Goal: Task Accomplishment & Management: Use online tool/utility

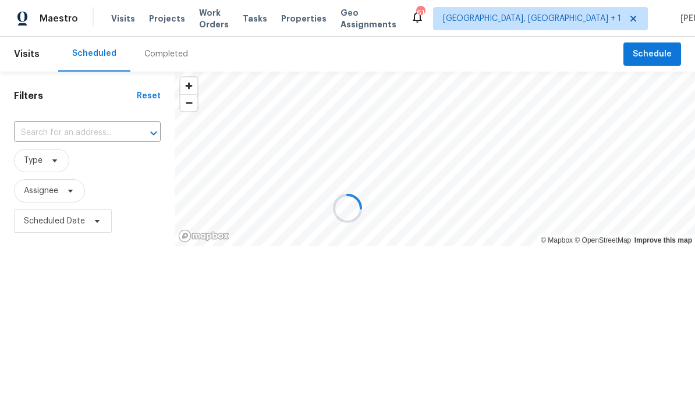
click at [76, 134] on div at bounding box center [347, 208] width 695 height 416
click at [85, 142] on div at bounding box center [347, 208] width 695 height 416
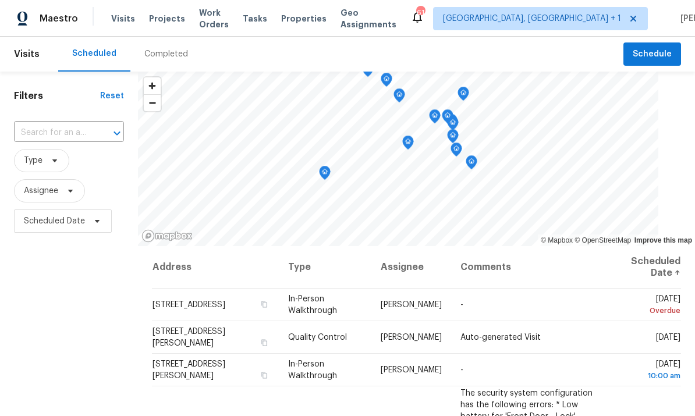
click at [90, 127] on input "text" at bounding box center [52, 133] width 77 height 18
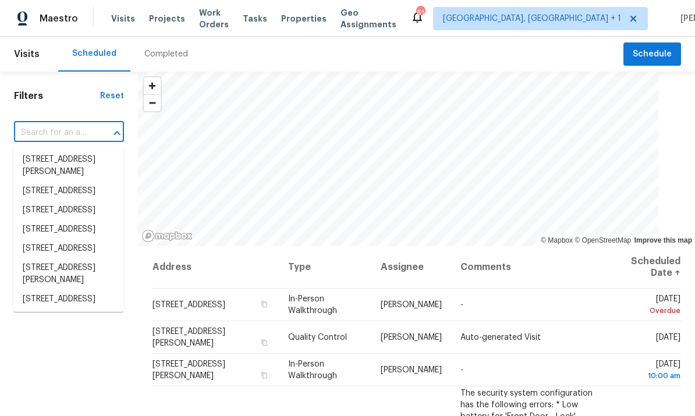
click at [217, 20] on span "Work Orders" at bounding box center [214, 18] width 30 height 23
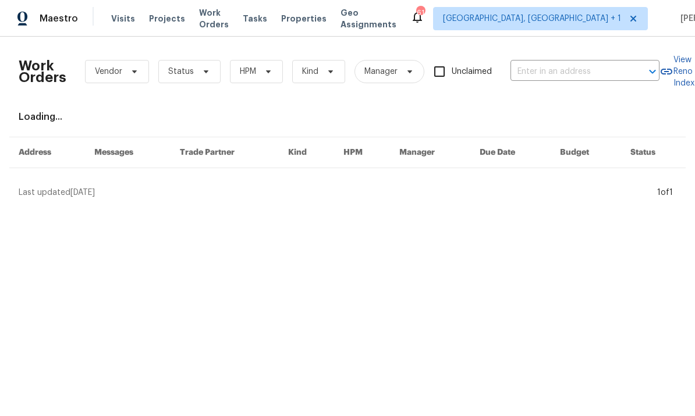
click at [167, 20] on span "Projects" at bounding box center [167, 19] width 36 height 12
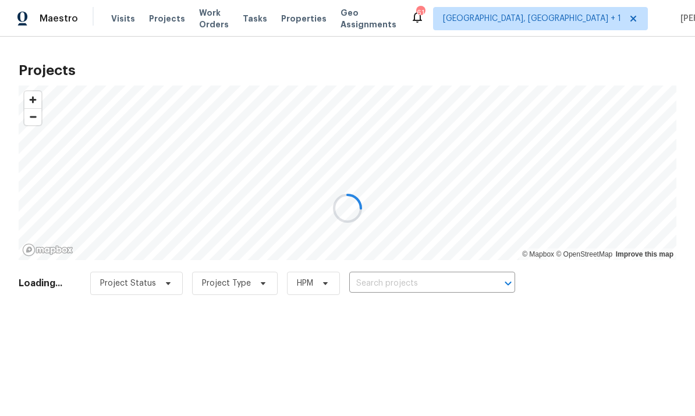
click at [159, 26] on div at bounding box center [347, 208] width 695 height 416
click at [159, 24] on div at bounding box center [347, 208] width 695 height 416
click at [162, 15] on div at bounding box center [347, 208] width 695 height 416
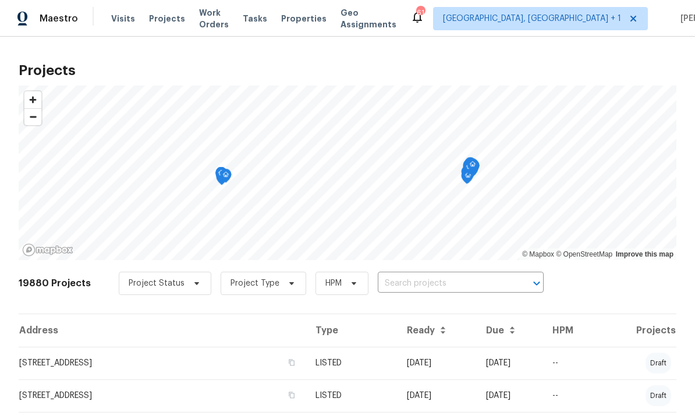
click at [161, 20] on span "Projects" at bounding box center [167, 19] width 36 height 12
click at [445, 278] on input "text" at bounding box center [444, 284] width 133 height 18
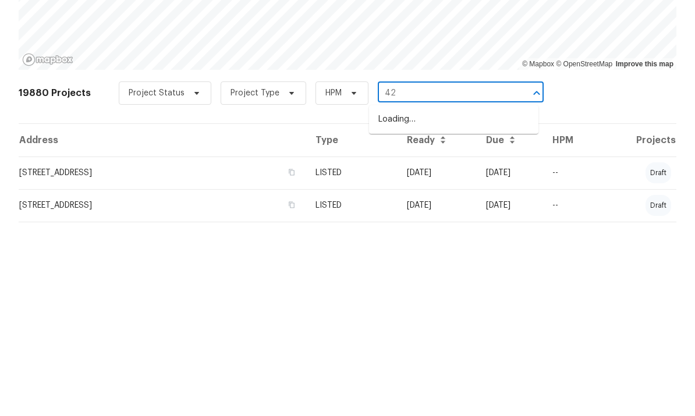
type input "4"
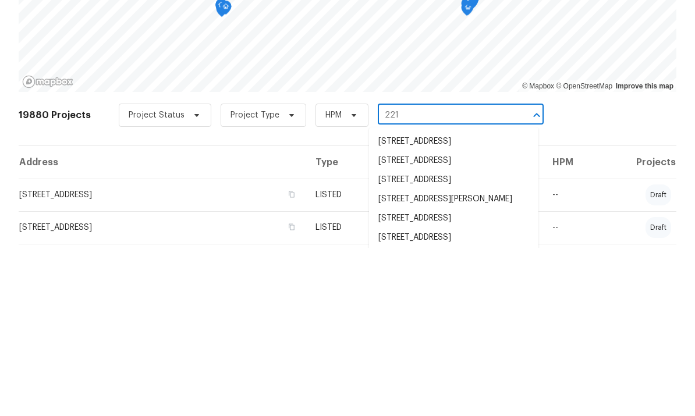
type input "2219"
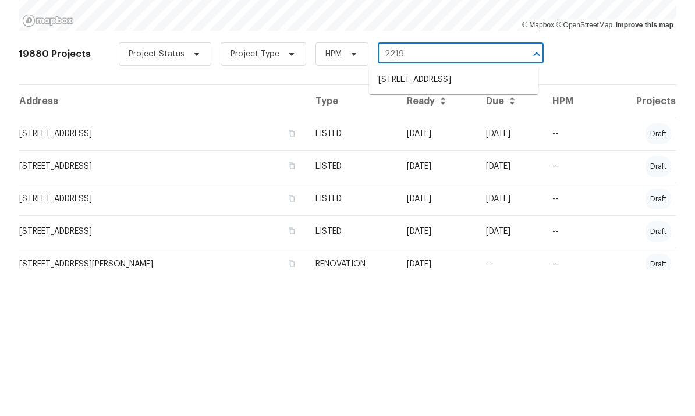
scroll to position [84, 0]
click at [477, 217] on li "2219 Valley Rd, Sanford, NC 27330" at bounding box center [453, 226] width 169 height 19
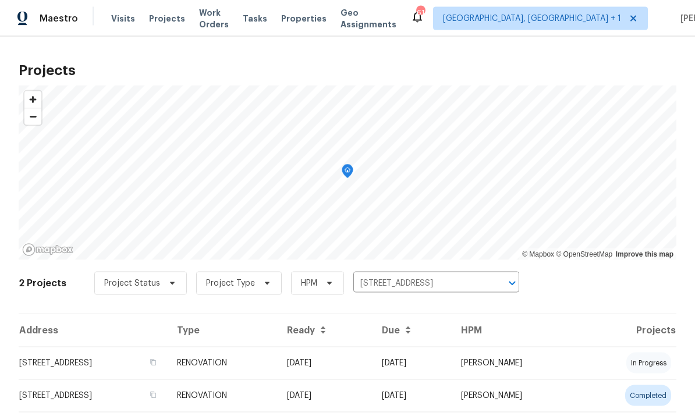
scroll to position [34, 0]
click at [126, 347] on td "2219 Valley Rd, Sanford, NC 27330" at bounding box center [93, 363] width 149 height 33
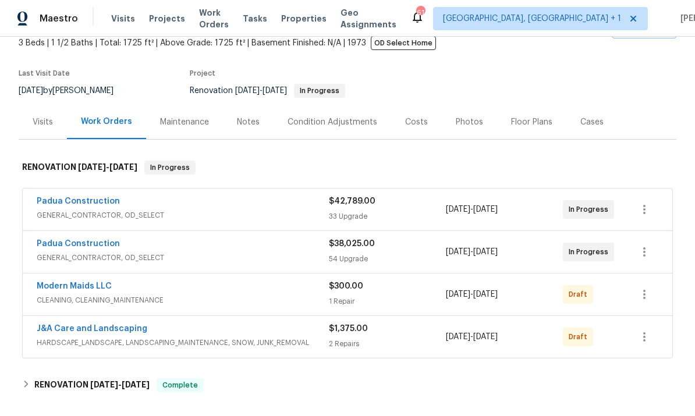
scroll to position [74, 0]
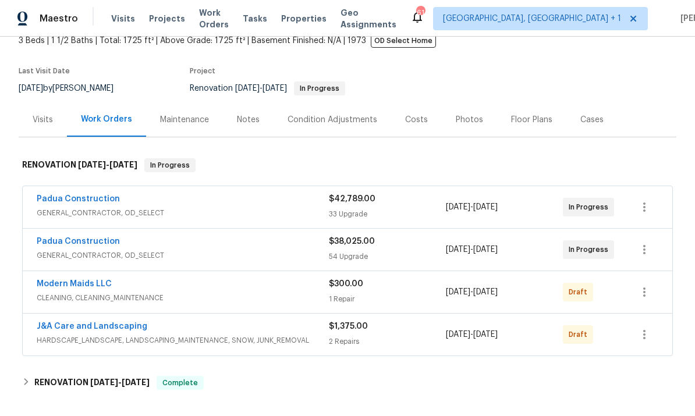
click at [93, 288] on link "Modern Maids LLC" at bounding box center [74, 284] width 75 height 8
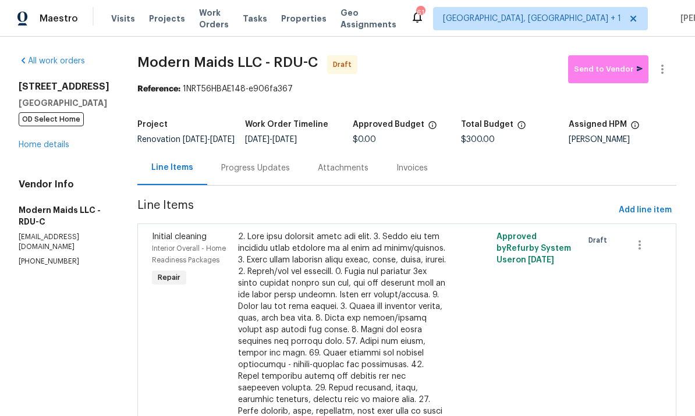
click at [68, 147] on link "Home details" at bounding box center [44, 145] width 51 height 8
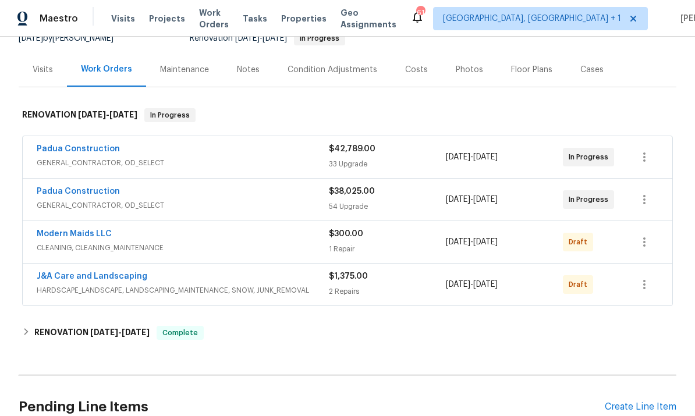
scroll to position [124, 0]
click at [98, 231] on link "Modern Maids LLC" at bounding box center [74, 234] width 75 height 8
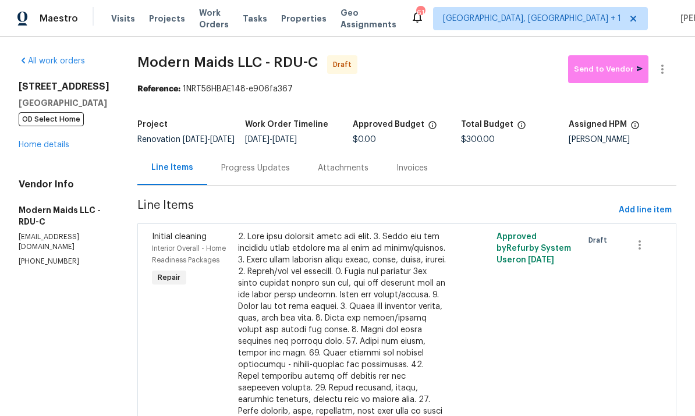
click at [62, 147] on link "Home details" at bounding box center [44, 145] width 51 height 8
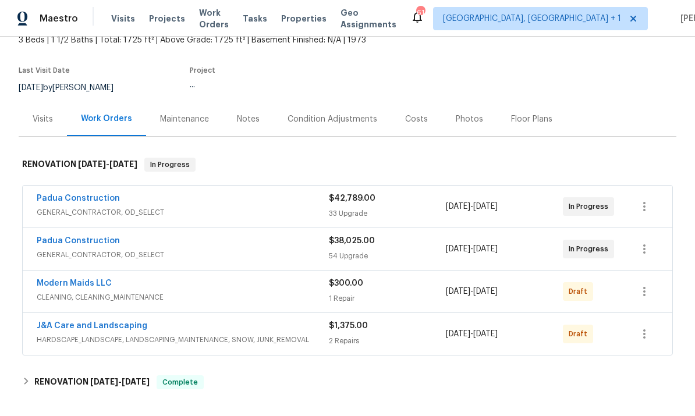
scroll to position [74, 0]
click at [127, 330] on link "J&A Care and Landscaping" at bounding box center [92, 326] width 111 height 8
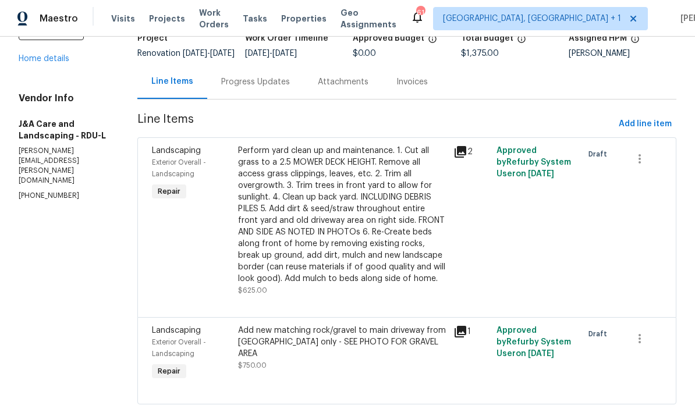
scroll to position [85, 0]
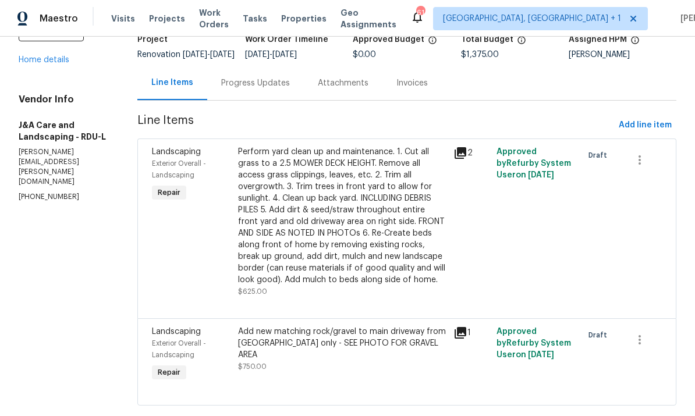
click at [466, 339] on icon at bounding box center [461, 333] width 12 height 12
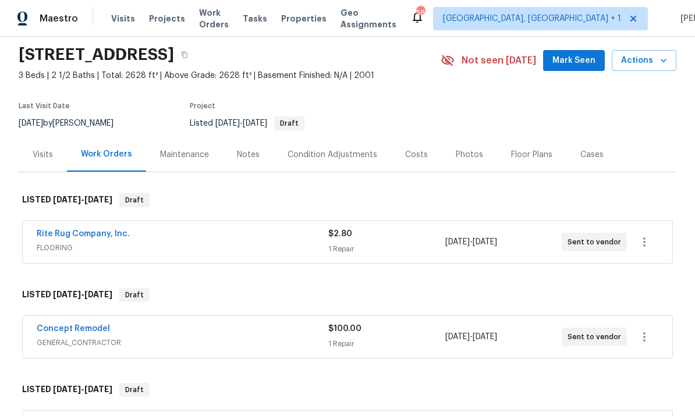
scroll to position [40, 0]
click at [86, 328] on link "Concept Remodel" at bounding box center [73, 328] width 73 height 8
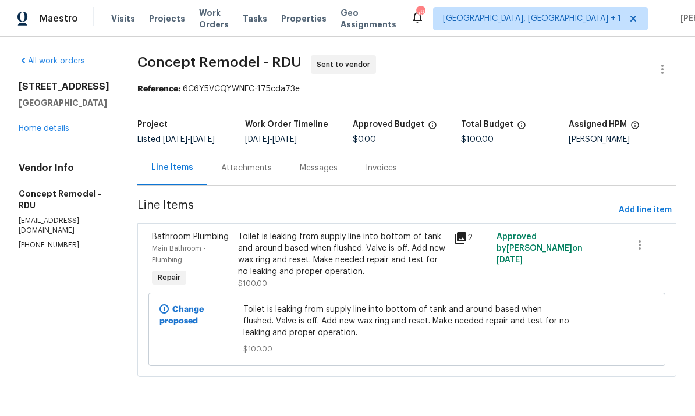
click at [254, 174] on div "Attachments" at bounding box center [246, 168] width 51 height 12
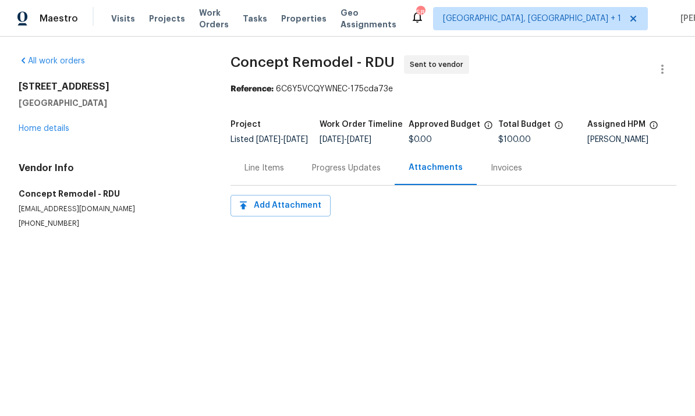
click at [337, 174] on div "Progress Updates" at bounding box center [346, 168] width 69 height 12
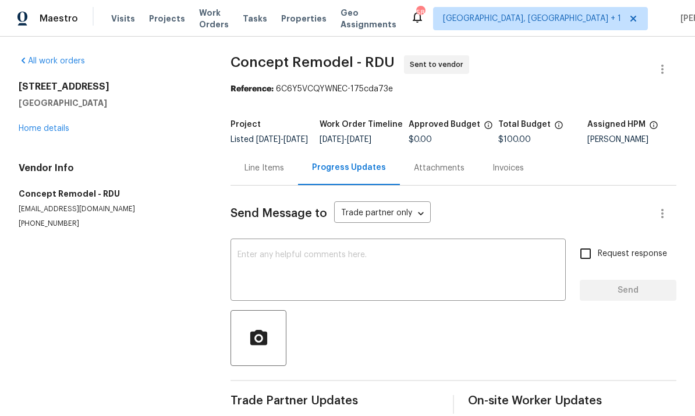
scroll to position [25, 0]
click at [258, 162] on div "Line Items" at bounding box center [264, 168] width 40 height 12
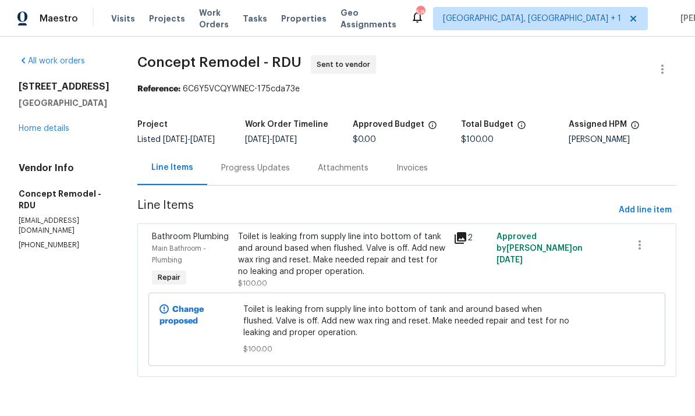
click at [58, 133] on link "Home details" at bounding box center [44, 129] width 51 height 8
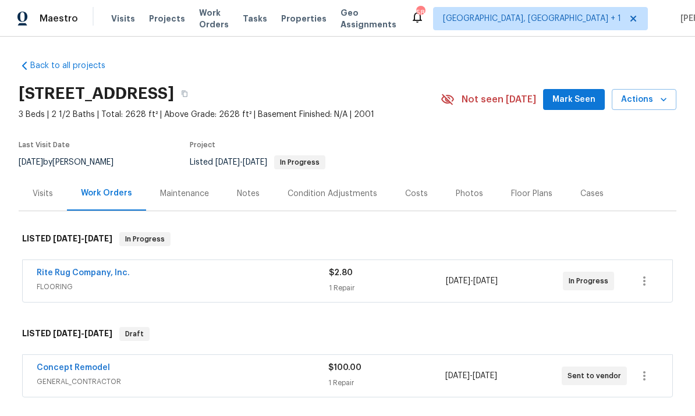
scroll to position [177, 0]
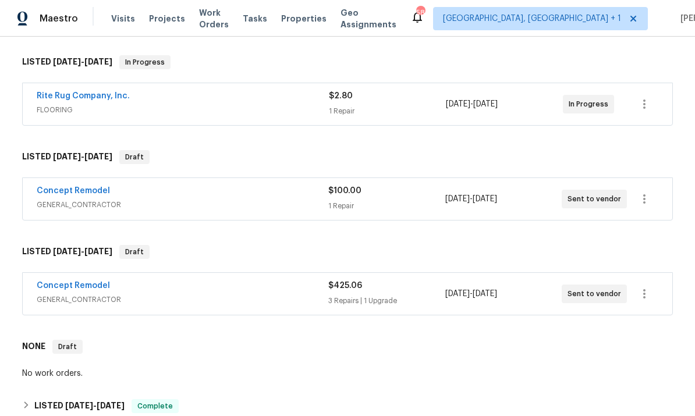
click at [89, 286] on link "Concept Remodel" at bounding box center [73, 286] width 73 height 8
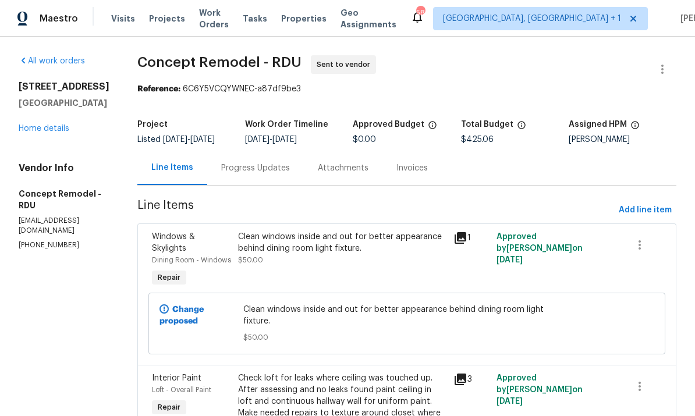
click at [229, 164] on div "Progress Updates" at bounding box center [255, 168] width 69 height 12
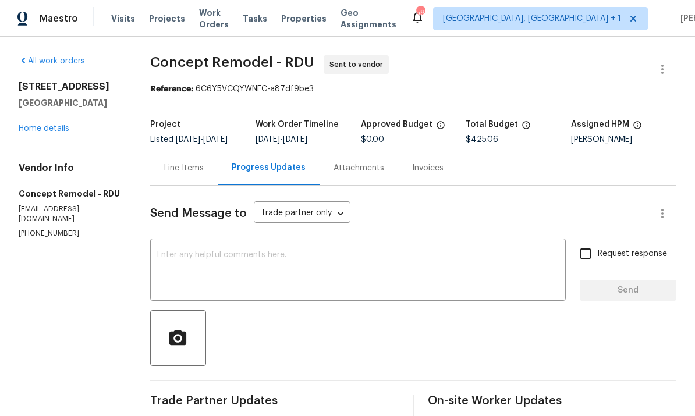
click at [301, 265] on textarea at bounding box center [358, 271] width 402 height 41
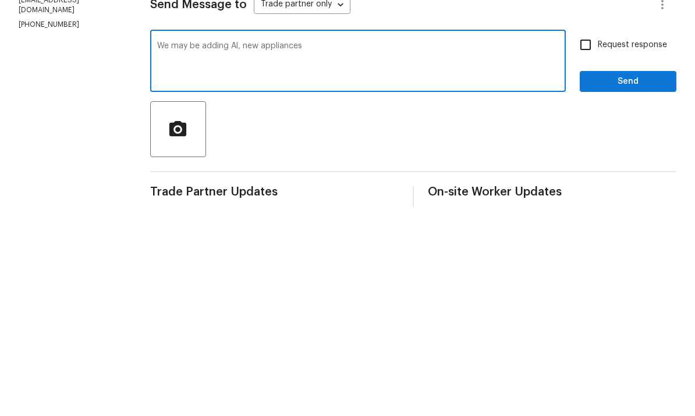
click at [247, 251] on textarea "We may be adding Al, new appliances" at bounding box center [358, 271] width 402 height 41
click at [331, 251] on textarea "We may be adding all new appliances" at bounding box center [358, 271] width 402 height 41
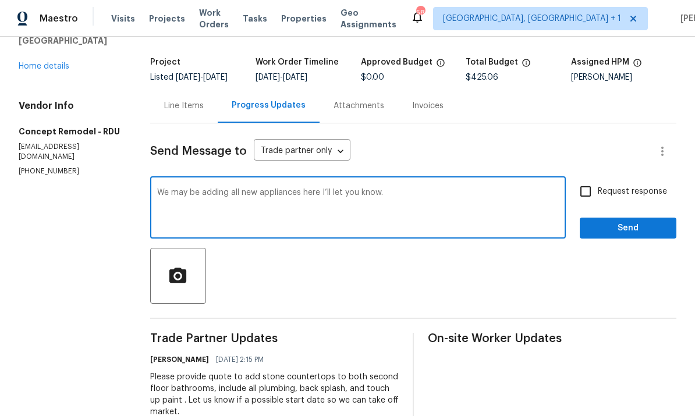
scroll to position [62, 0]
type textarea "We may be adding all new appliances here I’ll let you know."
click at [580, 180] on input "Request response" at bounding box center [585, 192] width 24 height 24
checkbox input "true"
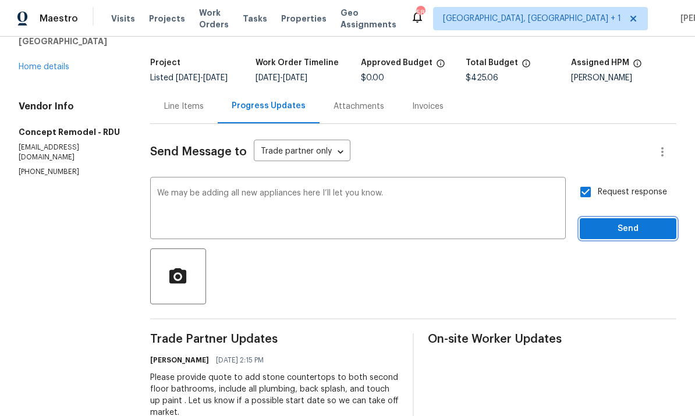
click at [631, 222] on span "Send" at bounding box center [628, 229] width 78 height 15
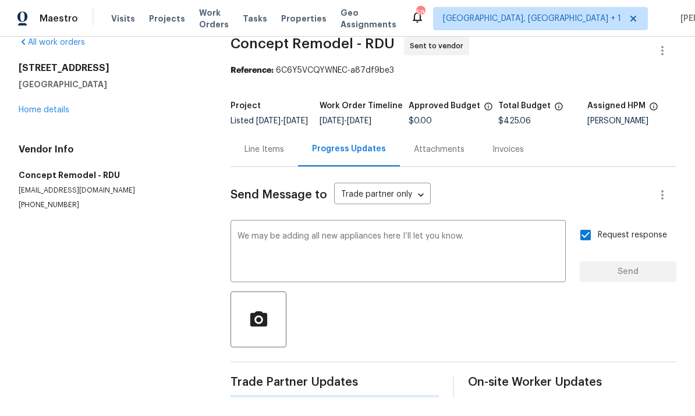
scroll to position [0, 0]
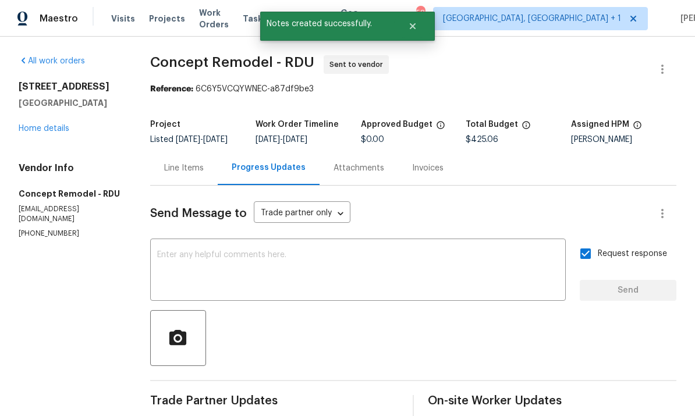
click at [41, 125] on link "Home details" at bounding box center [44, 129] width 51 height 8
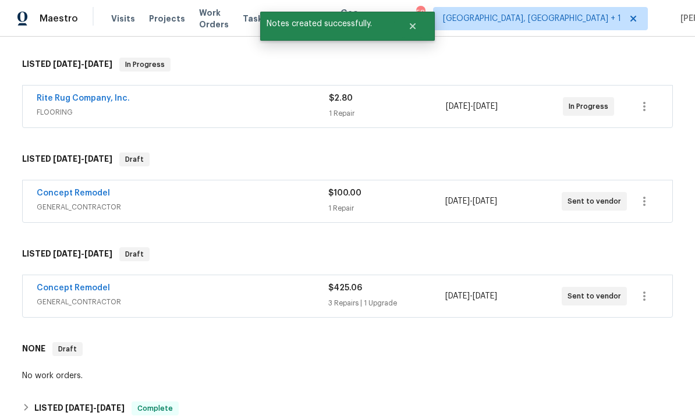
scroll to position [176, 0]
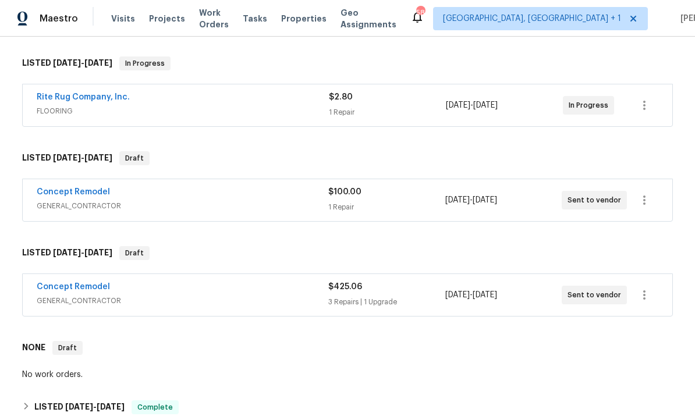
click at [91, 100] on link "Rite Rug Company, Inc." at bounding box center [83, 97] width 93 height 8
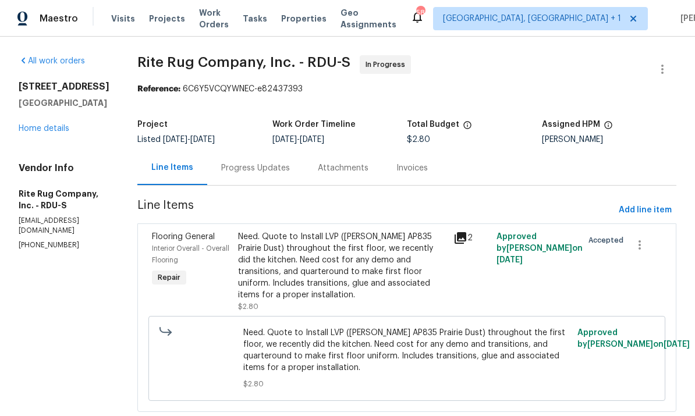
click at [267, 171] on div "Progress Updates" at bounding box center [255, 168] width 69 height 12
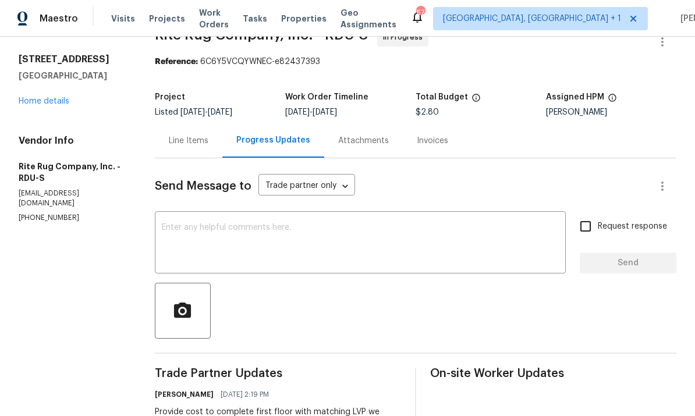
scroll to position [24, 0]
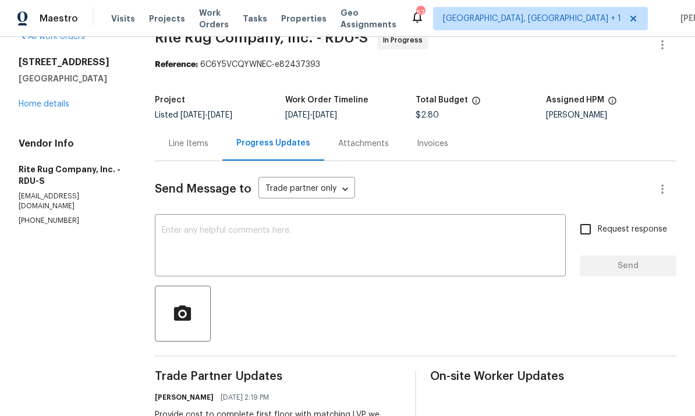
click at [51, 115] on div "All work orders 6701 Winding Arch Dr Durham, NC 27713 Home details Vendor Info …" at bounding box center [73, 128] width 108 height 195
click at [51, 107] on link "Home details" at bounding box center [44, 104] width 51 height 8
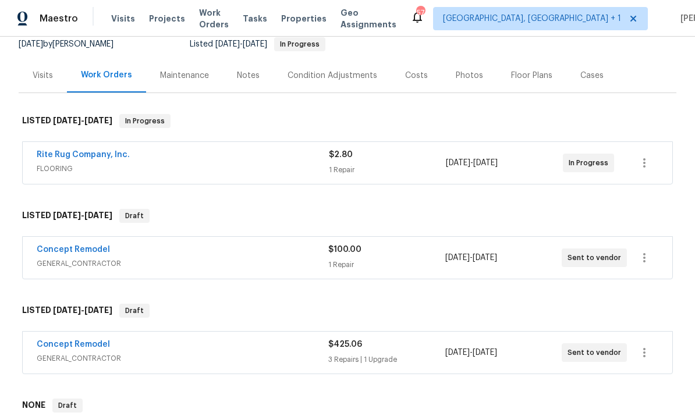
scroll to position [127, 0]
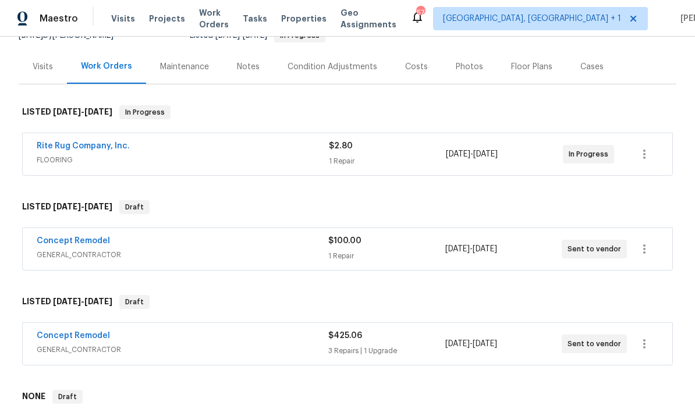
click at [78, 350] on span "GENERAL_CONTRACTOR" at bounding box center [183, 350] width 292 height 12
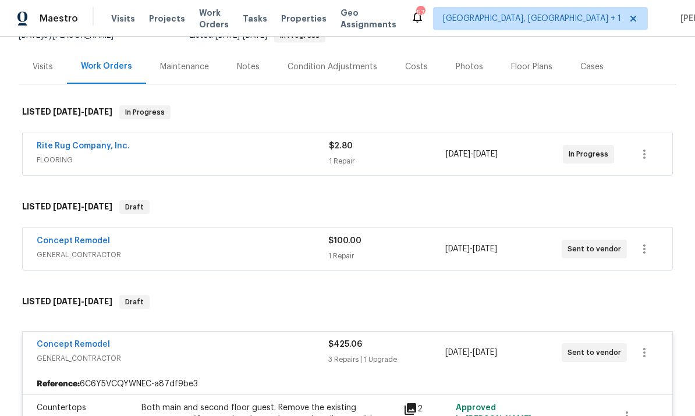
click at [90, 347] on link "Concept Remodel" at bounding box center [73, 344] width 73 height 8
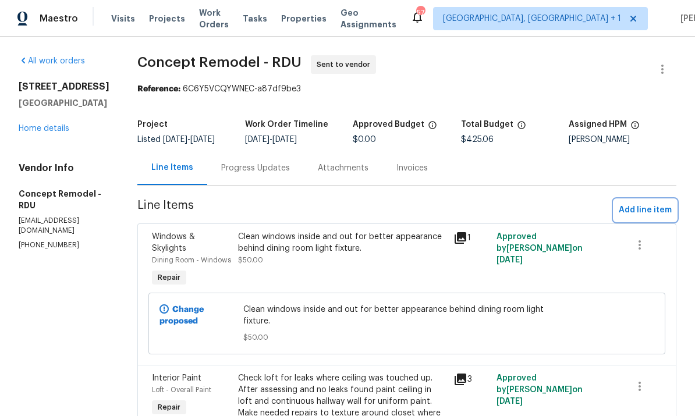
click at [645, 212] on span "Add line item" at bounding box center [645, 210] width 53 height 15
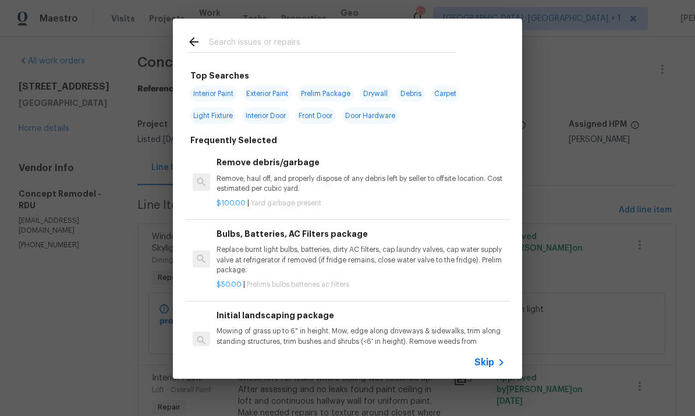
click at [260, 51] on input "text" at bounding box center [332, 43] width 247 height 17
type input "Install"
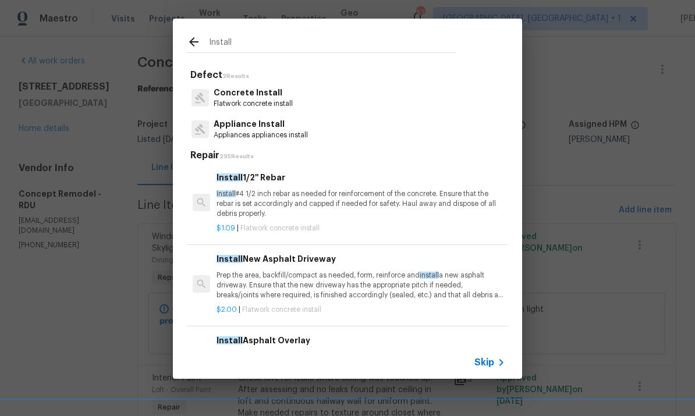
click at [261, 126] on p "Appliance Install" at bounding box center [261, 124] width 94 height 12
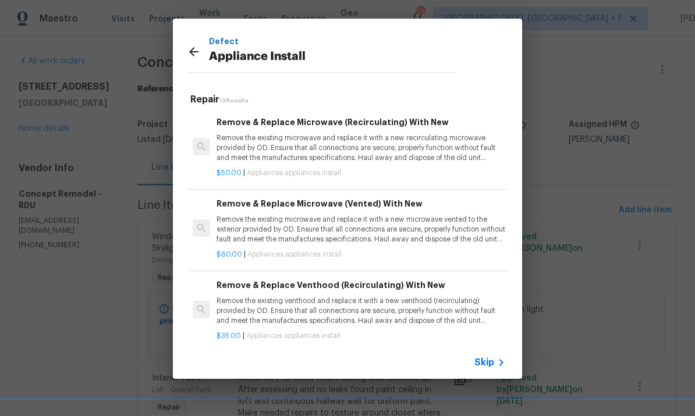
click at [392, 143] on p "Remove the existing microwave and replace it with a new recirculating microwave…" at bounding box center [361, 148] width 289 height 30
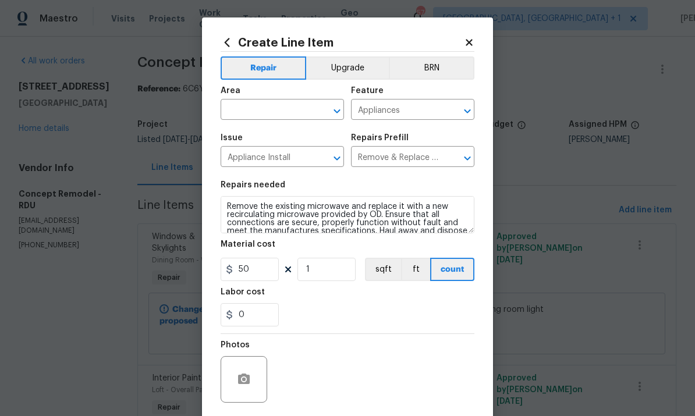
click at [262, 113] on input "text" at bounding box center [266, 111] width 91 height 18
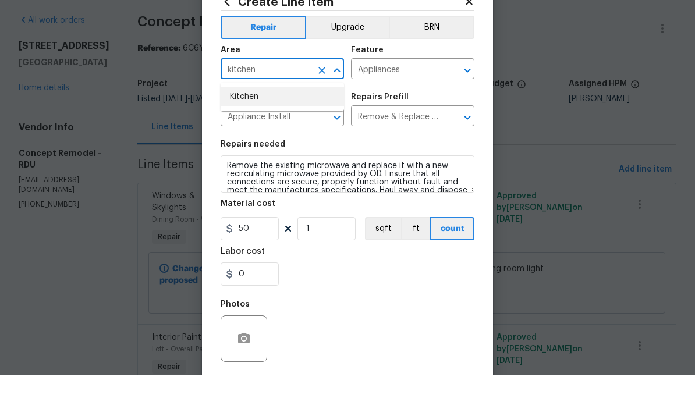
click at [242, 128] on li "Kitchen" at bounding box center [282, 137] width 123 height 19
type input "Kitchen"
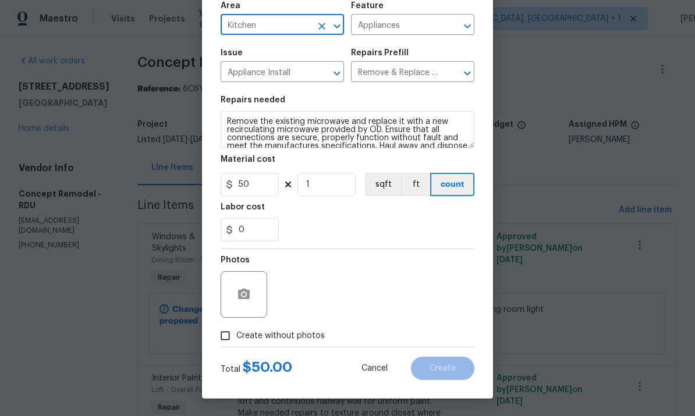
scroll to position [87, 0]
click at [228, 338] on input "Create without photos" at bounding box center [225, 336] width 22 height 22
checkbox input "true"
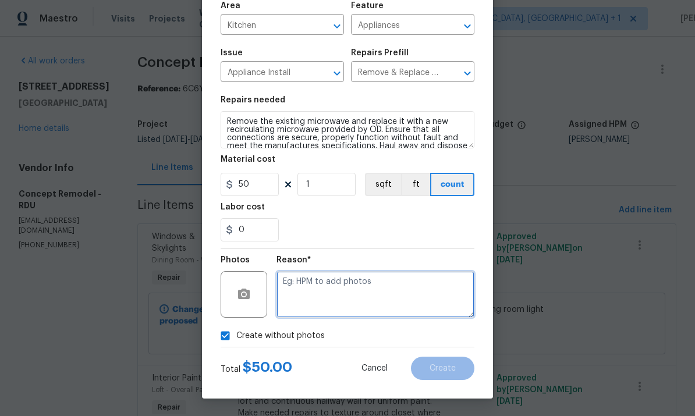
click at [321, 283] on textarea at bounding box center [375, 294] width 198 height 47
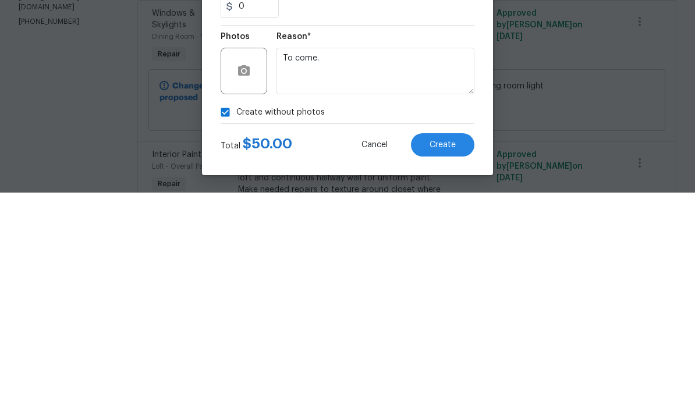
scroll to position [44, 0]
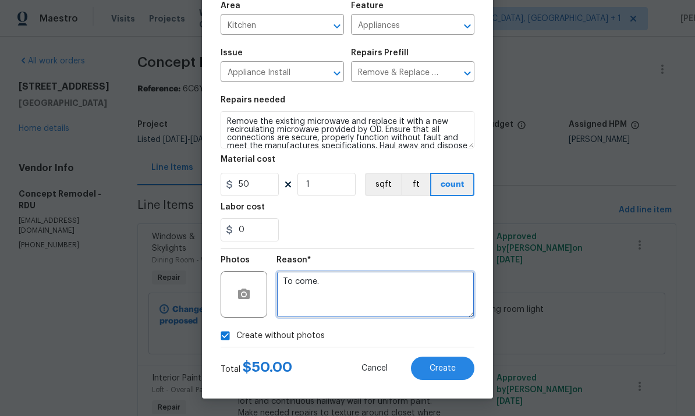
type textarea "To come."
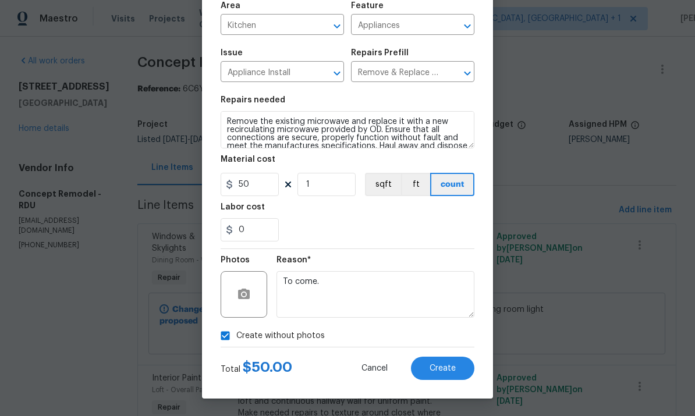
click at [434, 375] on button "Create" at bounding box center [442, 368] width 63 height 23
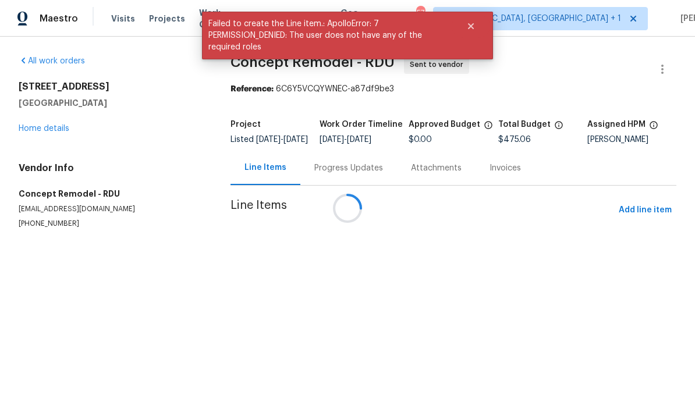
scroll to position [0, 0]
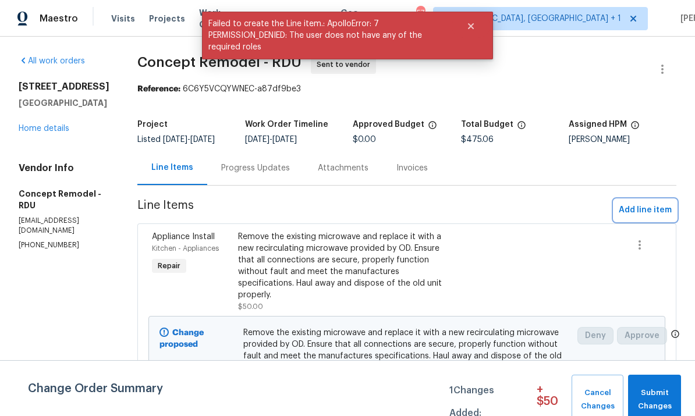
click at [645, 208] on span "Add line item" at bounding box center [645, 210] width 53 height 15
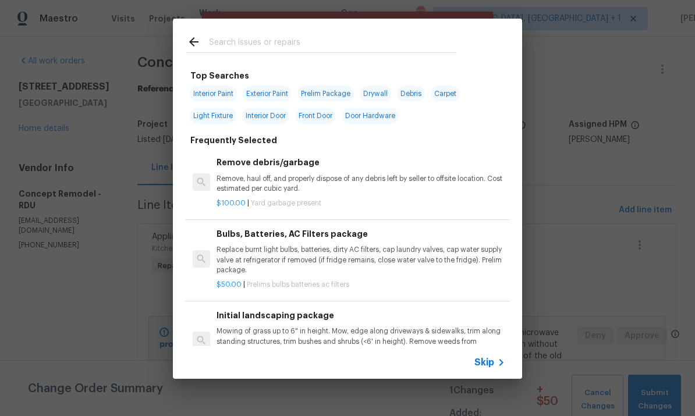
click at [238, 44] on input "text" at bounding box center [332, 43] width 247 height 17
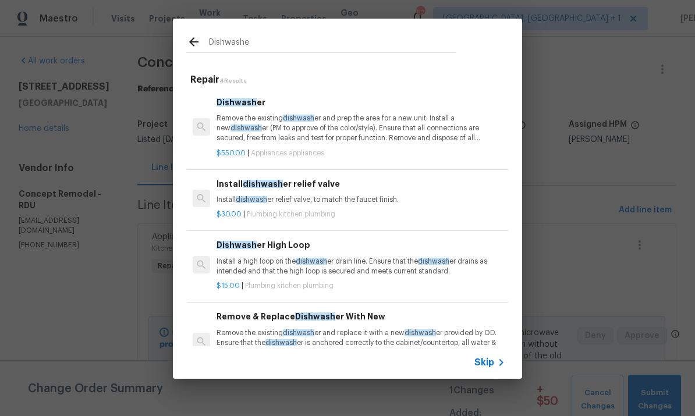
type input "Dishwasher"
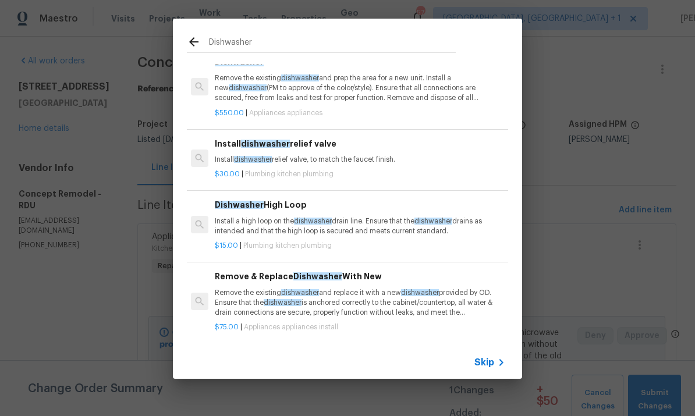
scroll to position [36, 0]
click at [352, 292] on p "Remove the existing dishwasher and replace it with a new dishwasher provided by…" at bounding box center [359, 303] width 289 height 30
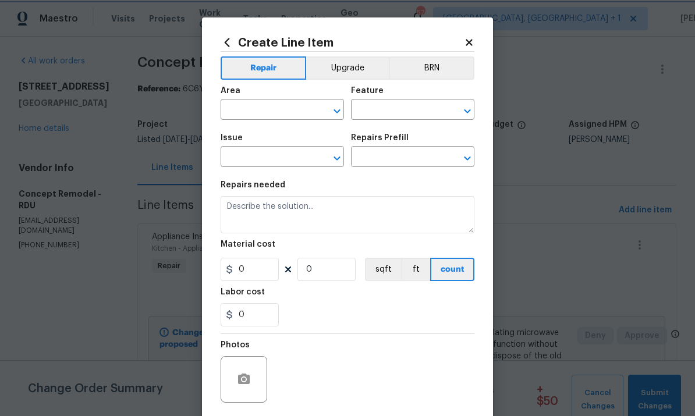
type input "Appliances"
type input "Appliance Install"
type input "Remove & Replace Dishwasher With New $75.00"
type textarea "Remove the existing dishwasher and replace it with a new dishwasher provided by…"
type input "75"
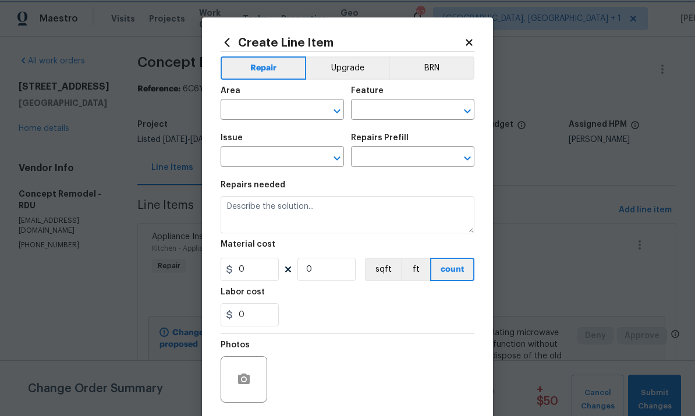
type input "1"
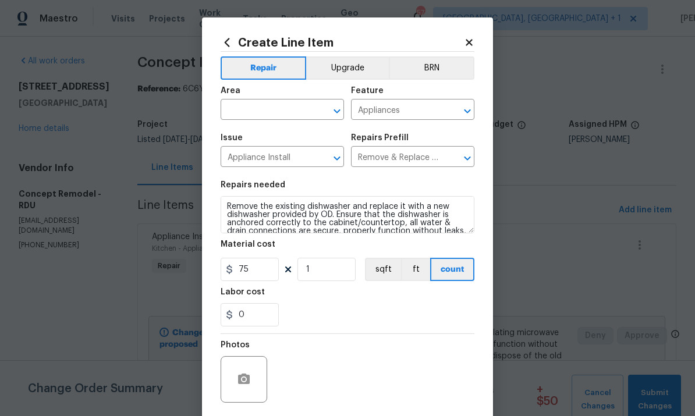
click at [271, 108] on input "text" at bounding box center [266, 111] width 91 height 18
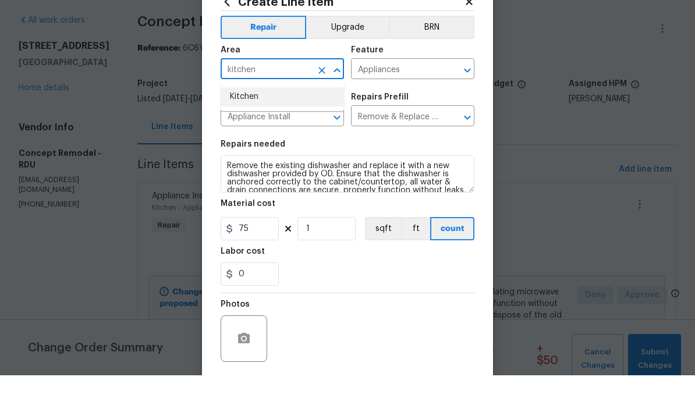
click at [249, 128] on li "Kitchen" at bounding box center [282, 137] width 123 height 19
type input "Kitchen"
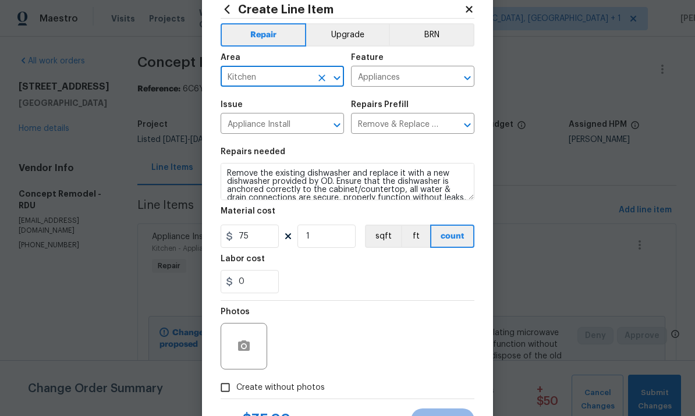
scroll to position [39, 0]
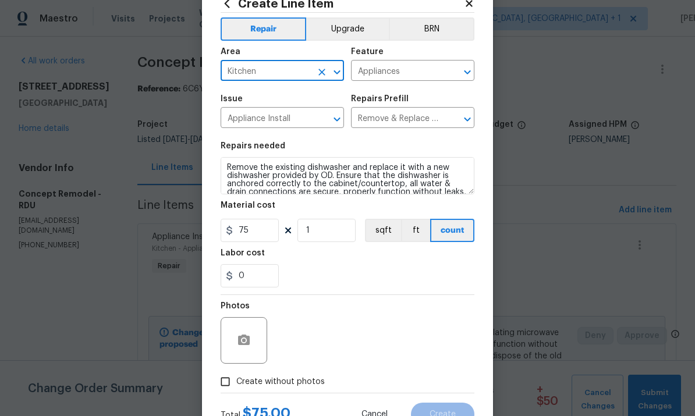
click at [236, 390] on input "Create without photos" at bounding box center [225, 382] width 22 height 22
checkbox input "true"
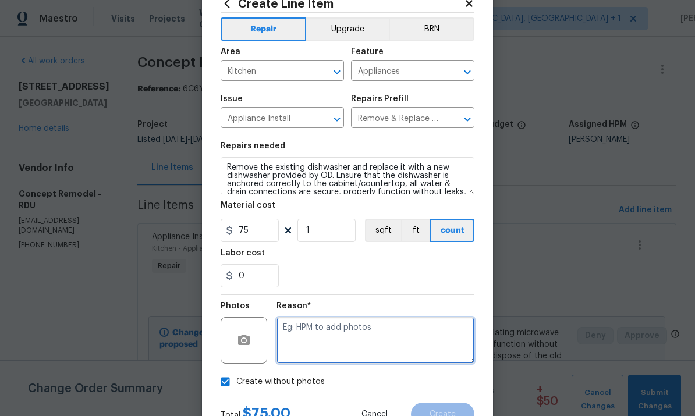
click at [315, 331] on textarea at bounding box center [375, 340] width 198 height 47
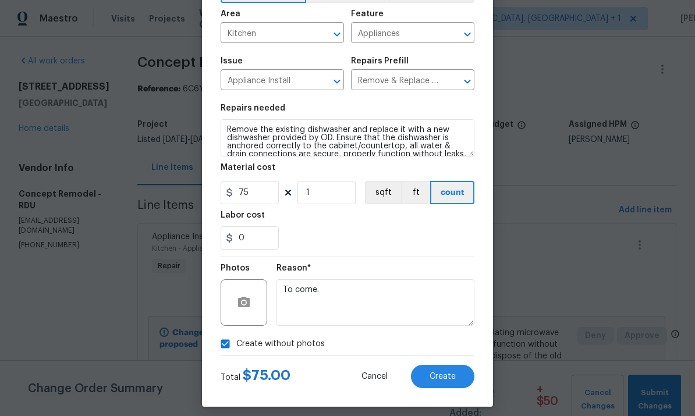
scroll to position [79, 0]
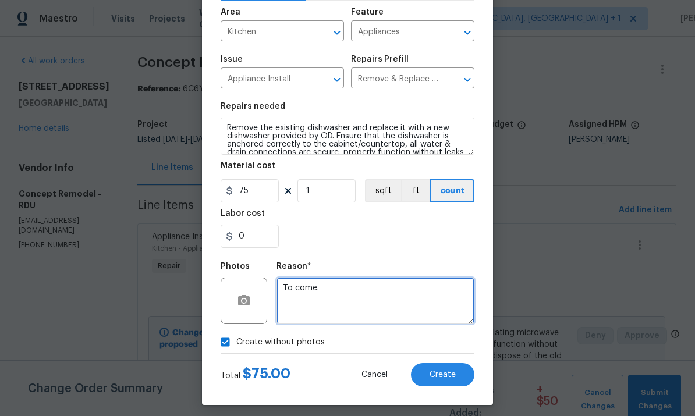
type textarea "To come."
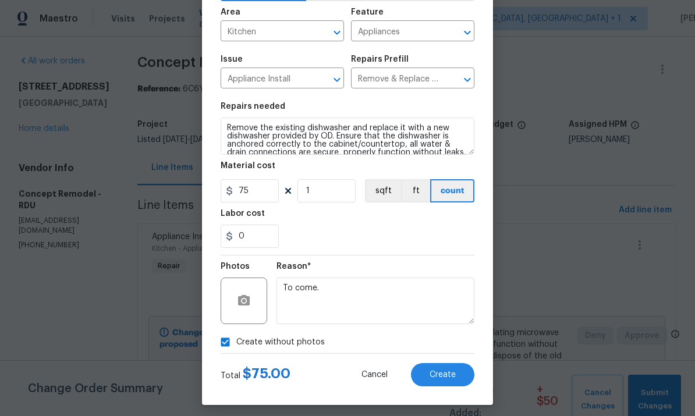
click at [447, 382] on button "Create" at bounding box center [442, 374] width 63 height 23
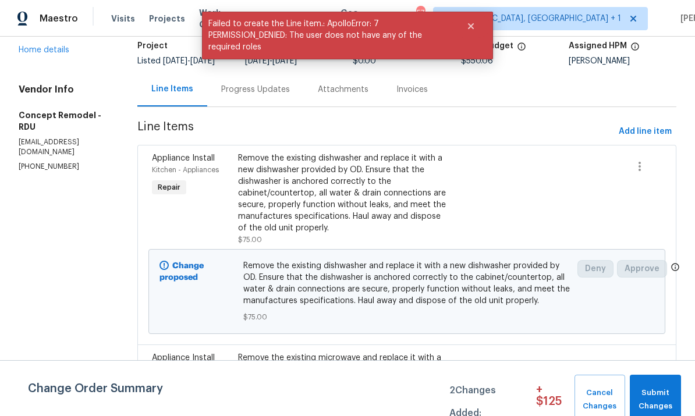
scroll to position [79, 0]
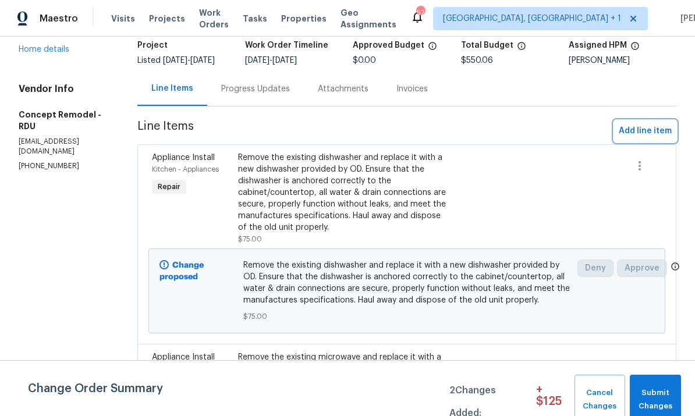
click at [637, 134] on span "Add line item" at bounding box center [645, 131] width 53 height 15
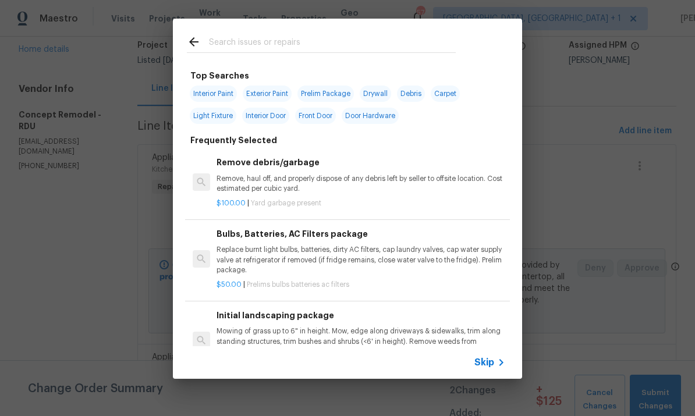
click at [255, 51] on input "text" at bounding box center [332, 43] width 247 height 17
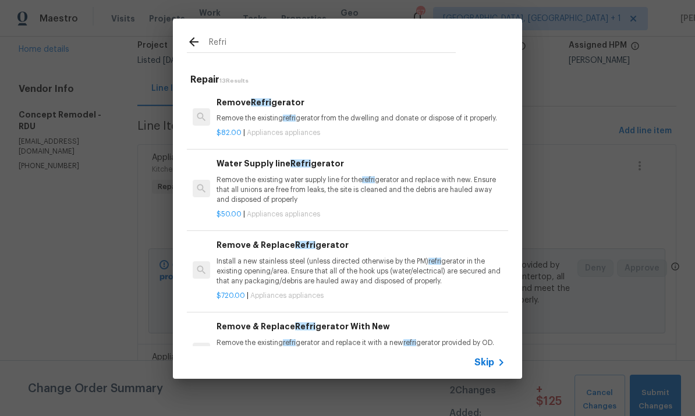
type input "Refrigerator"
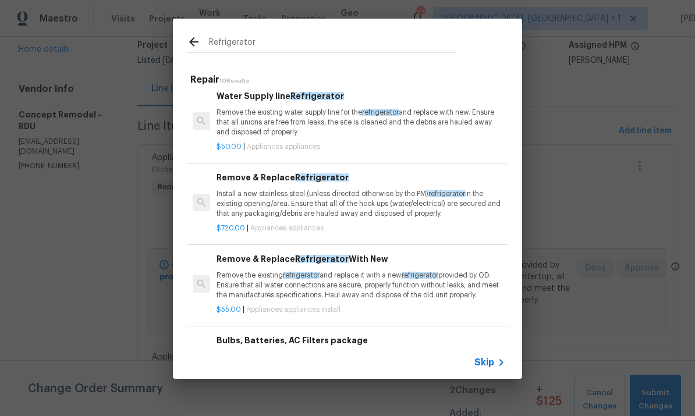
scroll to position [68, 0]
click at [327, 254] on span "Refrigerator" at bounding box center [322, 258] width 54 height 8
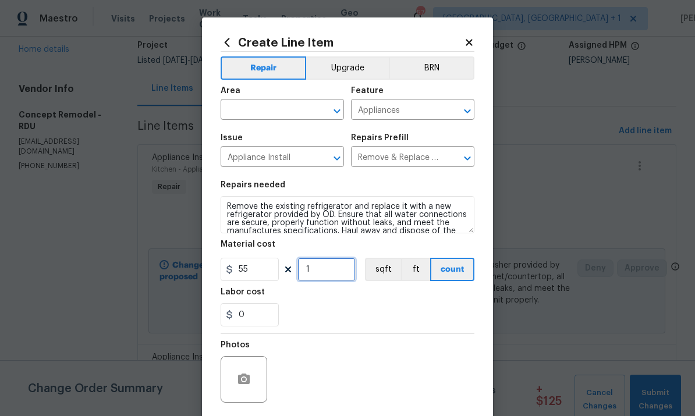
click at [326, 268] on input "1" at bounding box center [326, 269] width 58 height 23
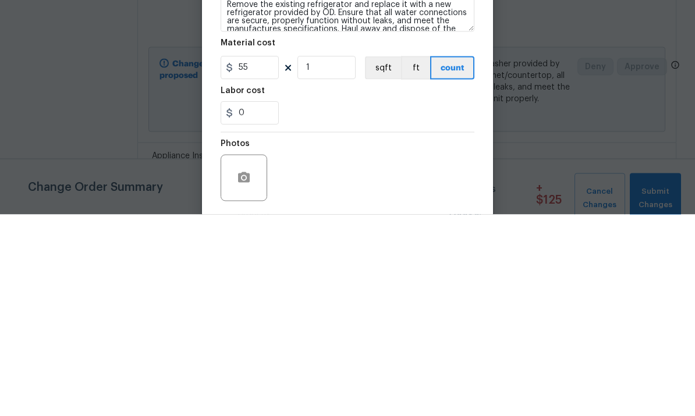
scroll to position [44, 0]
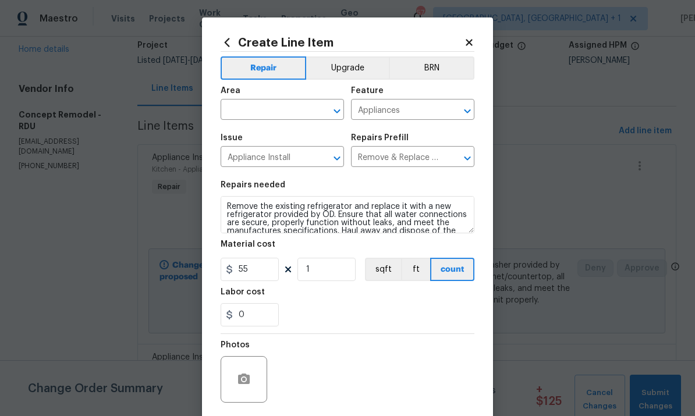
click at [261, 112] on input "text" at bounding box center [266, 111] width 91 height 18
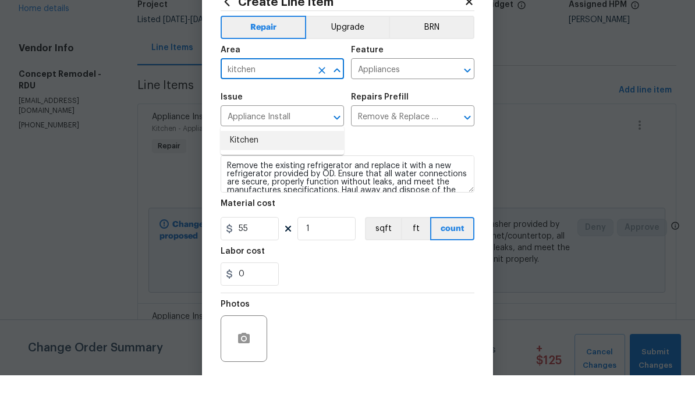
click at [244, 172] on li "Kitchen" at bounding box center [282, 181] width 123 height 19
type input "Kitchen"
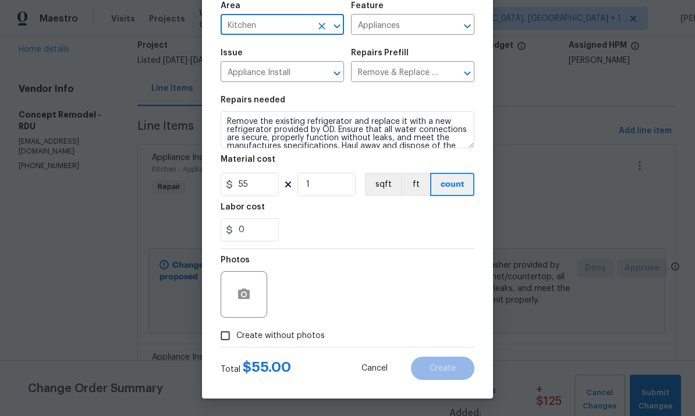
scroll to position [87, 0]
click at [233, 343] on input "Create without photos" at bounding box center [225, 336] width 22 height 22
checkbox input "true"
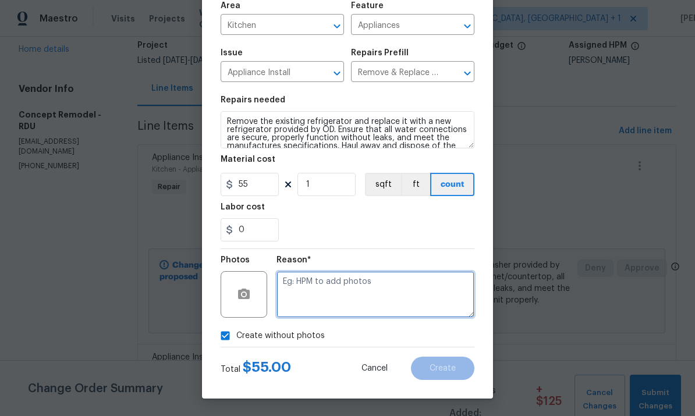
click at [319, 279] on textarea at bounding box center [375, 294] width 198 height 47
type textarea "To come"
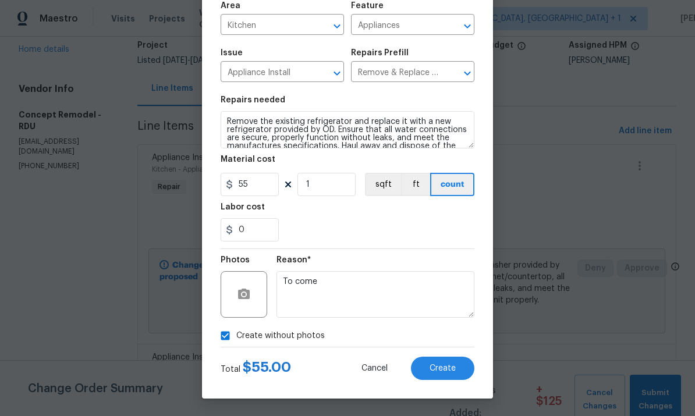
click at [455, 371] on span "Create" at bounding box center [443, 368] width 26 height 9
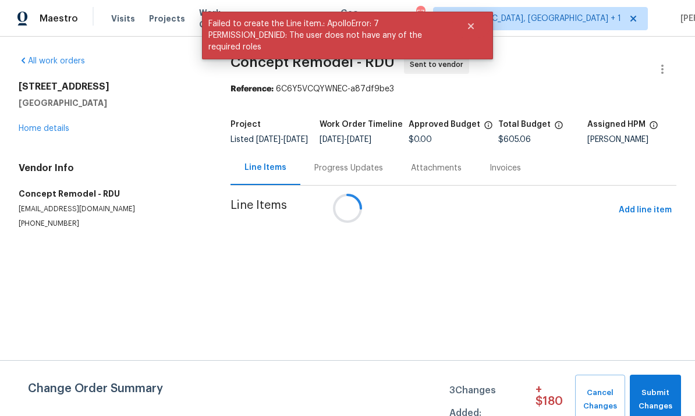
scroll to position [0, 0]
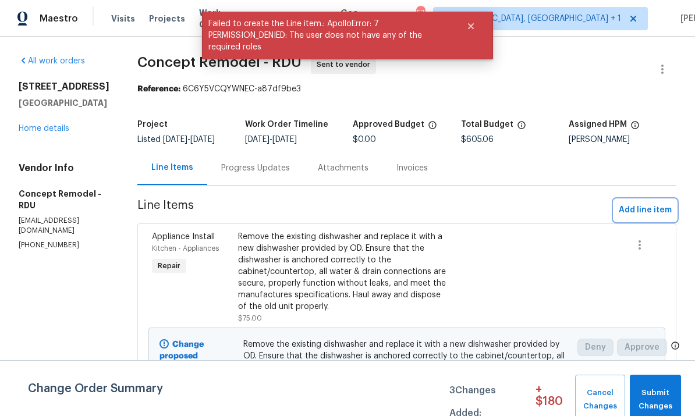
click at [644, 211] on span "Add line item" at bounding box center [645, 210] width 53 height 15
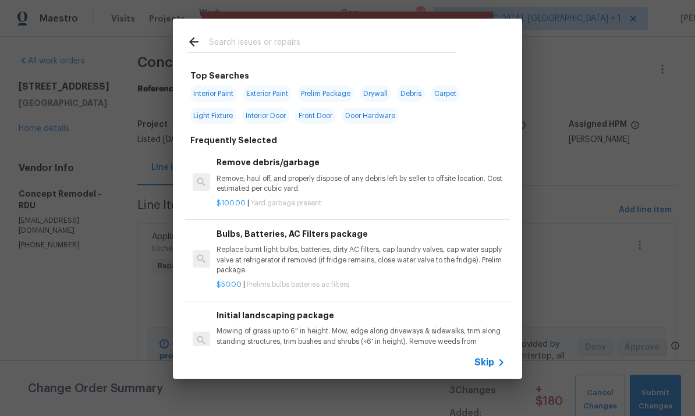
click at [241, 44] on input "text" at bounding box center [332, 43] width 247 height 17
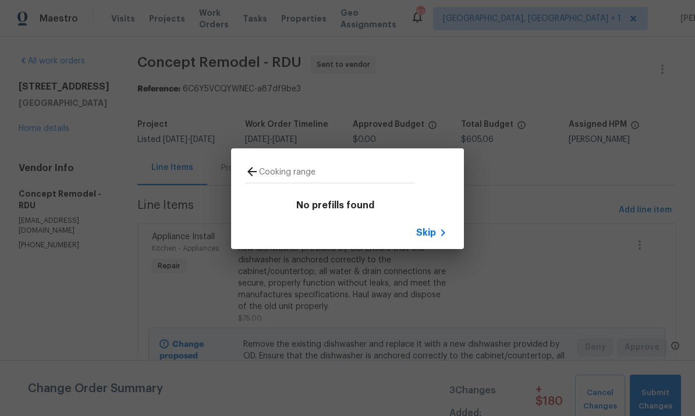
click at [291, 171] on input "Cooking range" at bounding box center [337, 173] width 156 height 17
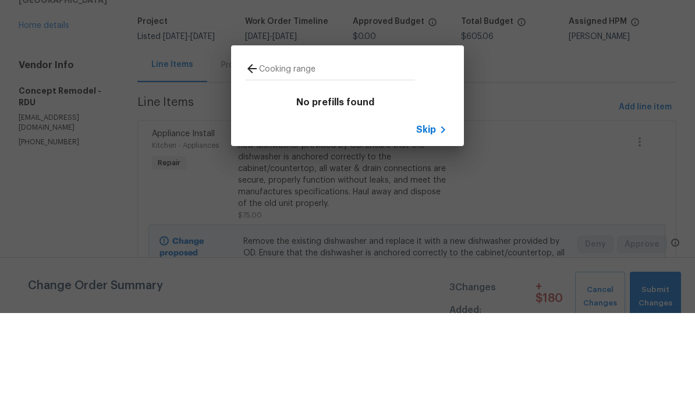
click at [336, 165] on input "Cooking range" at bounding box center [337, 173] width 156 height 17
type input "C"
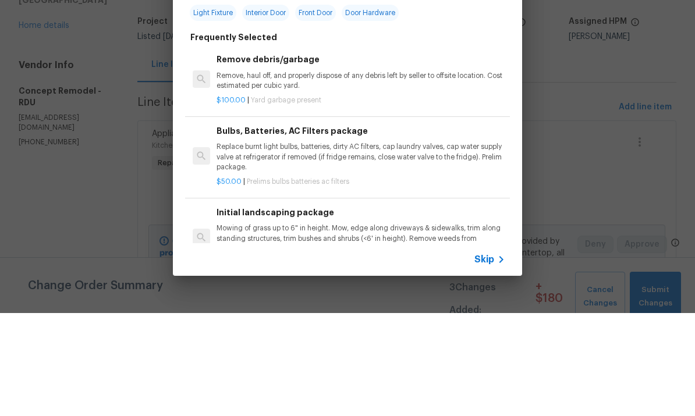
type input "Appliance"
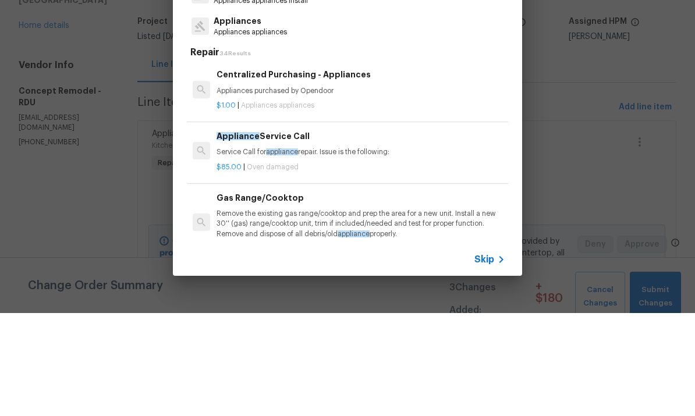
scroll to position [44, 0]
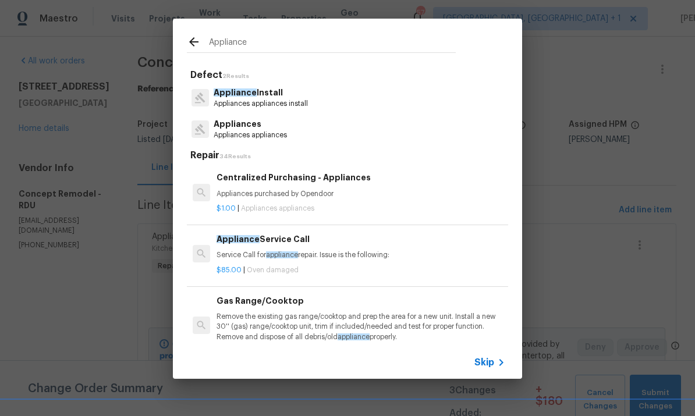
click at [267, 95] on p "Appliance Install" at bounding box center [261, 93] width 94 height 12
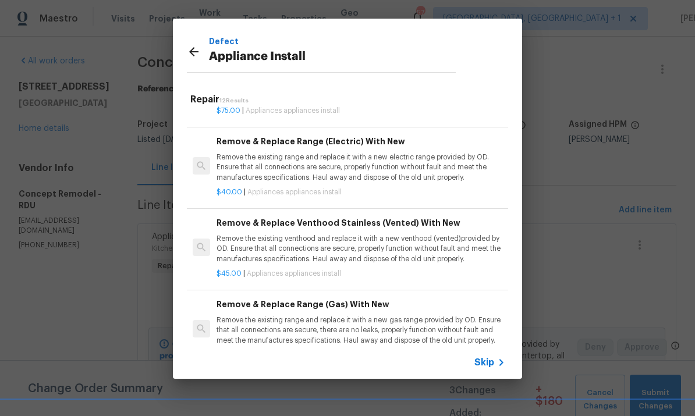
scroll to position [470, 0]
click at [399, 165] on p "Remove the existing range and replace it with a new electric range provided by …" at bounding box center [361, 167] width 289 height 30
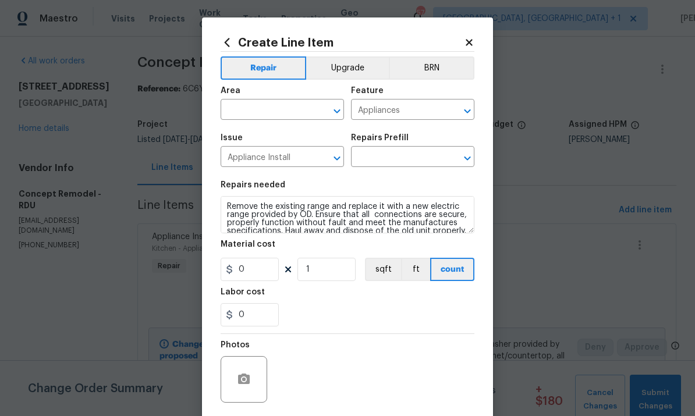
type input "Remove & Replace Range (Electric) With New $40.00"
type input "40"
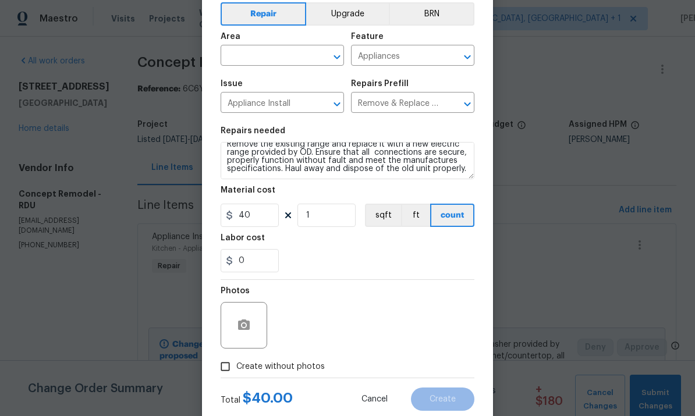
scroll to position [77, 0]
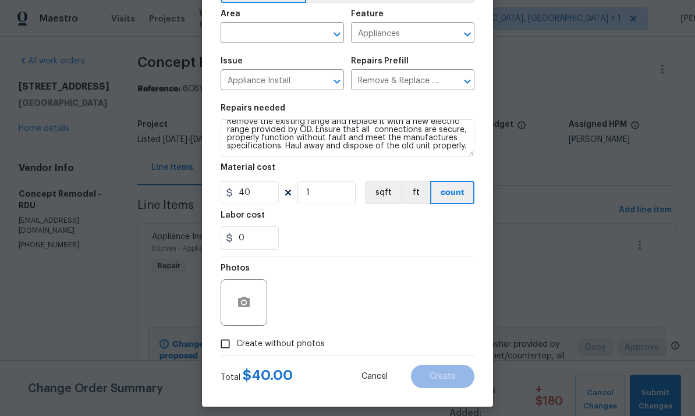
click at [233, 350] on input "Create without photos" at bounding box center [225, 344] width 22 height 22
checkbox input "true"
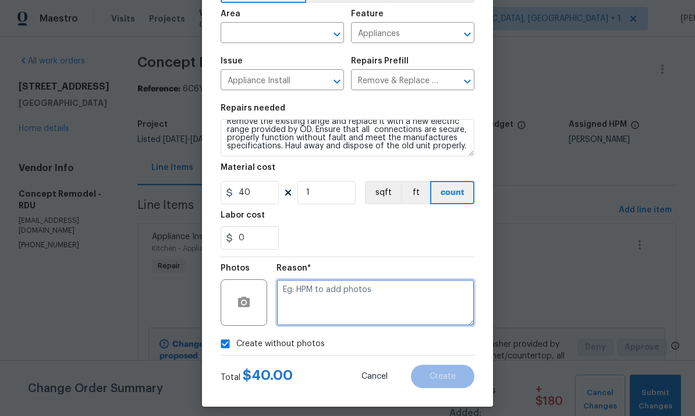
click at [328, 299] on textarea at bounding box center [375, 302] width 198 height 47
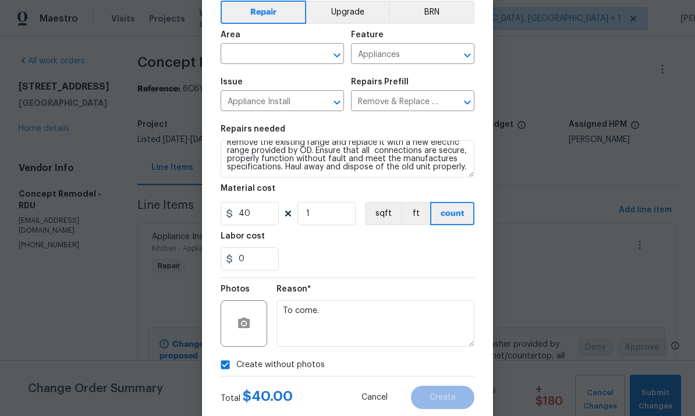
scroll to position [55, 0]
type textarea "To come."
click at [259, 64] on input "text" at bounding box center [266, 56] width 91 height 18
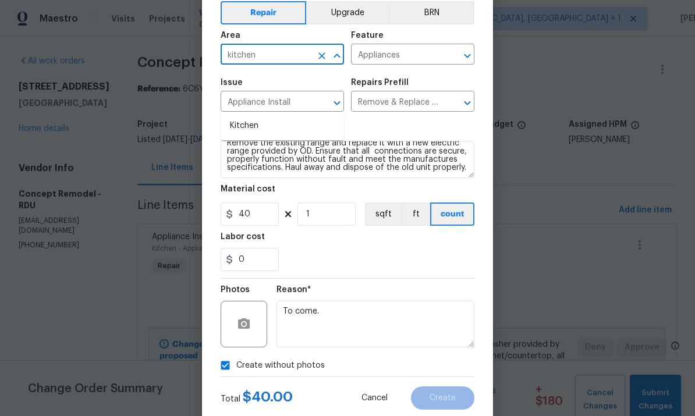
type input "kitchen"
click at [316, 200] on div "Material cost" at bounding box center [348, 192] width 254 height 15
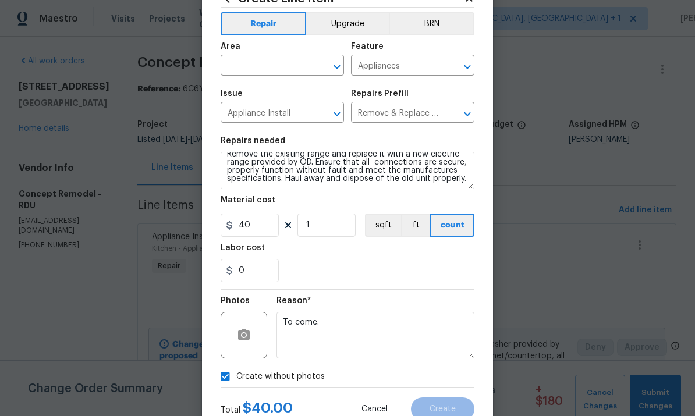
scroll to position [45, 0]
click at [267, 66] on input "text" at bounding box center [266, 65] width 91 height 18
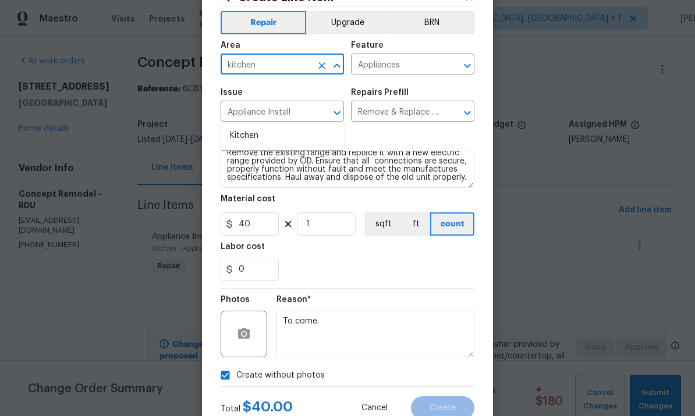
click at [250, 126] on li "Kitchen" at bounding box center [282, 135] width 123 height 19
type input "Kitchen"
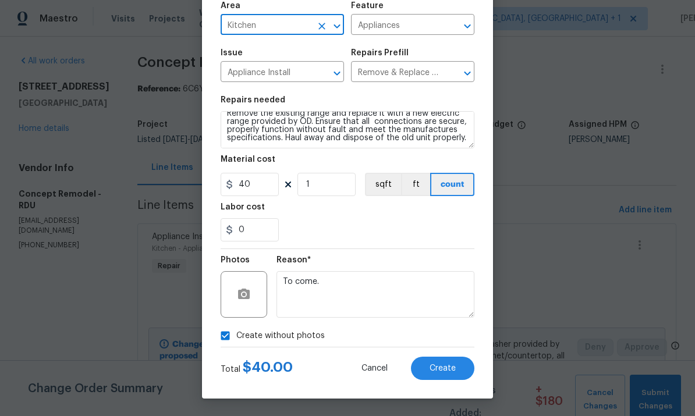
click at [451, 371] on span "Create" at bounding box center [443, 368] width 26 height 9
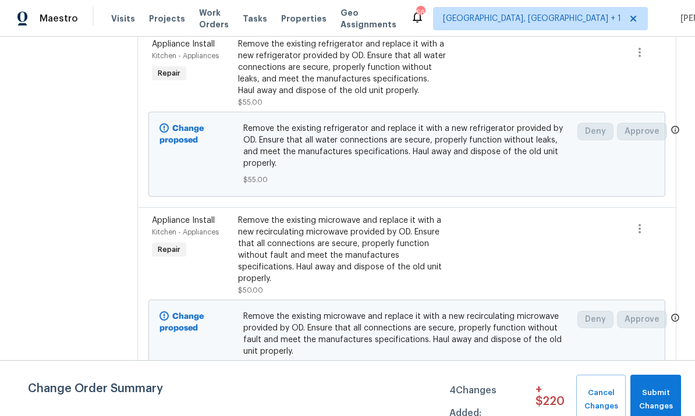
scroll to position [587, 0]
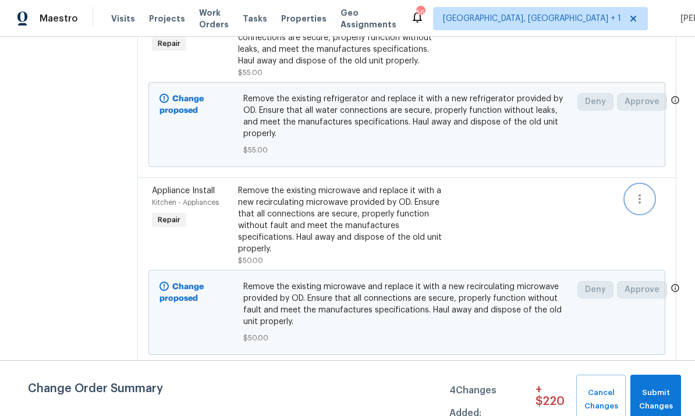
click at [640, 192] on icon "button" at bounding box center [640, 199] width 14 height 14
click at [654, 175] on li "Cancel" at bounding box center [645, 177] width 45 height 19
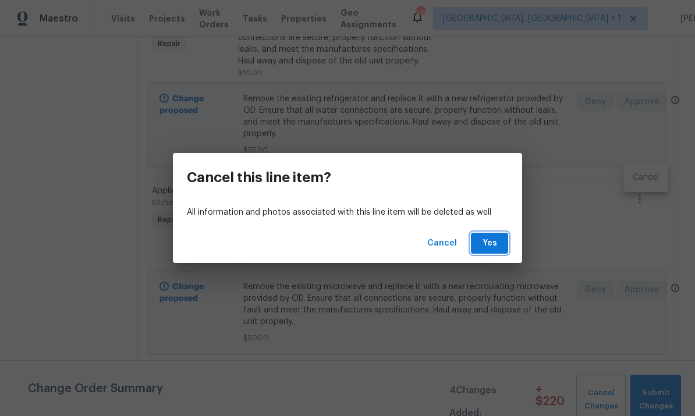
click at [496, 240] on span "Yes" at bounding box center [489, 243] width 19 height 15
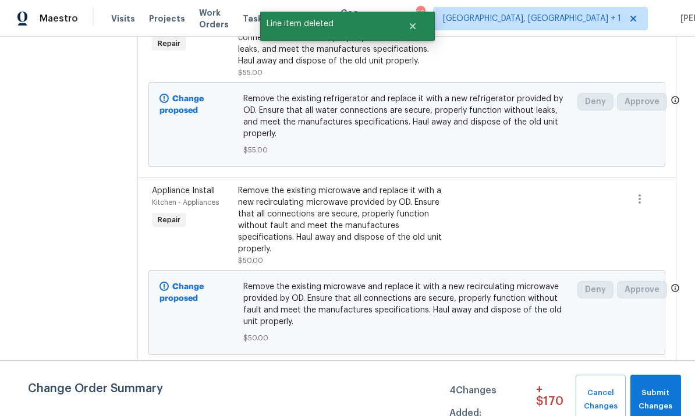
scroll to position [0, 0]
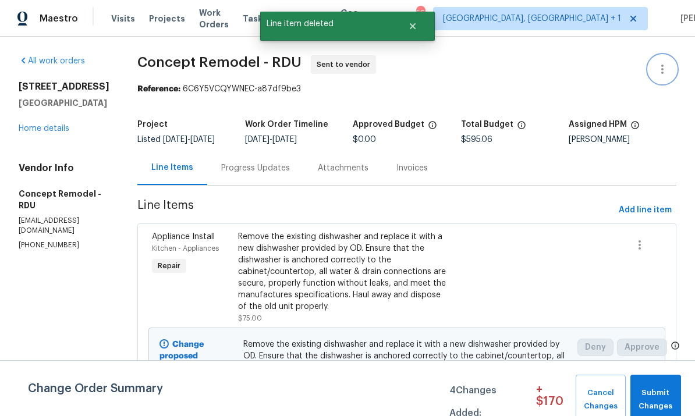
click at [661, 69] on icon "button" at bounding box center [662, 69] width 14 height 14
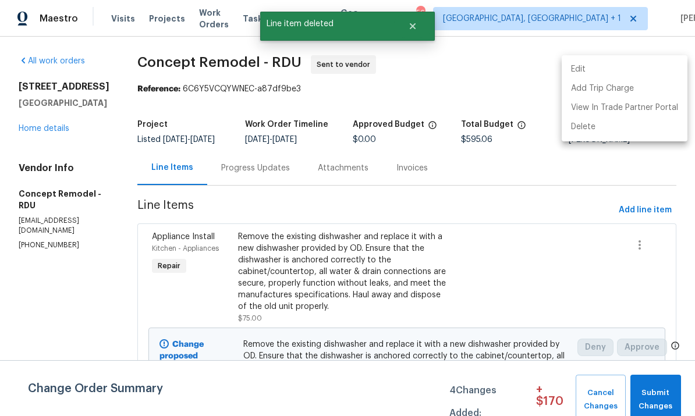
click at [636, 210] on div at bounding box center [347, 208] width 695 height 416
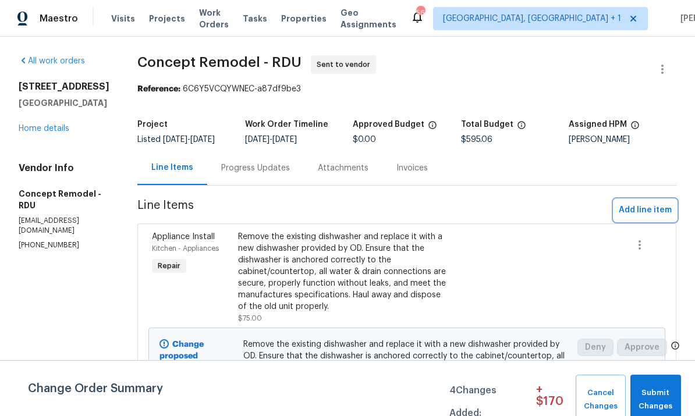
click at [638, 211] on span "Add line item" at bounding box center [645, 210] width 53 height 15
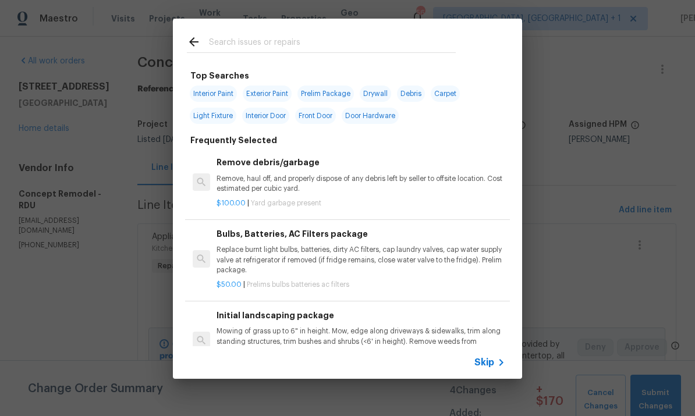
click at [269, 50] on input "text" at bounding box center [332, 43] width 247 height 17
type input "Ent hood"
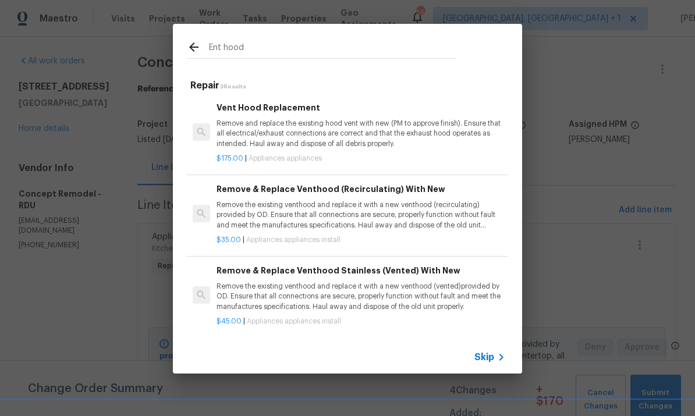
click at [420, 225] on p "Remove the existing venthood and replace it with a new venthood (recirculating)…" at bounding box center [361, 215] width 289 height 30
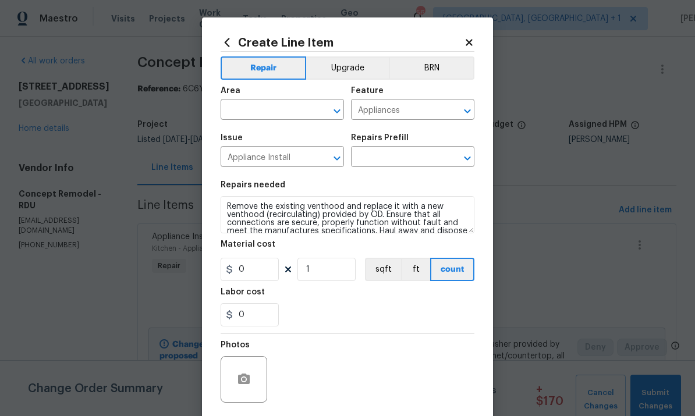
type input "Remove & Replace Venthood (Recirculating) With New $35.00"
type input "35"
click at [260, 112] on input "text" at bounding box center [266, 111] width 91 height 18
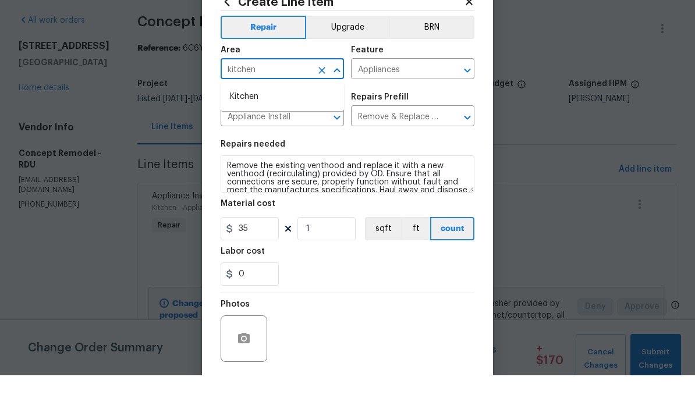
click at [244, 128] on li "Kitchen" at bounding box center [282, 137] width 123 height 19
type input "Kitchen"
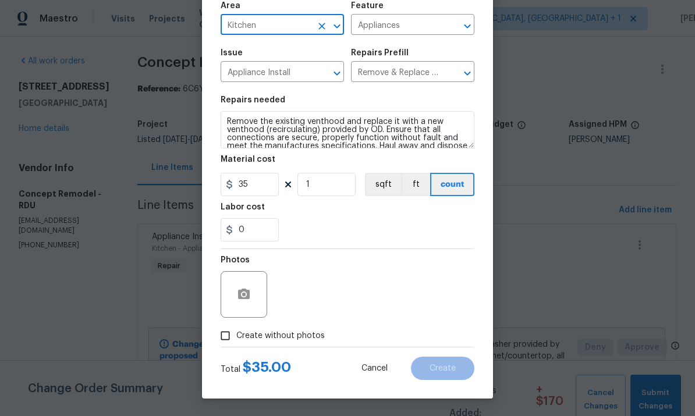
scroll to position [87, 0]
click at [230, 342] on input "Create without photos" at bounding box center [225, 336] width 22 height 22
checkbox input "true"
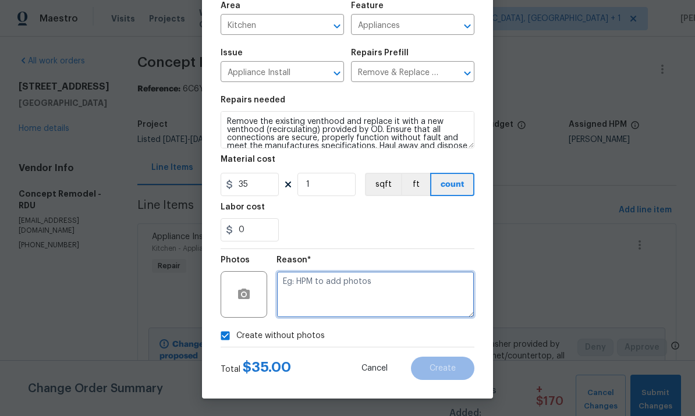
click at [312, 288] on textarea at bounding box center [375, 294] width 198 height 47
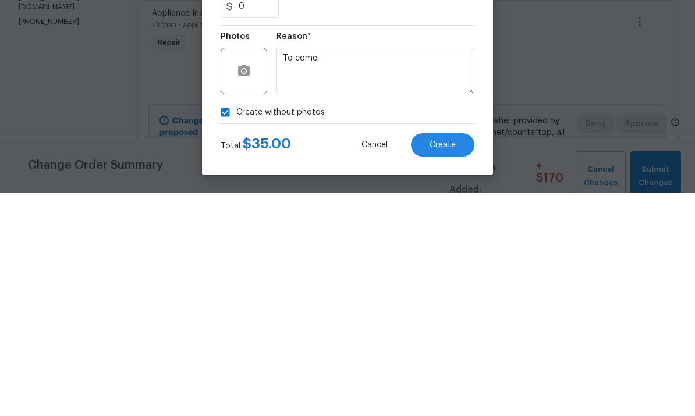
scroll to position [44, 0]
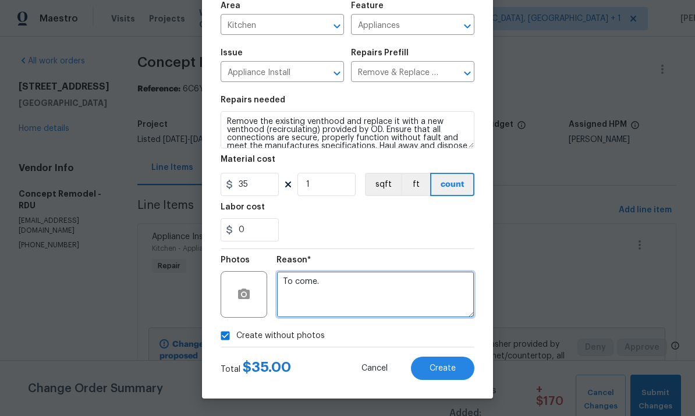
type textarea "To come."
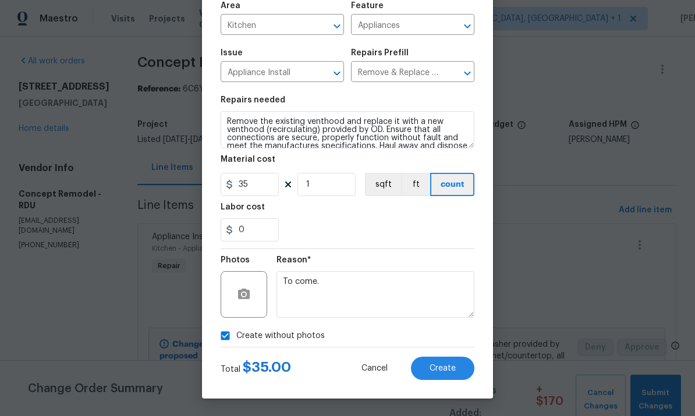
click at [445, 369] on span "Create" at bounding box center [443, 368] width 26 height 9
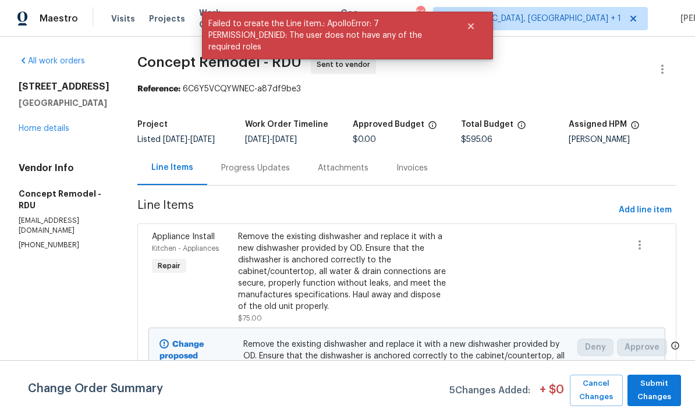
scroll to position [0, 0]
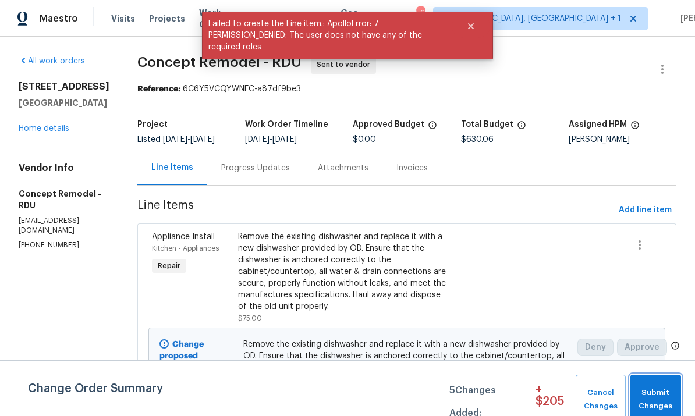
click at [655, 400] on span "Submit Changes" at bounding box center [655, 399] width 39 height 27
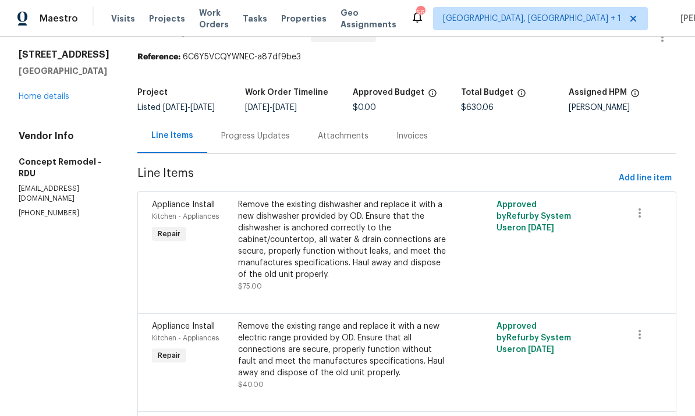
scroll to position [31, 0]
click at [62, 101] on link "Home details" at bounding box center [44, 97] width 51 height 8
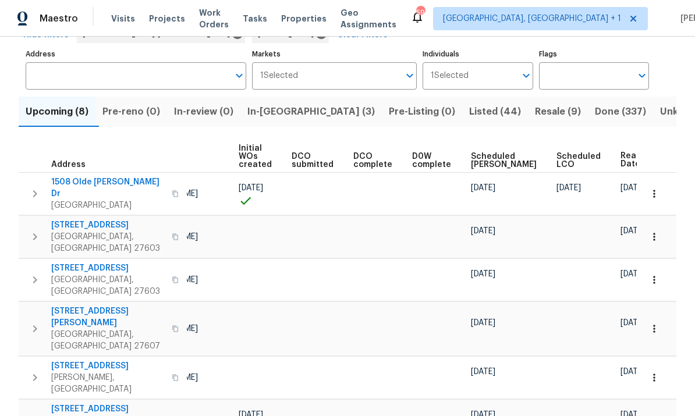
scroll to position [0, 96]
click at [621, 159] on span "Ready Date" at bounding box center [634, 160] width 26 height 16
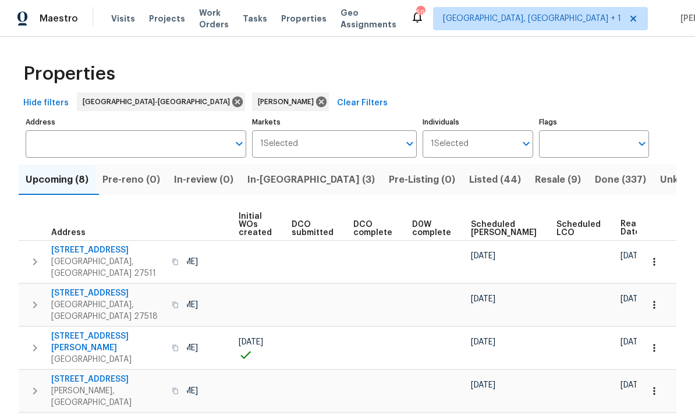
scroll to position [0, 96]
click at [621, 230] on span "Ready Date" at bounding box center [634, 228] width 26 height 16
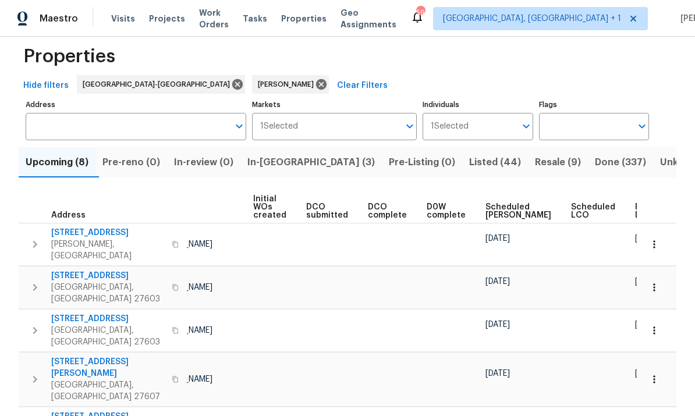
scroll to position [17, 0]
click at [635, 205] on span "Ready Date" at bounding box center [648, 212] width 26 height 16
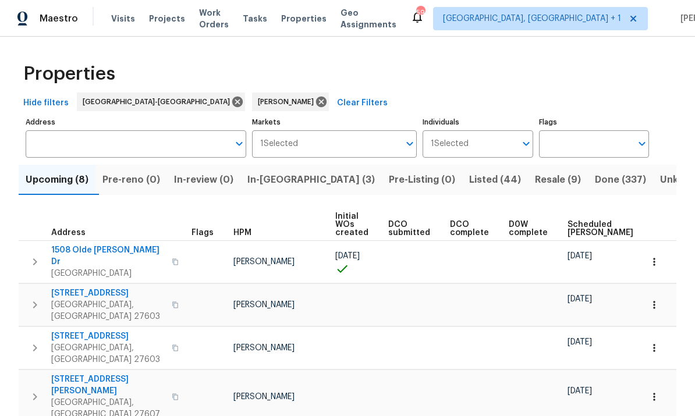
click at [124, 244] on span "1508 Olde [PERSON_NAME] Dr" at bounding box center [107, 255] width 113 height 23
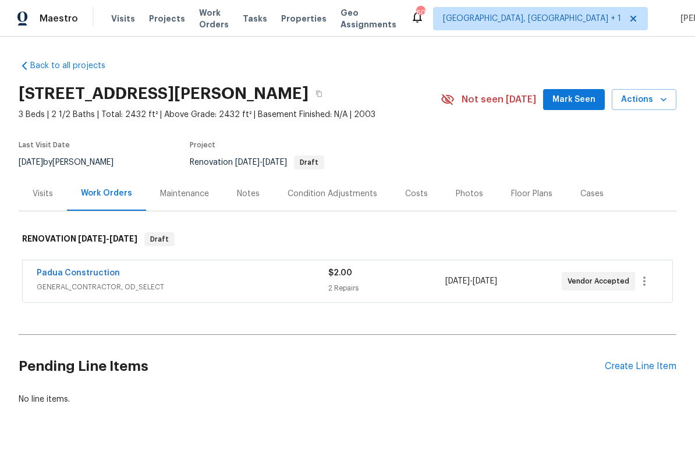
click at [96, 275] on link "Padua Construction" at bounding box center [78, 273] width 83 height 8
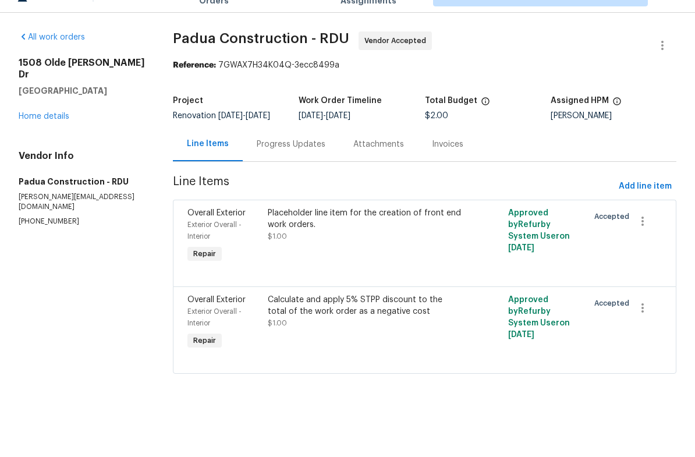
click at [293, 162] on div "Progress Updates" at bounding box center [291, 168] width 69 height 12
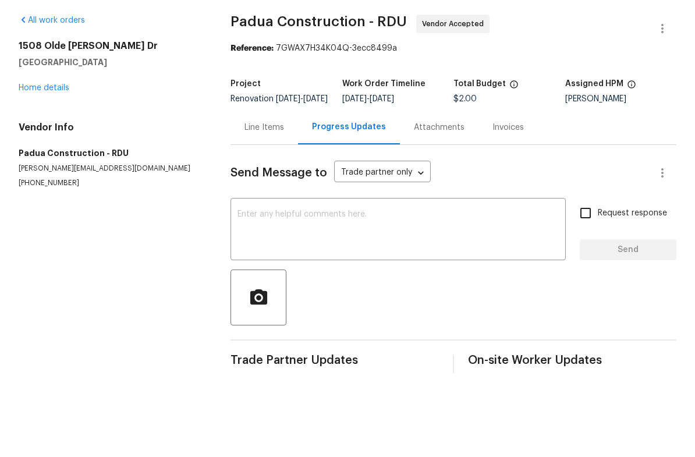
click at [63, 125] on link "Home details" at bounding box center [44, 129] width 51 height 8
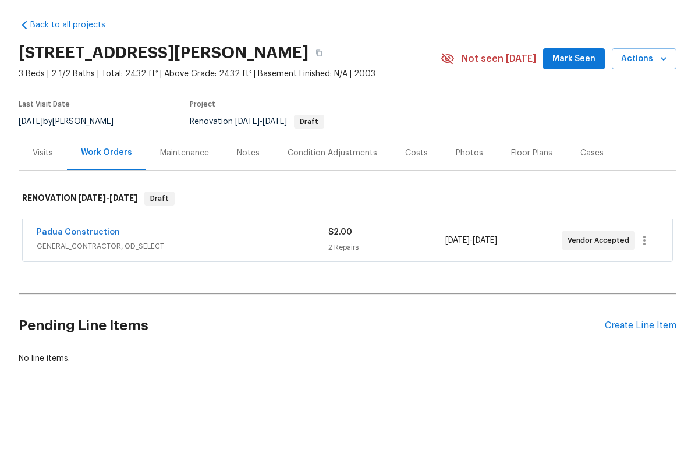
click at [105, 269] on link "Padua Construction" at bounding box center [78, 273] width 83 height 8
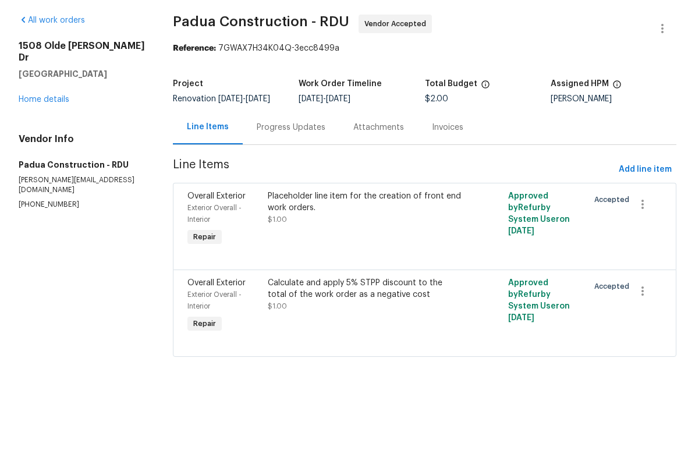
click at [59, 136] on link "Home details" at bounding box center [44, 140] width 51 height 8
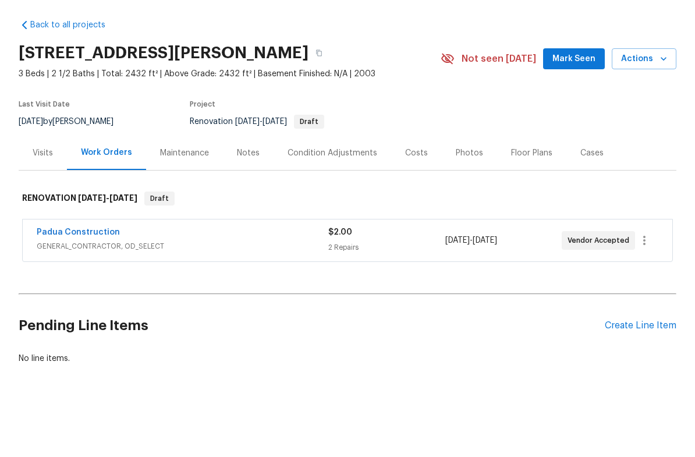
click at [419, 188] on div "Costs" at bounding box center [416, 194] width 23 height 12
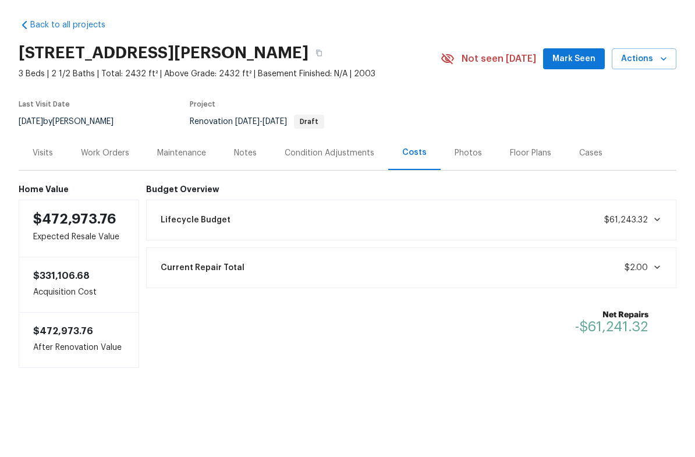
click at [249, 188] on div "Notes" at bounding box center [245, 194] width 23 height 12
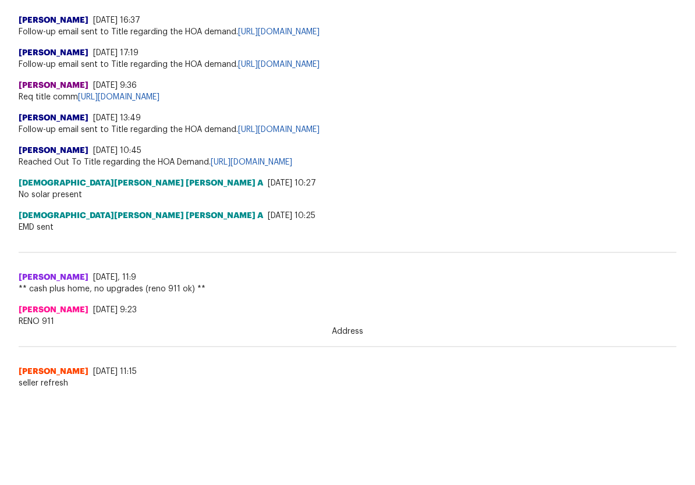
scroll to position [904, 0]
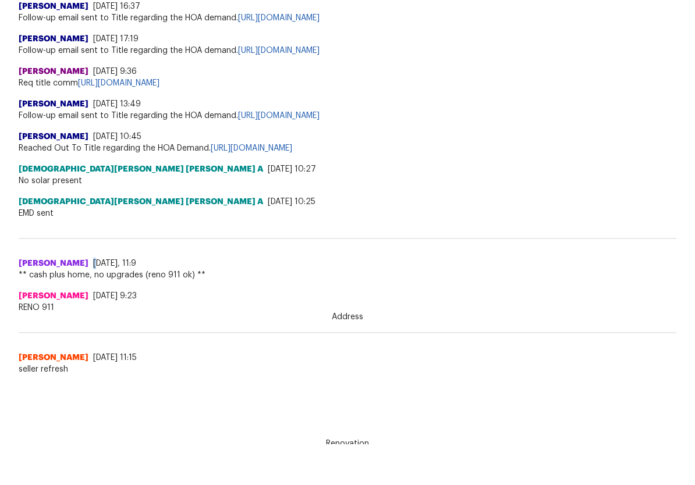
click at [575, 216] on span "No solar present" at bounding box center [348, 222] width 658 height 12
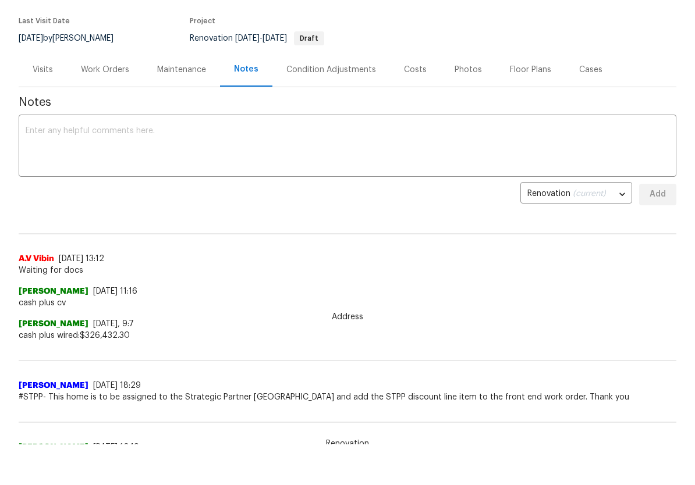
scroll to position [91, 0]
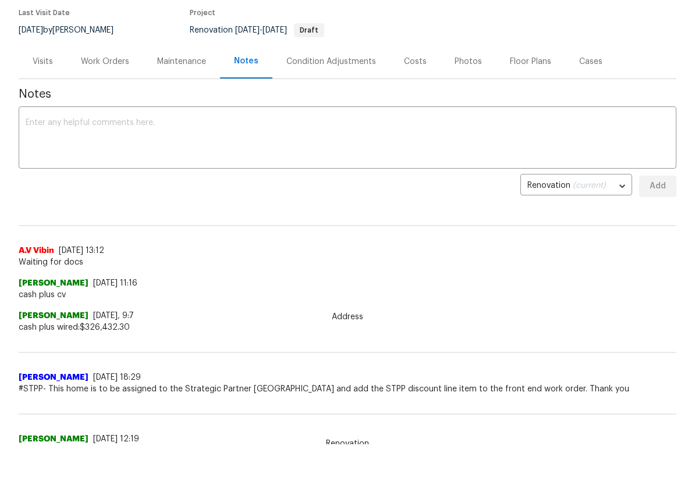
click at [413, 85] on div "Costs" at bounding box center [415, 102] width 51 height 34
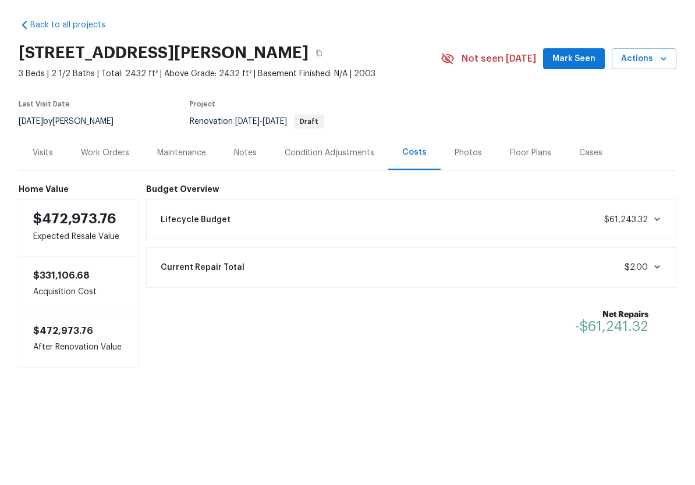
click at [105, 188] on div "Work Orders" at bounding box center [105, 194] width 48 height 12
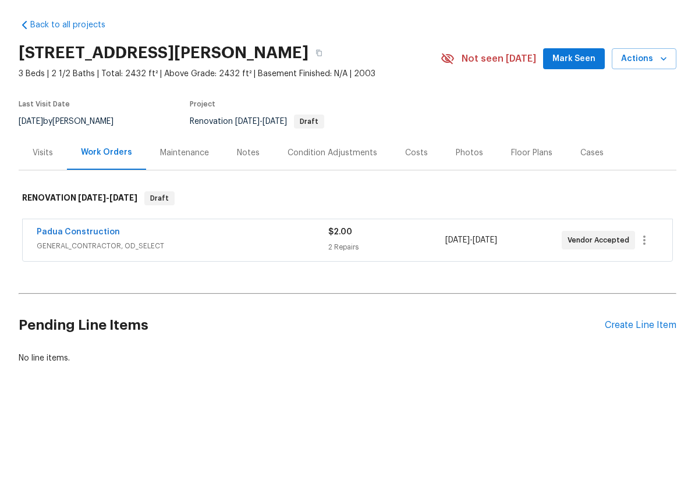
click at [333, 188] on div "Condition Adjustments" at bounding box center [333, 194] width 90 height 12
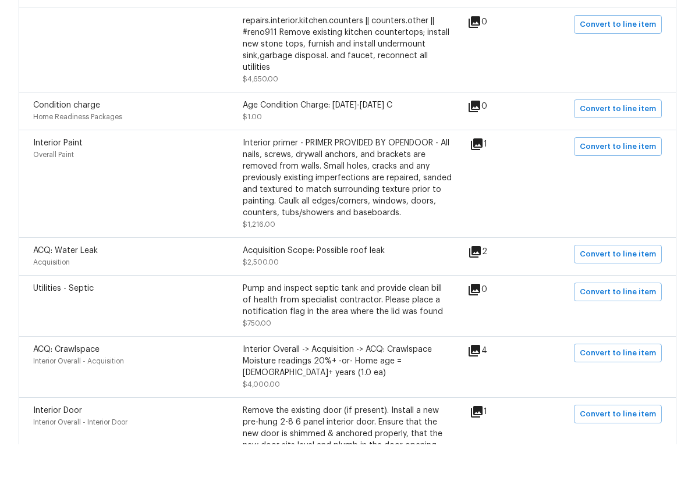
scroll to position [982, 0]
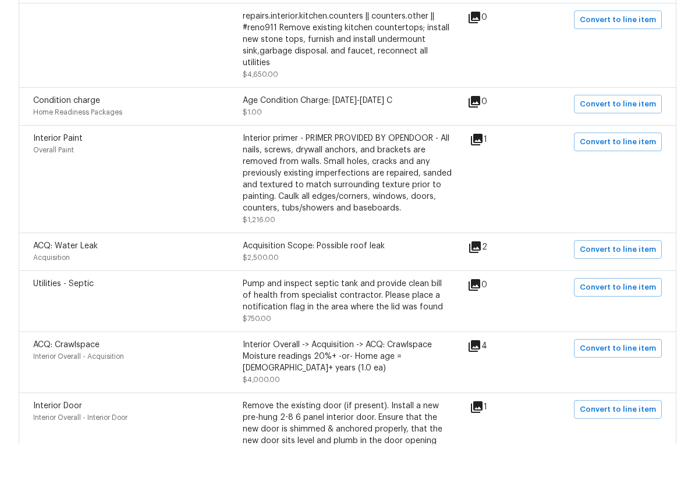
click at [481, 282] on icon at bounding box center [475, 288] width 12 height 12
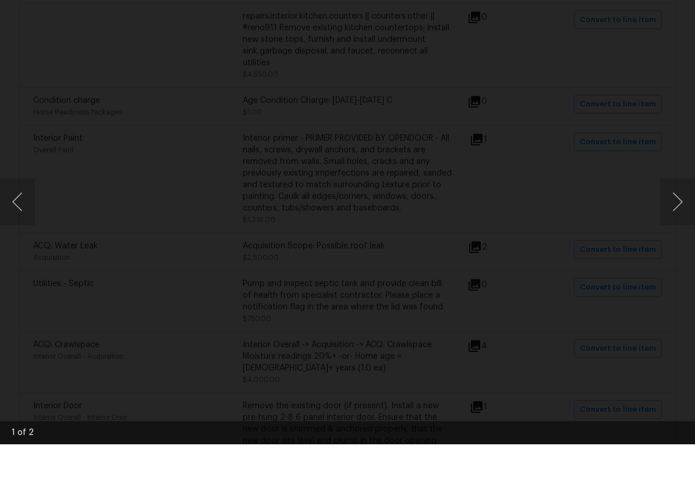
click at [689, 219] on button "Next image" at bounding box center [677, 242] width 35 height 47
click at [682, 219] on button "Next image" at bounding box center [677, 242] width 35 height 47
click at [687, 219] on button "Next image" at bounding box center [677, 242] width 35 height 47
click at [683, 219] on button "Next image" at bounding box center [677, 242] width 35 height 47
click at [678, 152] on div "Lightbox" at bounding box center [347, 242] width 695 height 485
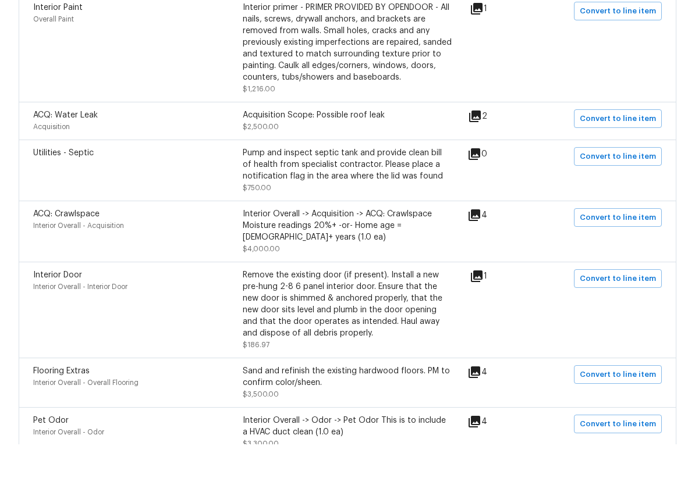
scroll to position [1124, 0]
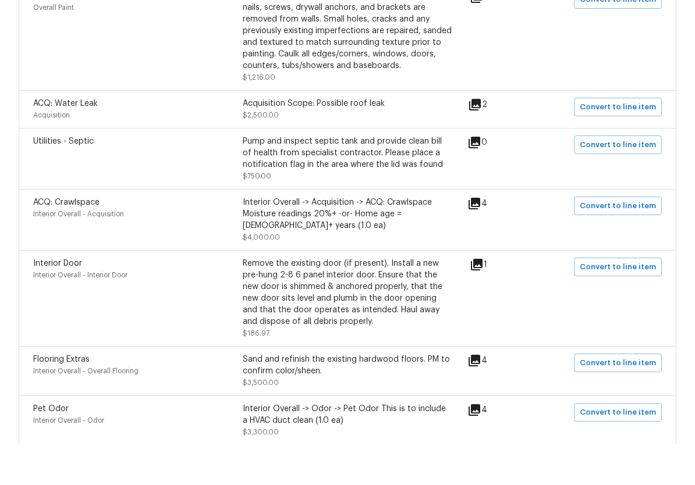
click at [481, 237] on icon at bounding box center [474, 244] width 14 height 14
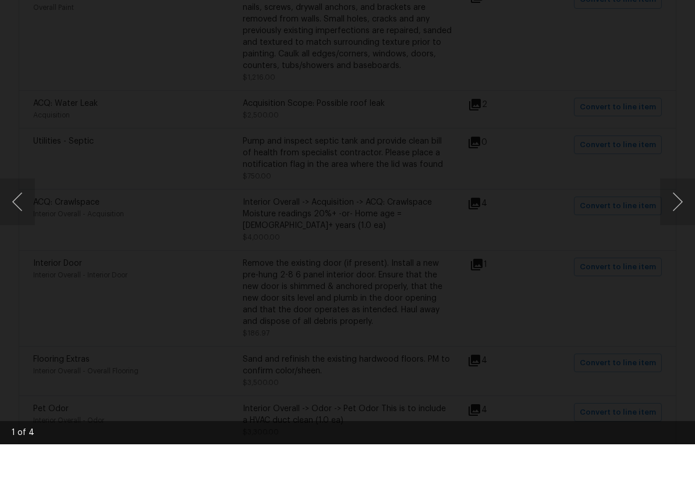
click at [693, 219] on button "Next image" at bounding box center [677, 242] width 35 height 47
click at [690, 219] on button "Next image" at bounding box center [677, 242] width 35 height 47
click at [693, 156] on div "Lightbox" at bounding box center [347, 242] width 695 height 485
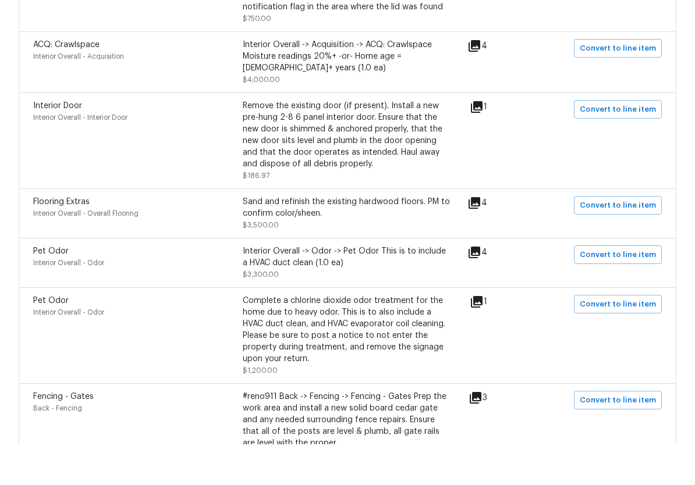
scroll to position [1283, 0]
click at [480, 237] on icon at bounding box center [475, 243] width 12 height 12
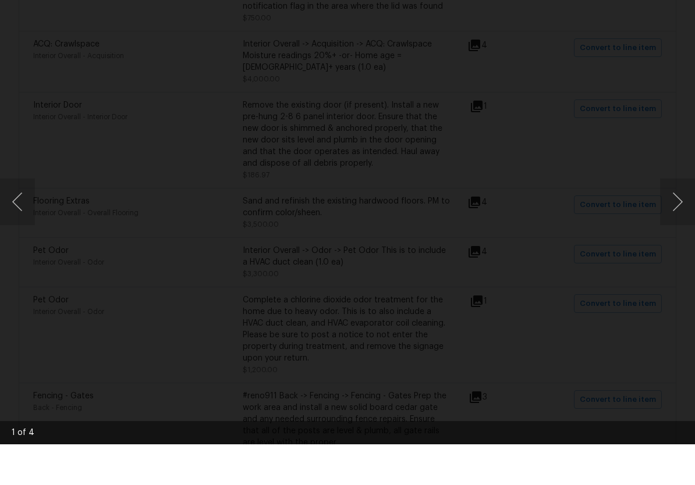
click at [689, 219] on button "Next image" at bounding box center [677, 242] width 35 height 47
click at [692, 219] on button "Next image" at bounding box center [677, 242] width 35 height 47
click at [689, 219] on button "Next image" at bounding box center [677, 242] width 35 height 47
click at [689, 155] on div "Lightbox" at bounding box center [347, 242] width 695 height 485
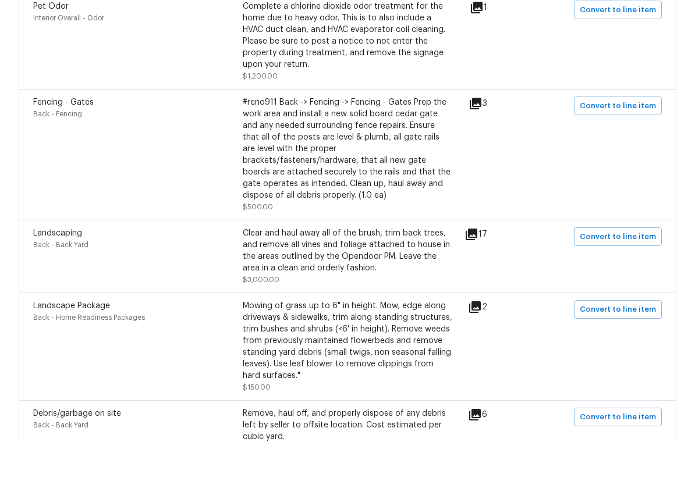
scroll to position [1577, 0]
click at [482, 137] on icon at bounding box center [476, 144] width 14 height 14
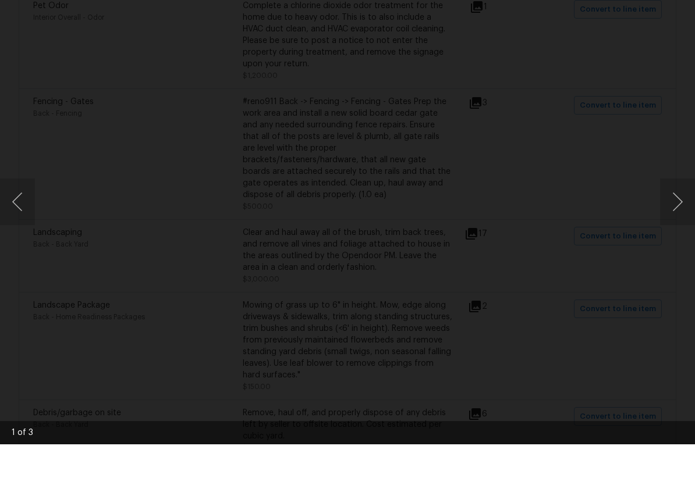
click at [689, 219] on button "Next image" at bounding box center [677, 242] width 35 height 47
click at [687, 219] on button "Next image" at bounding box center [677, 242] width 35 height 47
click at [690, 219] on button "Next image" at bounding box center [677, 242] width 35 height 47
click at [681, 164] on div "Lightbox" at bounding box center [347, 242] width 695 height 485
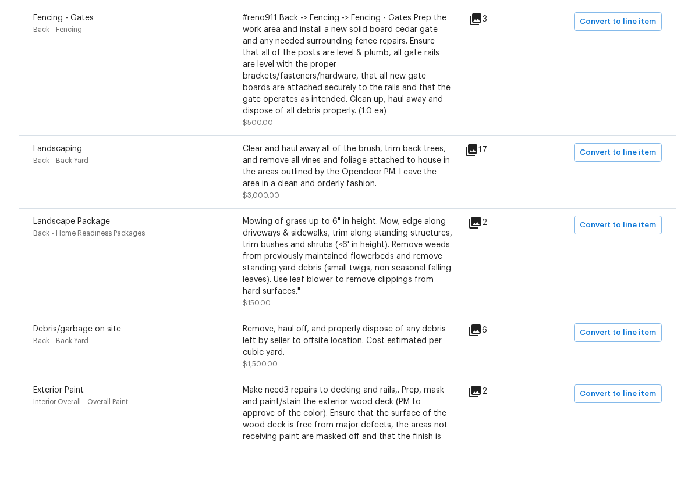
scroll to position [1677, 0]
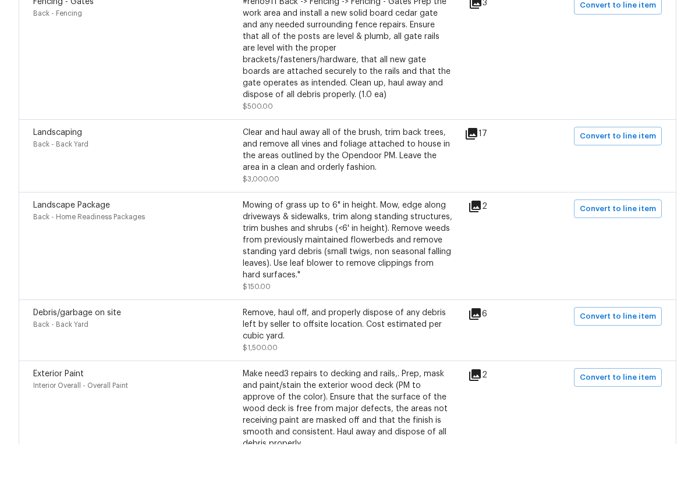
click at [477, 169] on icon at bounding box center [472, 175] width 12 height 12
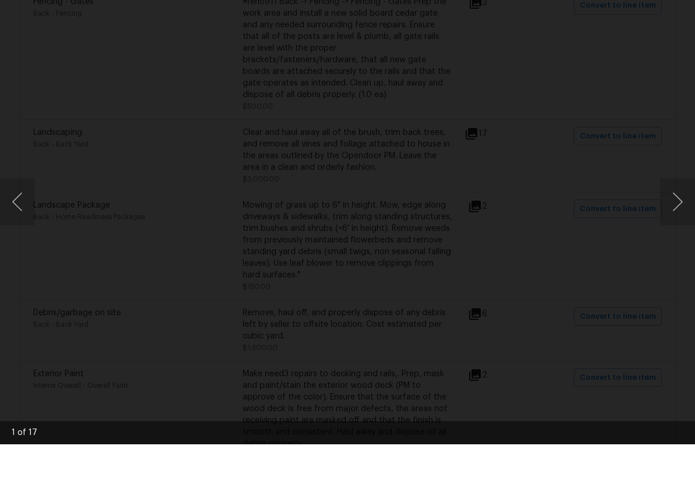
click at [682, 219] on button "Next image" at bounding box center [677, 242] width 35 height 47
click at [683, 219] on button "Next image" at bounding box center [677, 242] width 35 height 47
click at [682, 219] on button "Next image" at bounding box center [677, 242] width 35 height 47
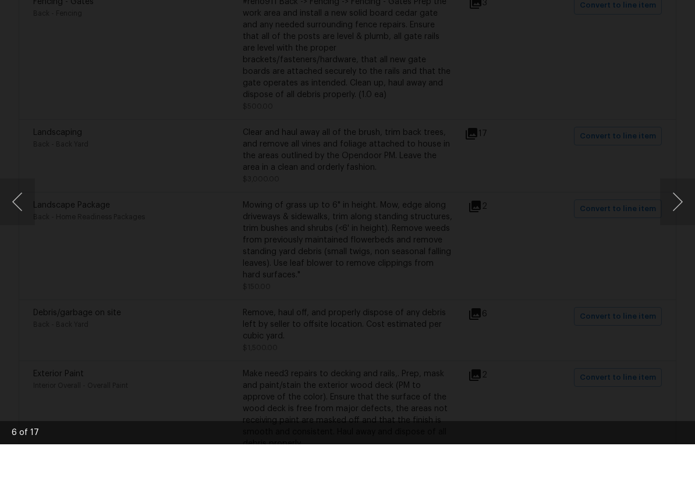
click at [684, 219] on button "Next image" at bounding box center [677, 242] width 35 height 47
click at [17, 219] on button "Previous image" at bounding box center [17, 242] width 35 height 47
click at [666, 221] on button "Next image" at bounding box center [677, 242] width 35 height 47
click at [665, 228] on div "Lightbox" at bounding box center [347, 242] width 695 height 485
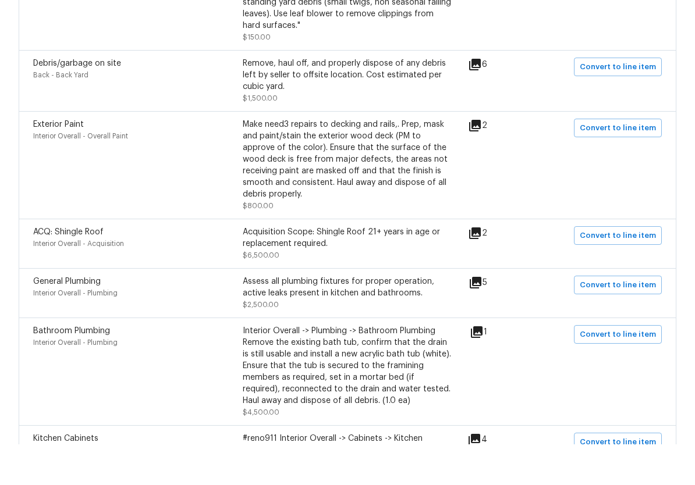
scroll to position [1940, 0]
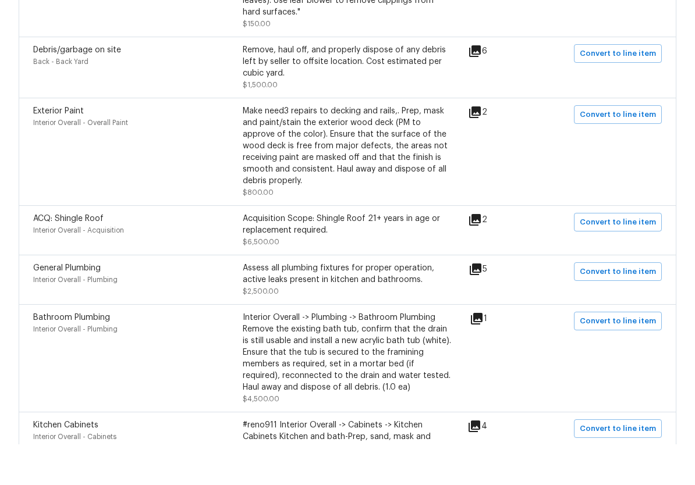
click at [481, 147] on icon at bounding box center [475, 153] width 12 height 12
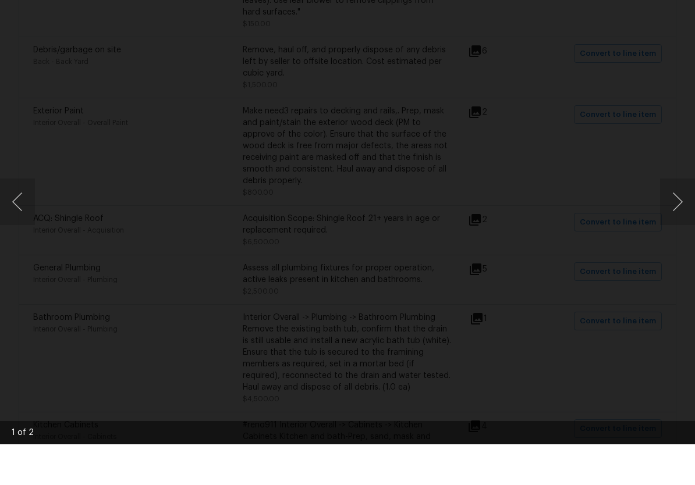
click at [686, 219] on button "Next image" at bounding box center [677, 242] width 35 height 47
click at [678, 219] on button "Next image" at bounding box center [677, 242] width 35 height 47
click at [679, 219] on button "Next image" at bounding box center [677, 242] width 35 height 47
click at [672, 147] on div "Lightbox" at bounding box center [347, 242] width 695 height 485
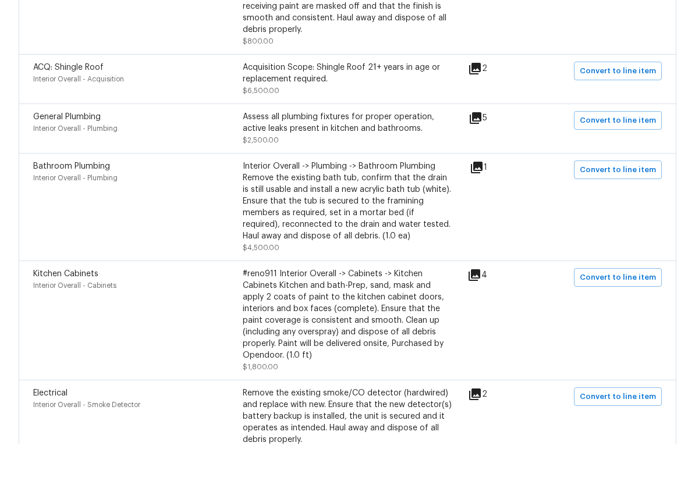
scroll to position [2093, 0]
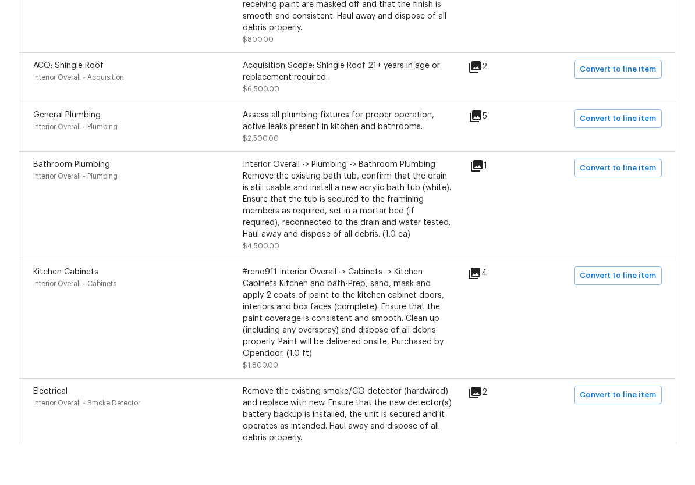
click at [477, 201] on icon at bounding box center [477, 207] width 12 height 12
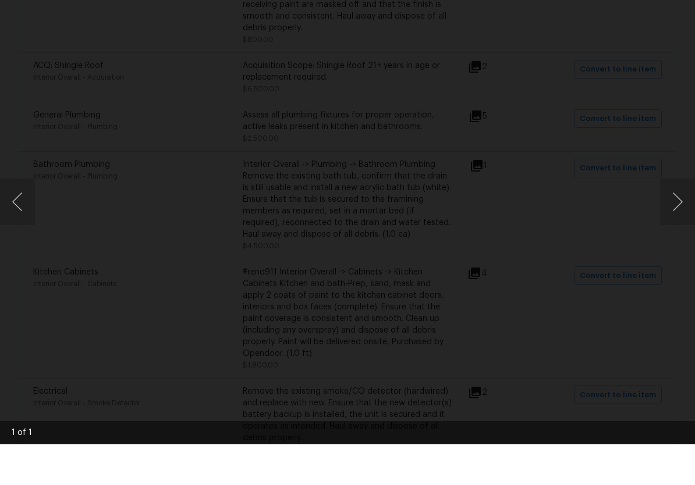
click at [680, 219] on button "Next image" at bounding box center [677, 242] width 35 height 47
click at [682, 154] on div "Lightbox" at bounding box center [347, 242] width 695 height 485
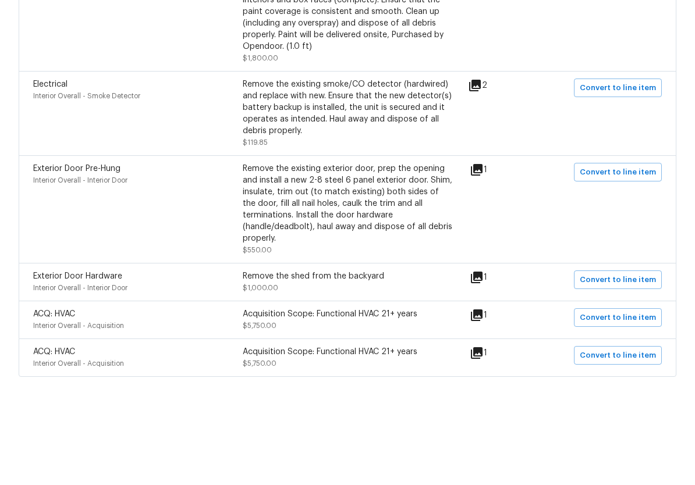
scroll to position [2400, 0]
click at [482, 351] on icon at bounding box center [477, 357] width 12 height 12
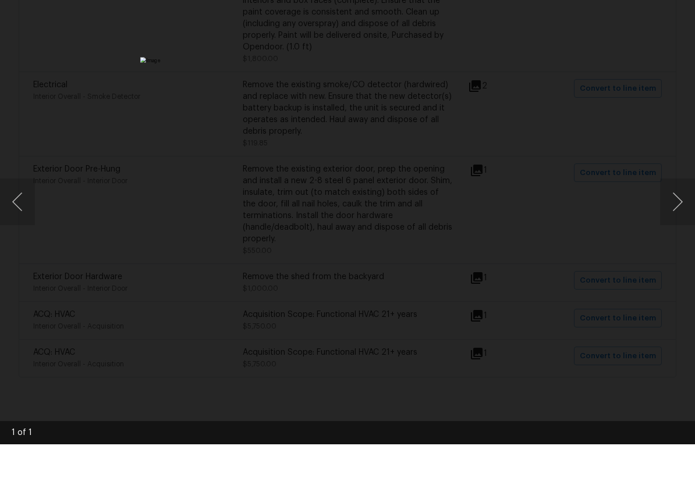
click at [681, 219] on button "Next image" at bounding box center [677, 242] width 35 height 47
click at [675, 219] on button "Next image" at bounding box center [677, 242] width 35 height 47
click at [678, 219] on button "Next image" at bounding box center [677, 242] width 35 height 47
click at [677, 140] on div "Lightbox" at bounding box center [347, 242] width 695 height 485
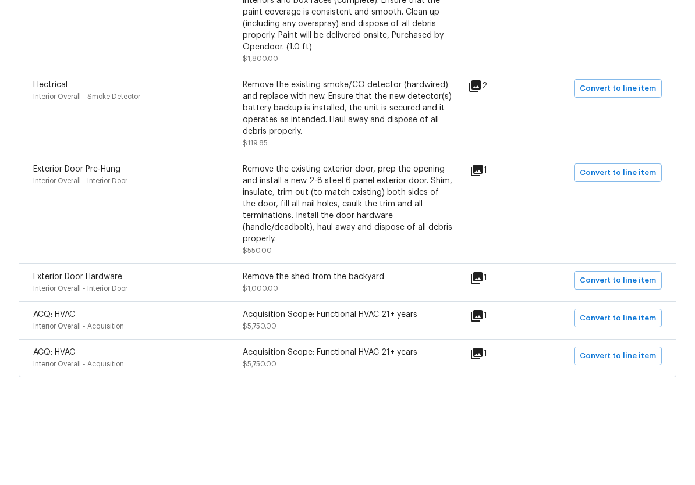
click at [484, 388] on icon at bounding box center [477, 395] width 14 height 14
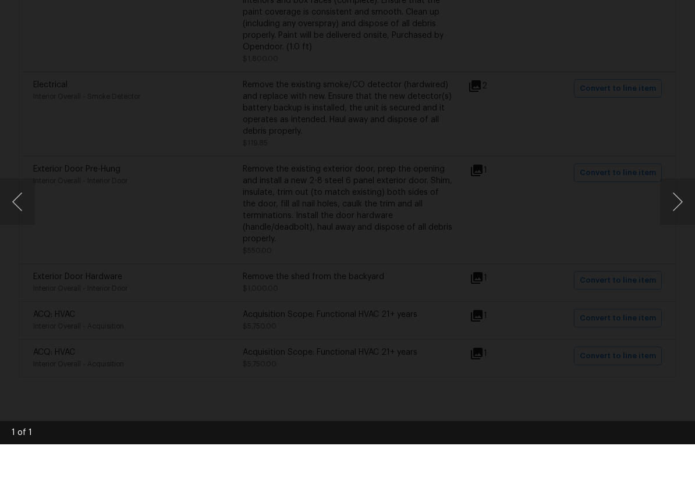
click at [689, 219] on button "Next image" at bounding box center [677, 242] width 35 height 47
click at [685, 219] on button "Next image" at bounding box center [677, 242] width 35 height 47
click at [679, 219] on button "Next image" at bounding box center [677, 242] width 35 height 47
click at [674, 219] on button "Next image" at bounding box center [677, 242] width 35 height 47
click at [673, 219] on button "Next image" at bounding box center [677, 242] width 35 height 47
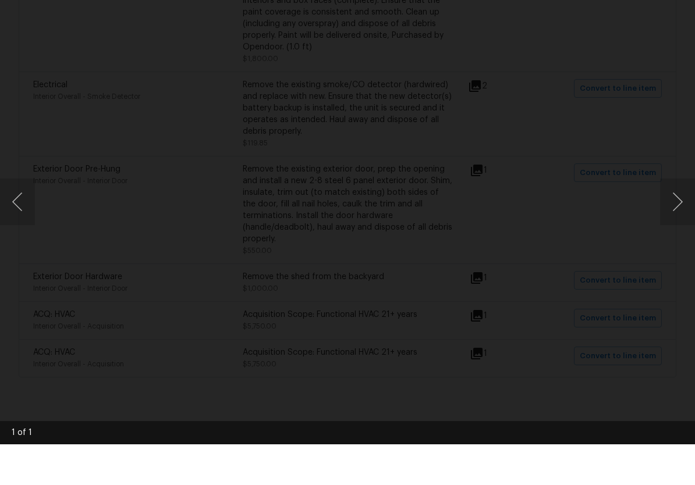
click at [677, 143] on div "Lightbox" at bounding box center [347, 242] width 695 height 485
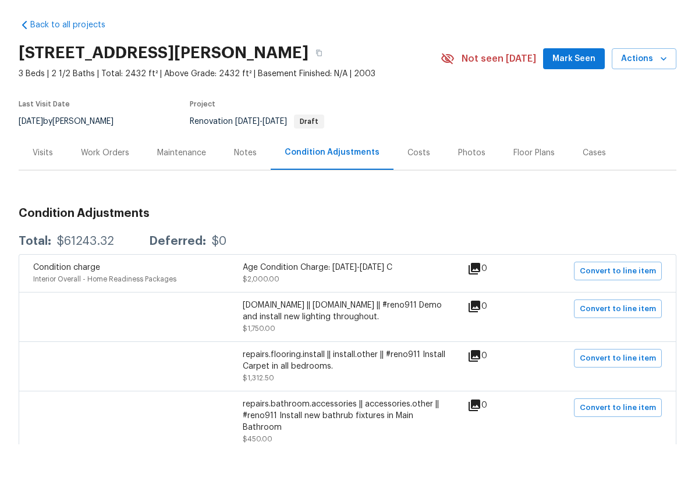
scroll to position [0, 0]
click at [584, 93] on span "Mark Seen" at bounding box center [573, 100] width 43 height 15
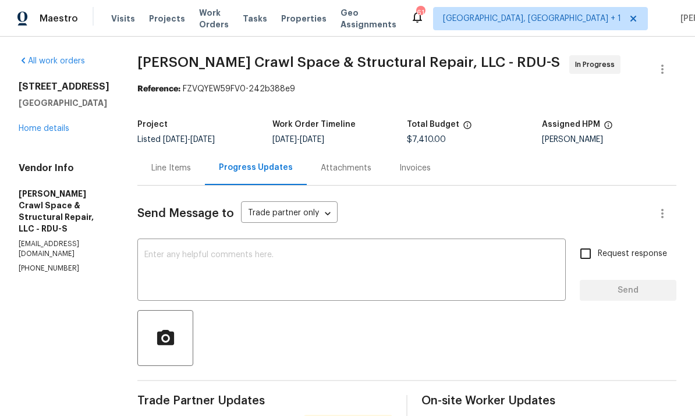
click at [68, 128] on link "Home details" at bounding box center [44, 129] width 51 height 8
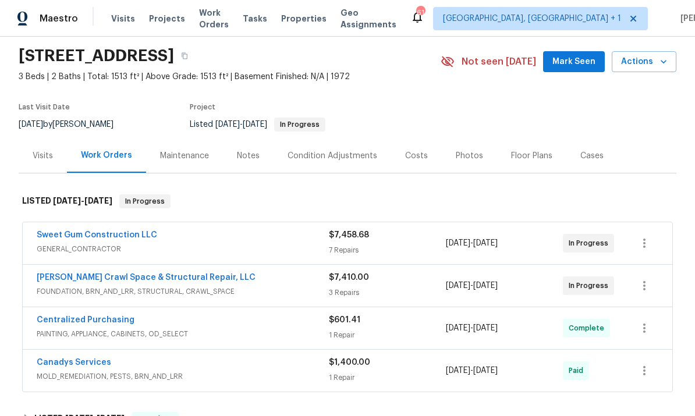
scroll to position [39, 0]
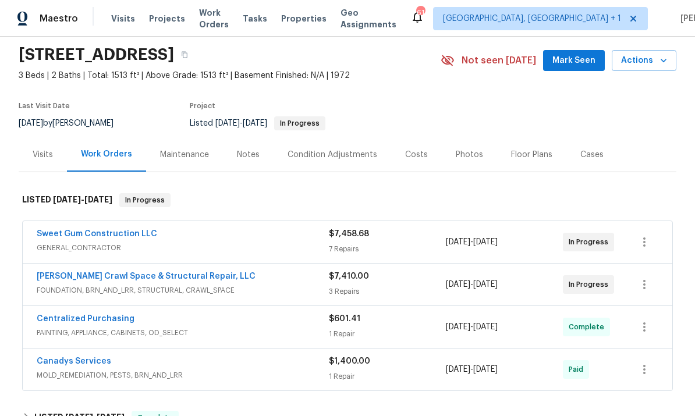
click at [191, 276] on link "[PERSON_NAME] Crawl Space & Structural Repair, LLC" at bounding box center [146, 276] width 219 height 8
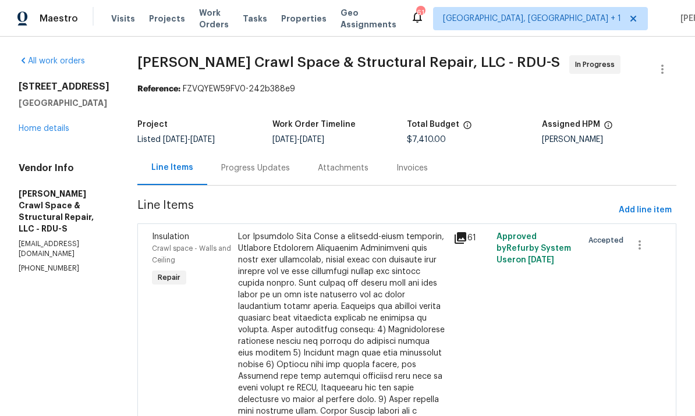
click at [261, 168] on div "Progress Updates" at bounding box center [255, 168] width 69 height 12
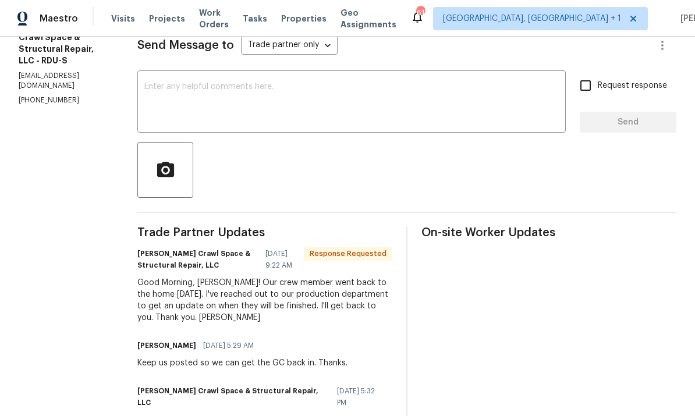
scroll to position [169, 0]
click at [193, 93] on textarea at bounding box center [351, 102] width 414 height 41
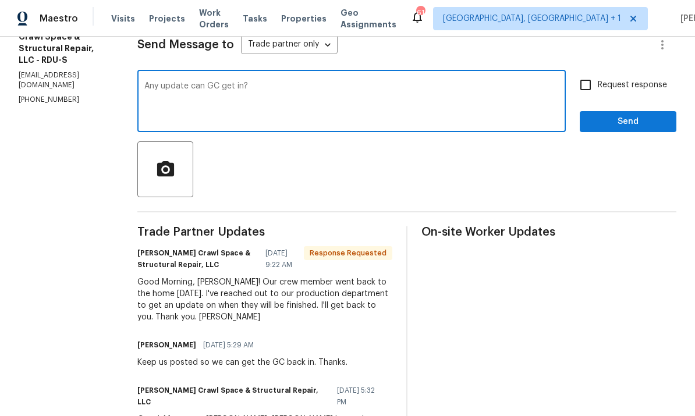
type textarea "Any update can GC get in?"
click at [586, 83] on input "Request response" at bounding box center [585, 85] width 24 height 24
checkbox input "true"
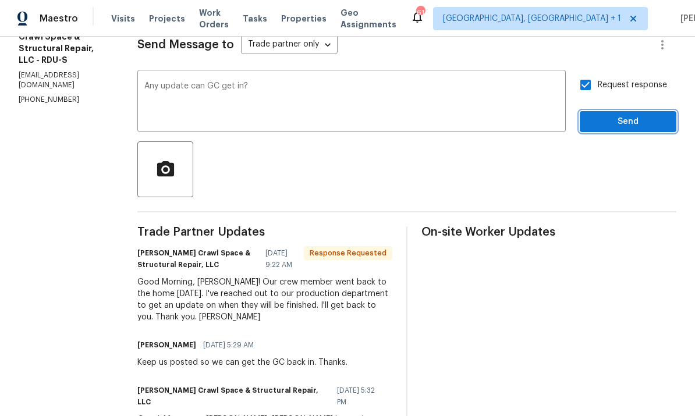
click at [636, 125] on span "Send" at bounding box center [628, 122] width 78 height 15
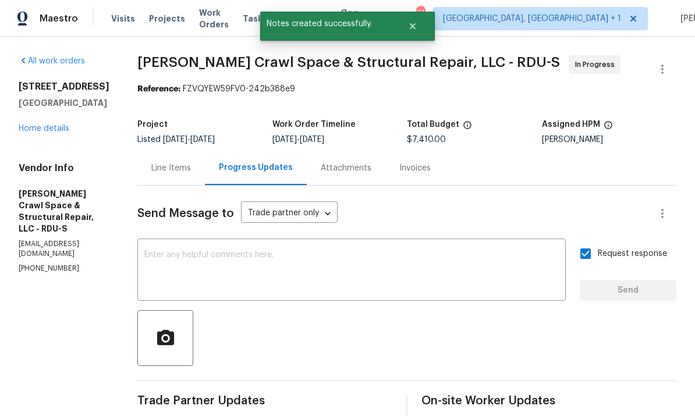
click at [65, 125] on link "Home details" at bounding box center [44, 129] width 51 height 8
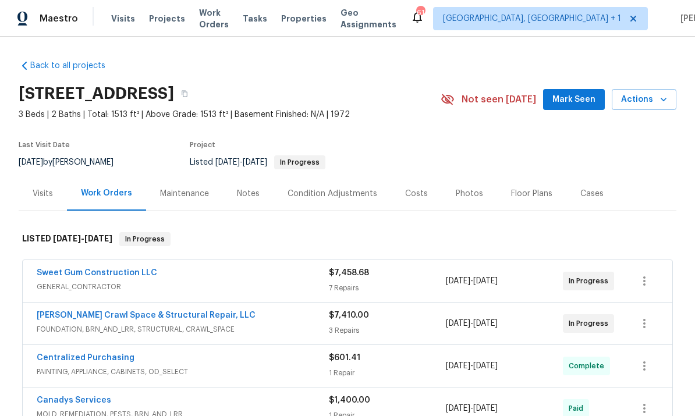
click at [116, 275] on link "Sweet Gum Construction LLC" at bounding box center [97, 273] width 120 height 8
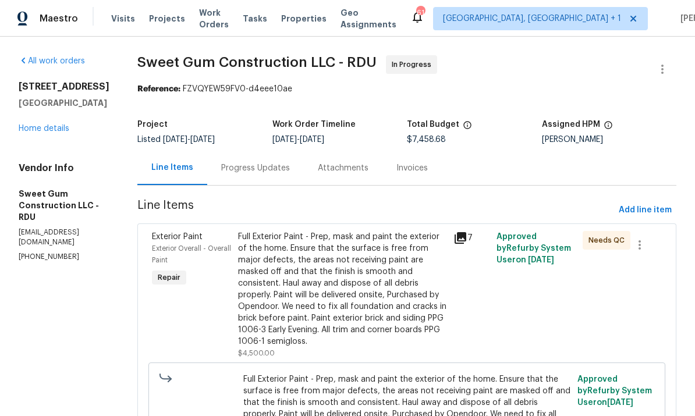
click at [275, 176] on div "Progress Updates" at bounding box center [255, 168] width 97 height 34
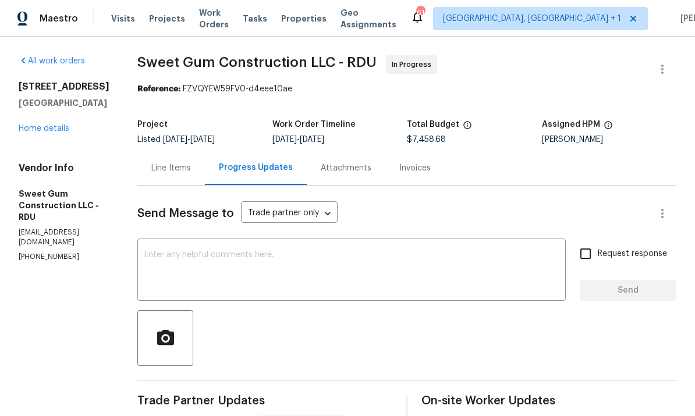
click at [63, 125] on link "Home details" at bounding box center [44, 129] width 51 height 8
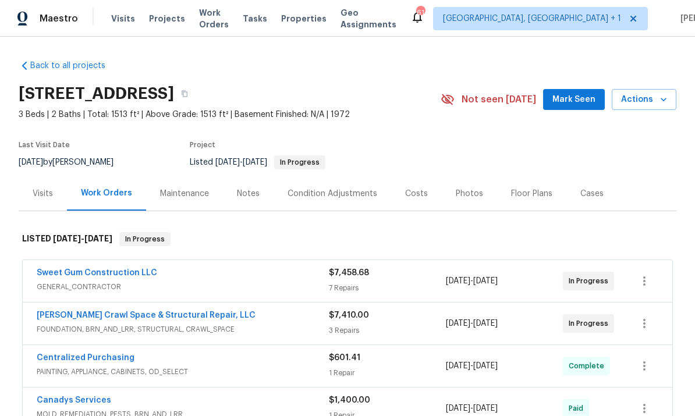
click at [129, 269] on link "Sweet Gum Construction LLC" at bounding box center [97, 273] width 120 height 8
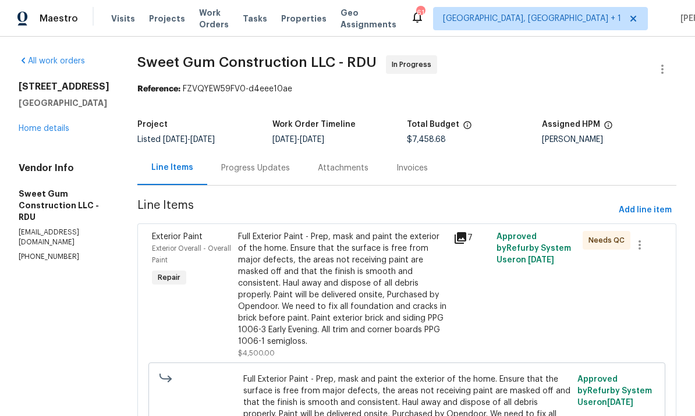
click at [285, 167] on div "Progress Updates" at bounding box center [255, 168] width 69 height 12
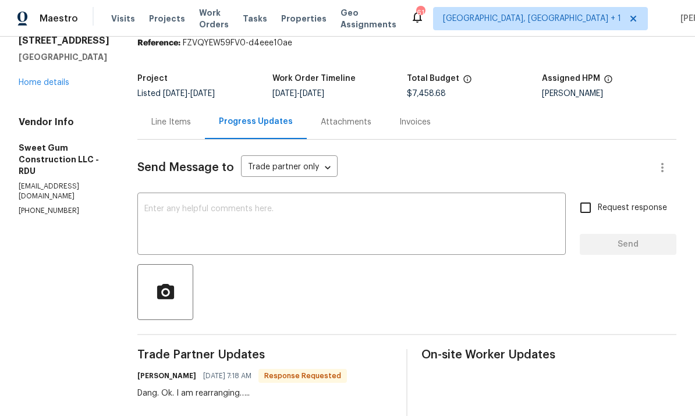
scroll to position [46, 0]
click at [226, 217] on textarea at bounding box center [351, 225] width 414 height 41
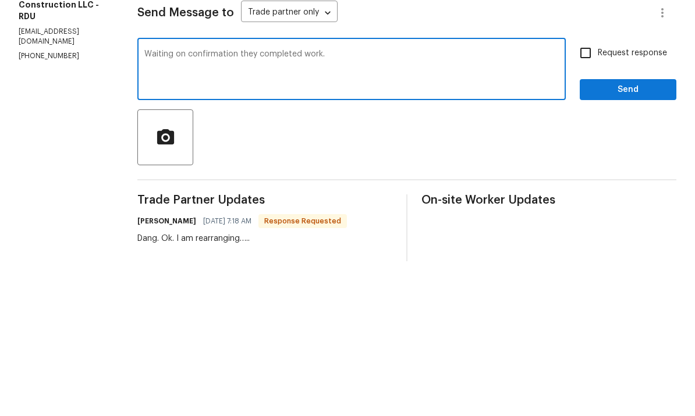
type textarea "Waiting on confirmation they completed work."
click at [584, 196] on input "Request response" at bounding box center [585, 208] width 24 height 24
checkbox input "true"
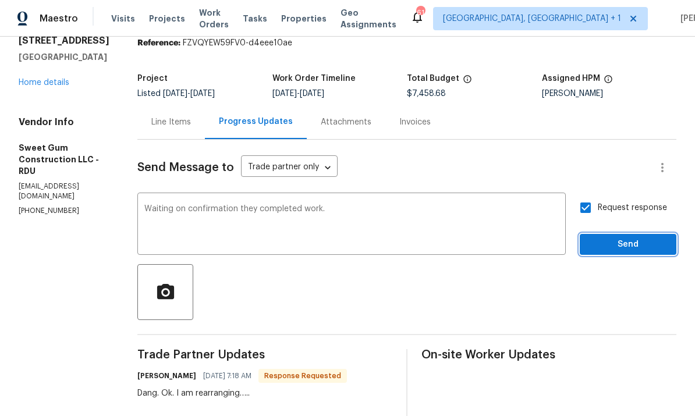
click at [629, 234] on button "Send" at bounding box center [628, 245] width 97 height 22
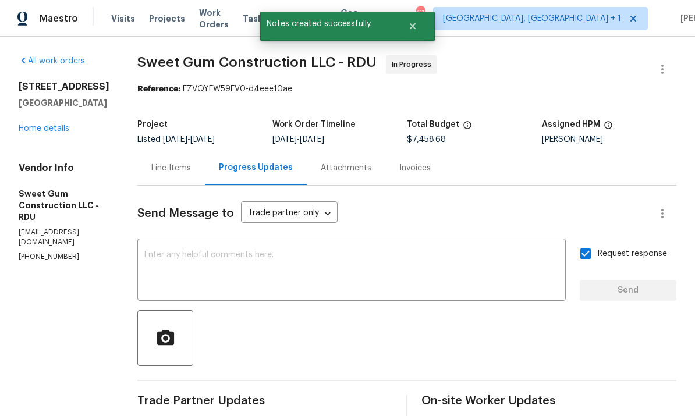
click at [61, 125] on link "Home details" at bounding box center [44, 129] width 51 height 8
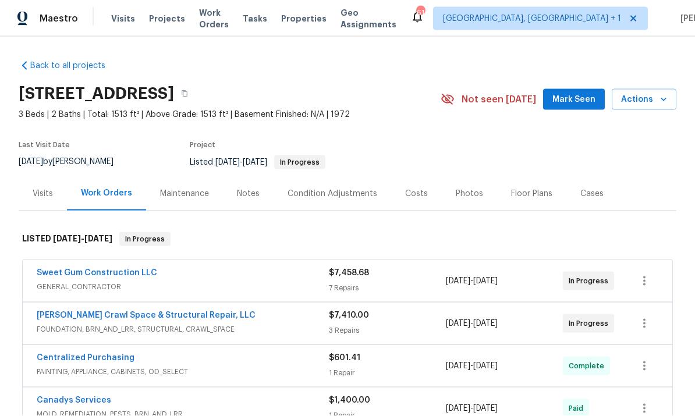
click at [591, 93] on span "Mark Seen" at bounding box center [573, 100] width 43 height 15
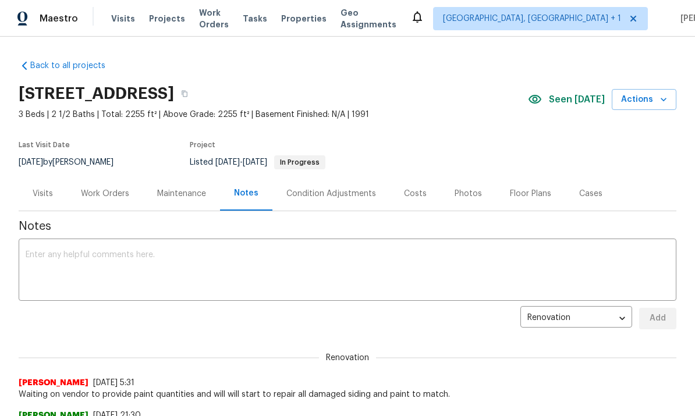
click at [102, 200] on div "Work Orders" at bounding box center [105, 193] width 76 height 34
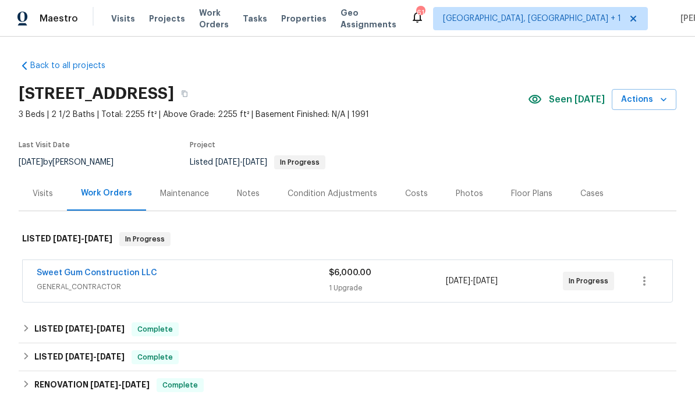
click at [122, 275] on link "Sweet Gum Construction LLC" at bounding box center [97, 273] width 120 height 8
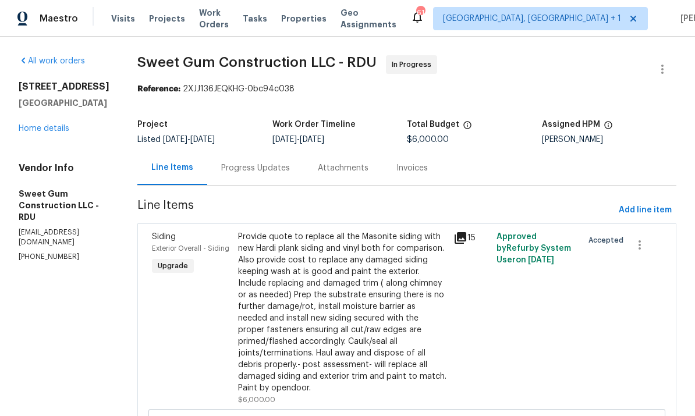
click at [263, 169] on div "Progress Updates" at bounding box center [255, 168] width 69 height 12
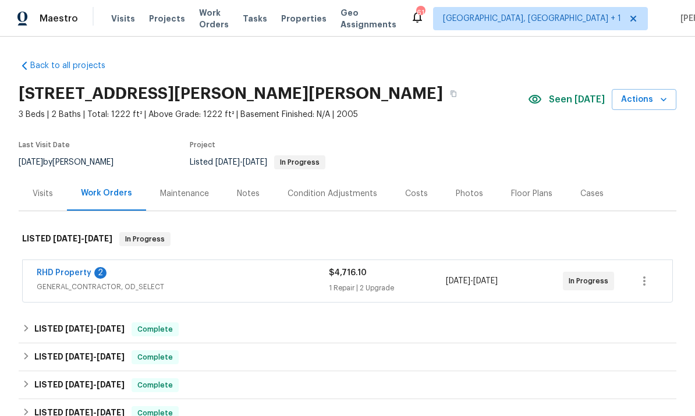
click at [65, 269] on link "RHD Property" at bounding box center [64, 273] width 55 height 8
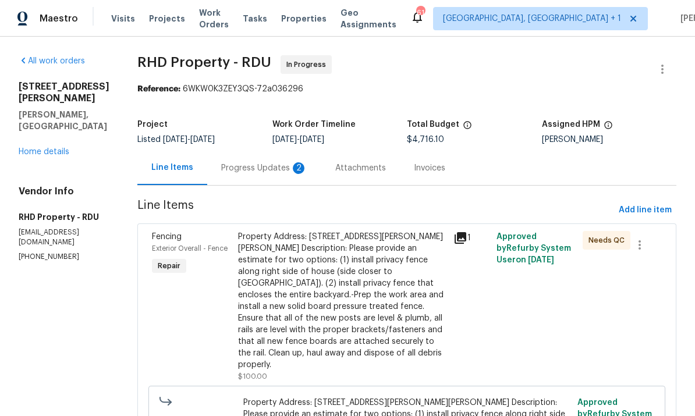
click at [285, 165] on div "Progress Updates 2" at bounding box center [264, 168] width 86 height 12
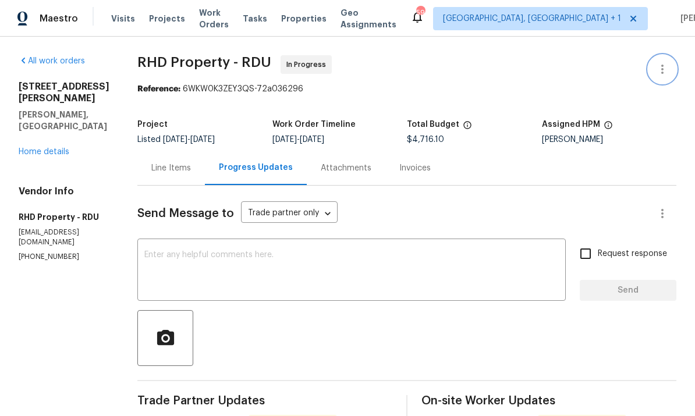
click at [661, 71] on icon "button" at bounding box center [662, 69] width 14 height 14
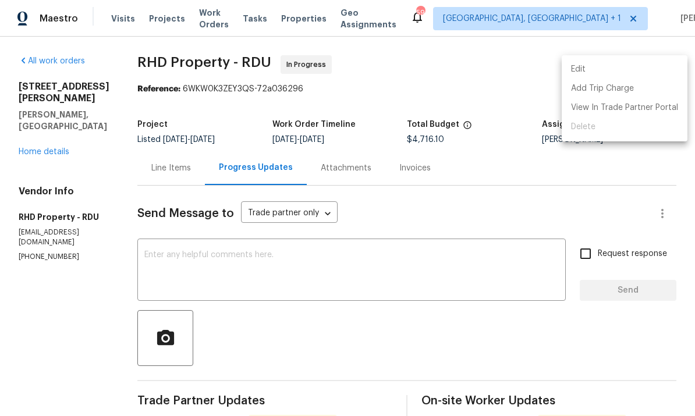
click at [586, 70] on li "Edit" at bounding box center [625, 69] width 126 height 19
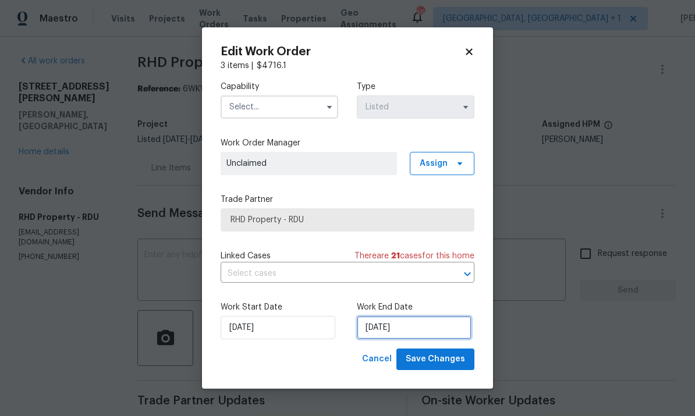
click at [424, 327] on input "[DATE]" at bounding box center [414, 327] width 115 height 23
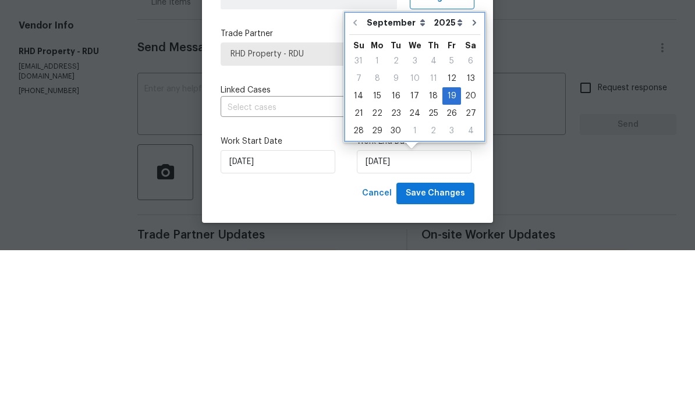
click at [470, 184] on icon "Go to next month" at bounding box center [474, 188] width 9 height 9
type input "[DATE]"
select select "9"
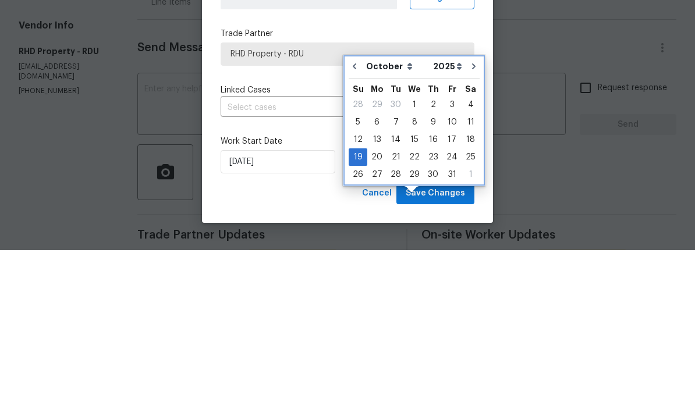
scroll to position [44, 0]
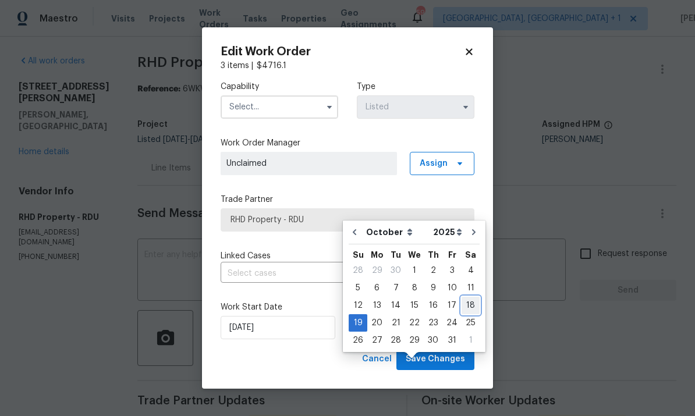
click at [468, 297] on div "18" at bounding box center [471, 305] width 18 height 16
type input "[DATE]"
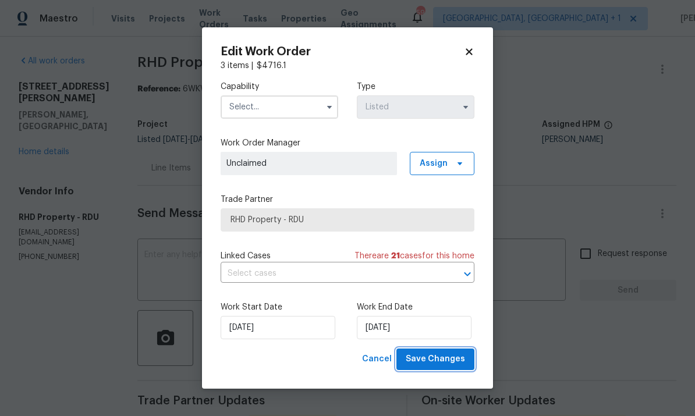
click at [437, 359] on span "Save Changes" at bounding box center [435, 359] width 59 height 15
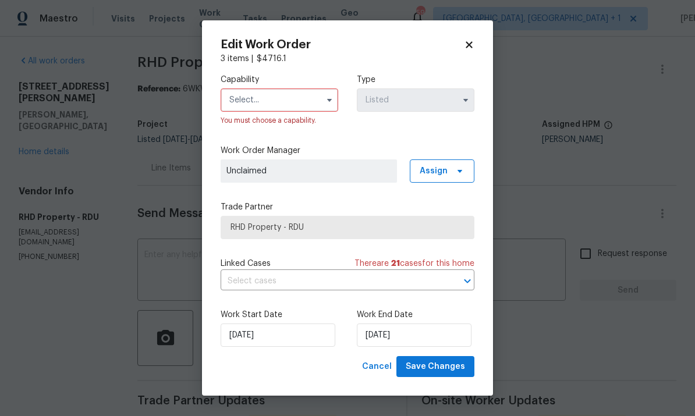
click at [329, 99] on icon "button" at bounding box center [329, 100] width 5 height 3
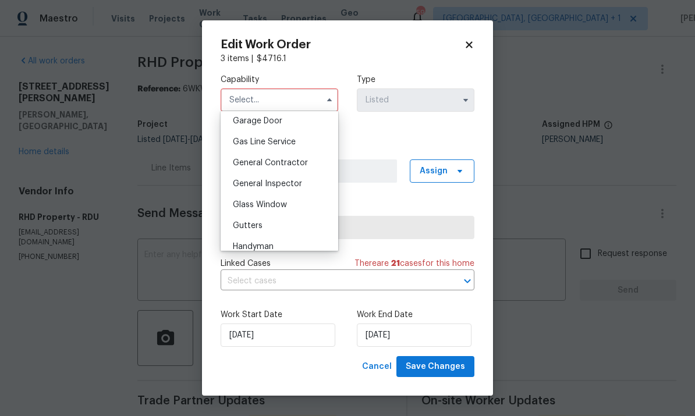
scroll to position [524, 0]
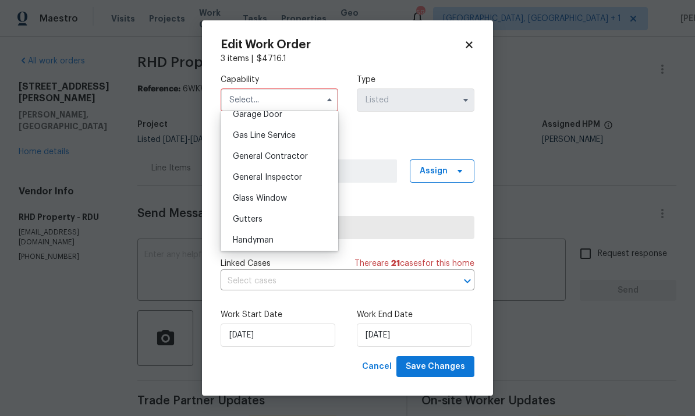
click at [296, 158] on span "General Contractor" at bounding box center [270, 156] width 75 height 8
type input "General Contractor"
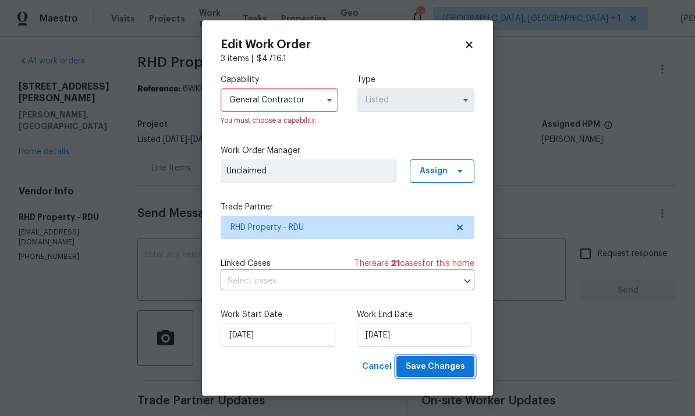
click at [443, 371] on span "Save Changes" at bounding box center [435, 367] width 59 height 15
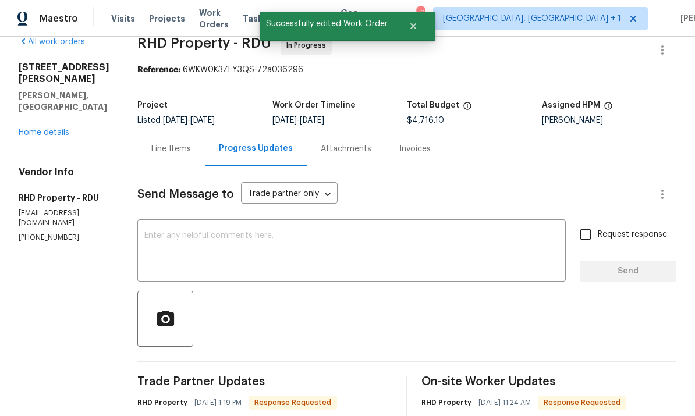
scroll to position [23, 0]
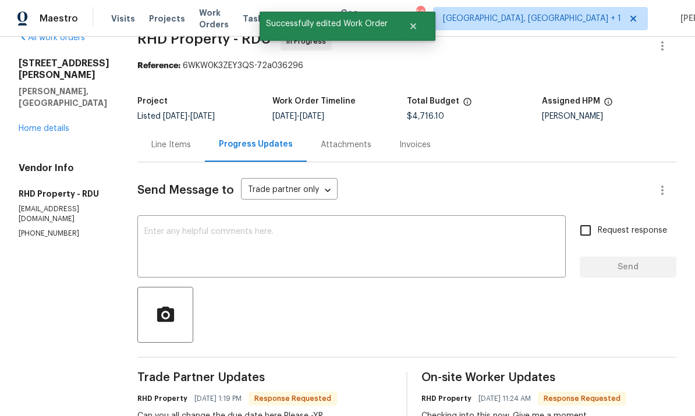
click at [232, 228] on textarea at bounding box center [351, 248] width 414 height 41
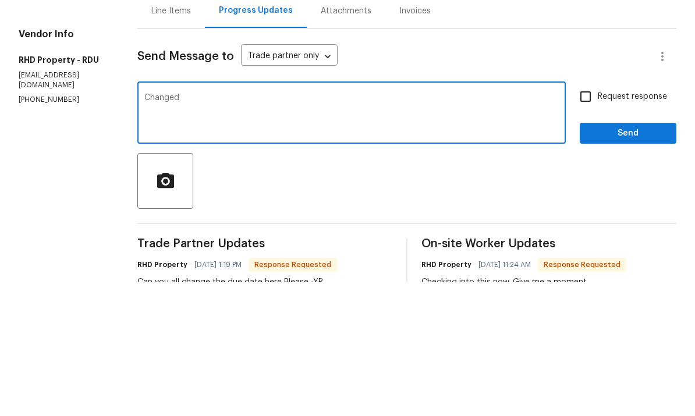
type textarea "Changed"
click at [595, 218] on input "Request response" at bounding box center [585, 230] width 24 height 24
checkbox input "true"
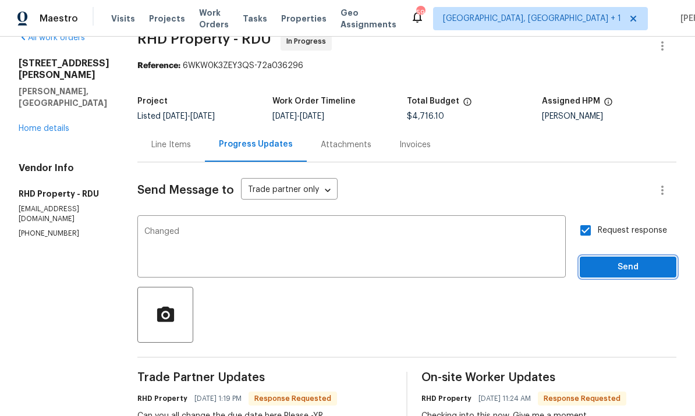
click at [637, 257] on button "Send" at bounding box center [628, 268] width 97 height 22
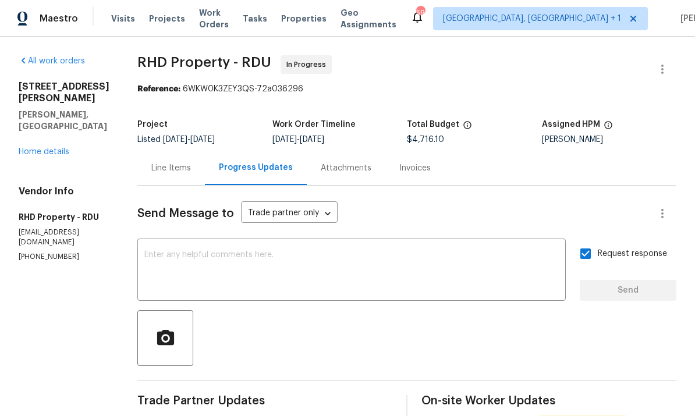
scroll to position [0, 0]
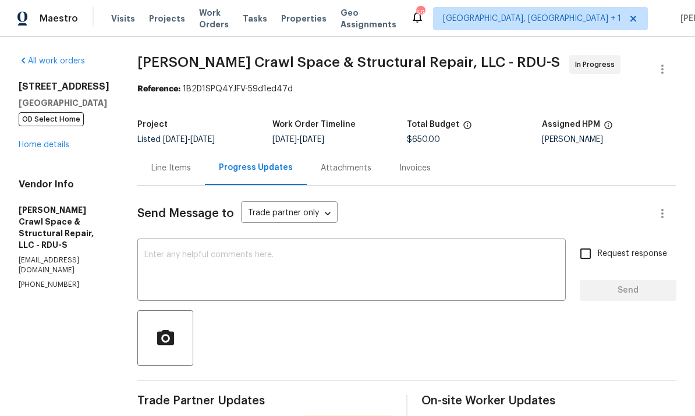
click at [68, 147] on link "Home details" at bounding box center [44, 145] width 51 height 8
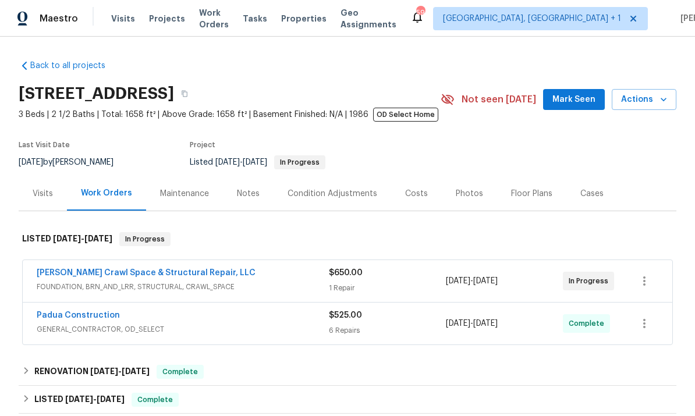
click at [247, 191] on div "Notes" at bounding box center [248, 194] width 23 height 12
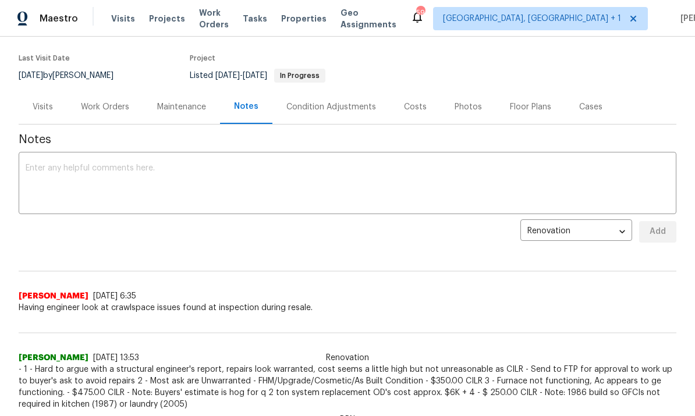
scroll to position [159, 0]
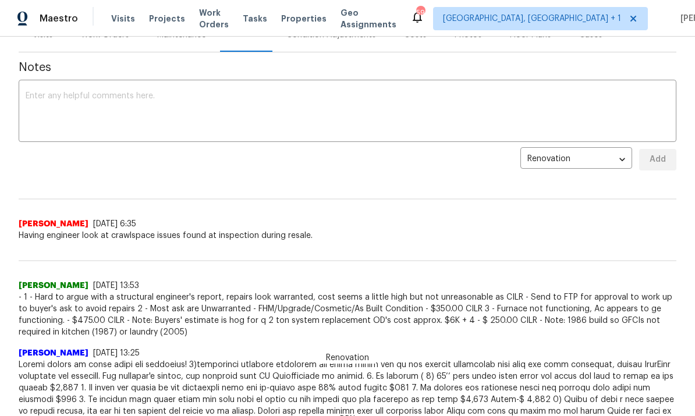
click at [101, 98] on textarea at bounding box center [348, 112] width 644 height 41
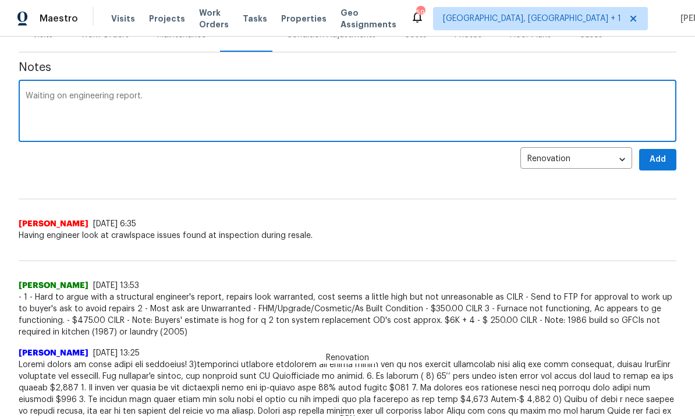
type textarea "Waiting on engineering report."
click at [658, 158] on span "Add" at bounding box center [657, 159] width 19 height 15
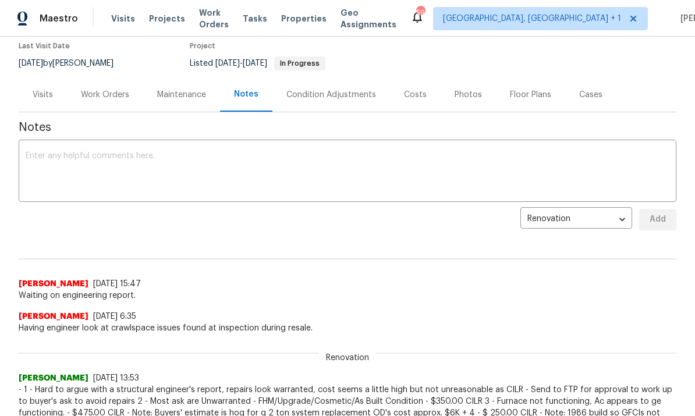
scroll to position [100, 0]
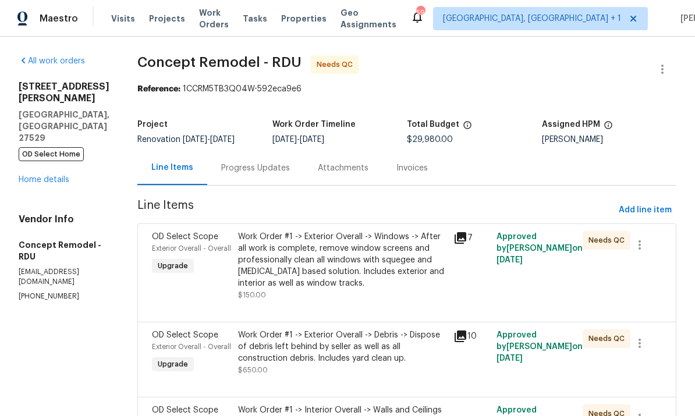
click at [52, 149] on div "[STREET_ADDRESS][PERSON_NAME][PERSON_NAME] OD Select Home Home details" at bounding box center [64, 133] width 91 height 105
click at [247, 166] on div "Progress Updates" at bounding box center [255, 168] width 69 height 12
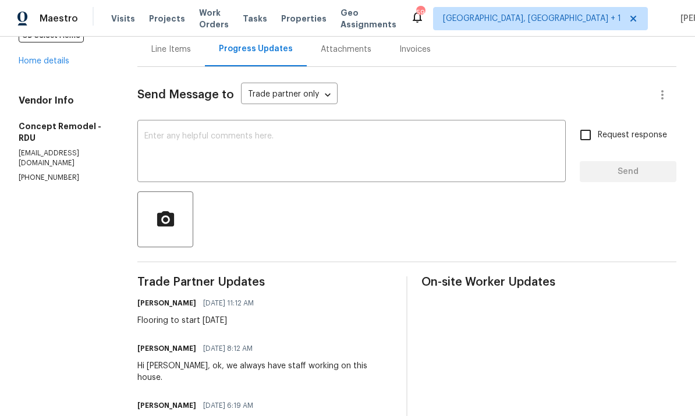
scroll to position [152, 0]
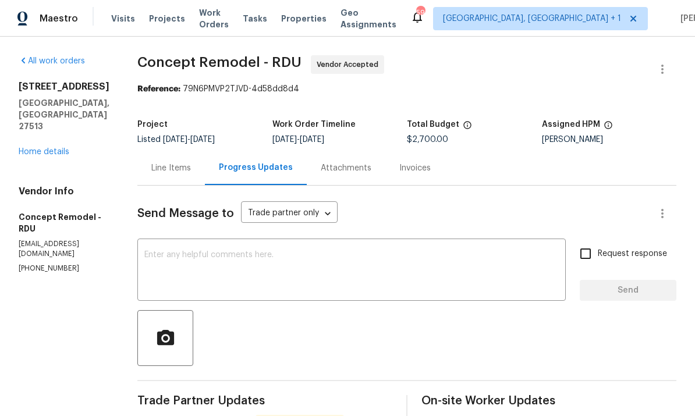
click at [54, 152] on link "Home details" at bounding box center [44, 152] width 51 height 8
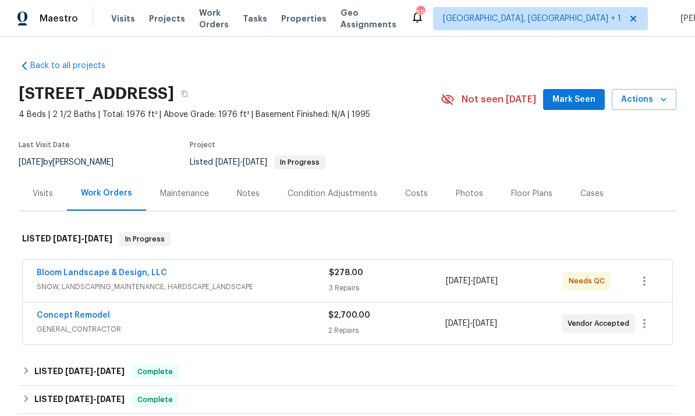
click at [80, 313] on link "Concept Remodel" at bounding box center [73, 315] width 73 height 8
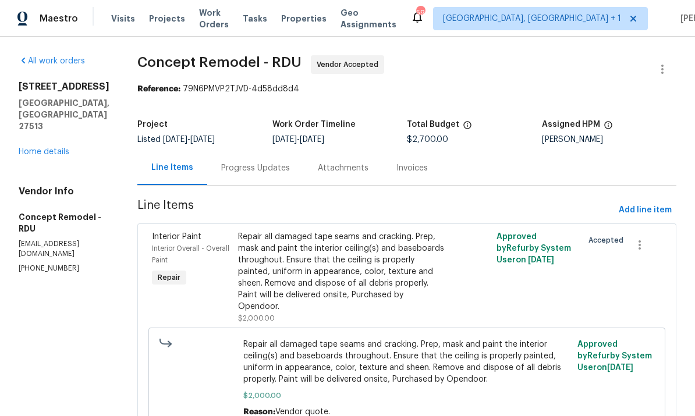
click at [214, 175] on div "Progress Updates" at bounding box center [255, 168] width 97 height 34
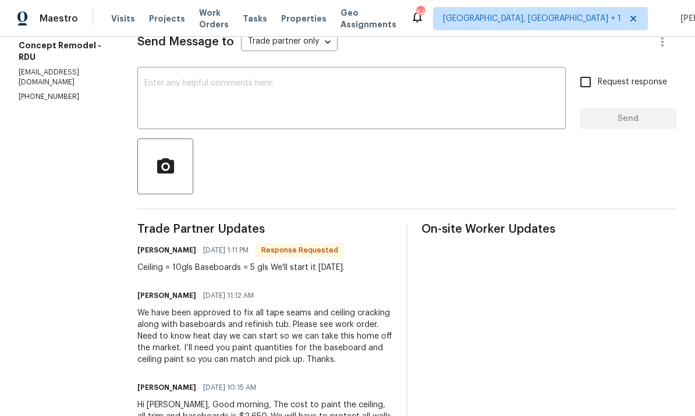
scroll to position [172, 0]
click at [163, 97] on textarea at bounding box center [351, 99] width 414 height 41
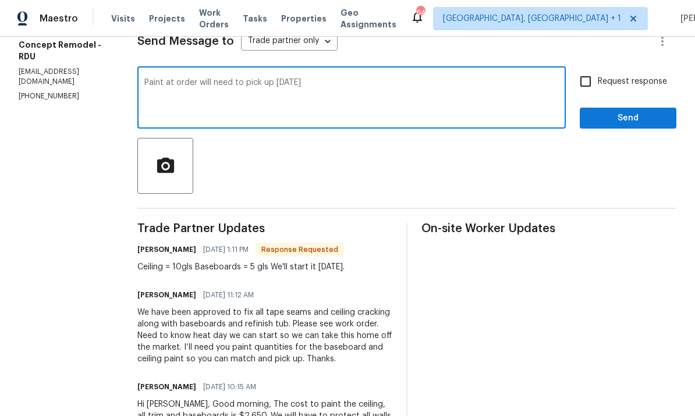
click at [200, 84] on textarea "Paint at order will need to pick up [DATE]" at bounding box center [351, 99] width 414 height 41
click at [430, 86] on textarea "Paint at order will need bring samples to match at PPG store to pick up [DATE]" at bounding box center [351, 99] width 414 height 41
type textarea "Paint at order will need bring samples to match at PPG store to pick up [DATE] ."
click at [592, 81] on input "Request response" at bounding box center [585, 81] width 24 height 24
checkbox input "true"
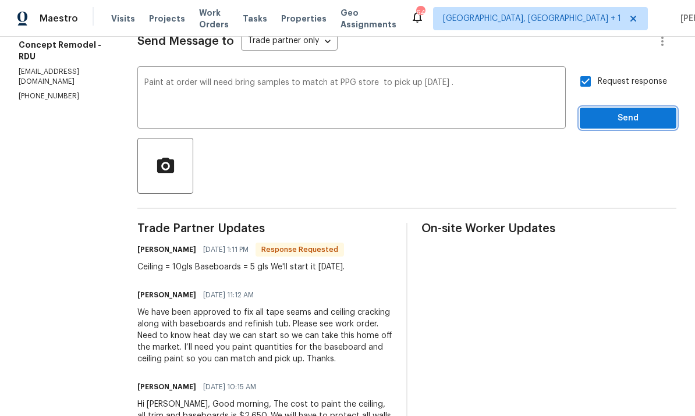
click at [636, 119] on span "Send" at bounding box center [628, 118] width 78 height 15
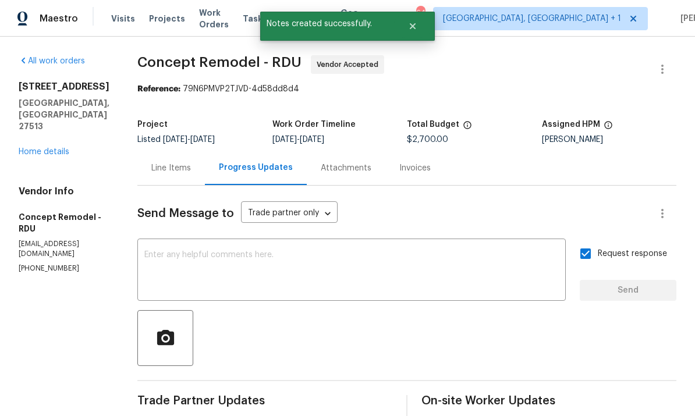
click at [52, 151] on link "Home details" at bounding box center [44, 152] width 51 height 8
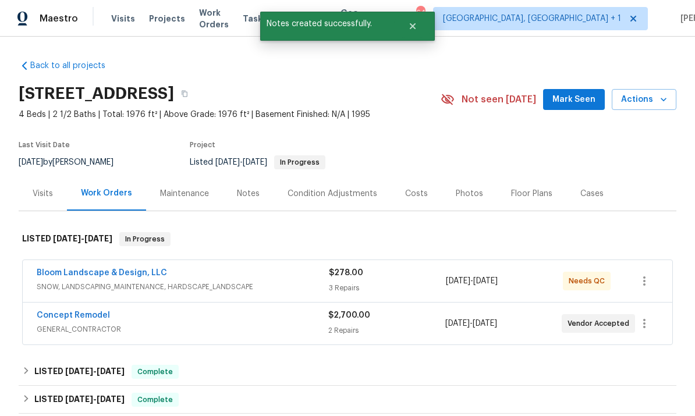
click at [139, 272] on link "Bloom Landscape & Design, LLC" at bounding box center [102, 273] width 130 height 8
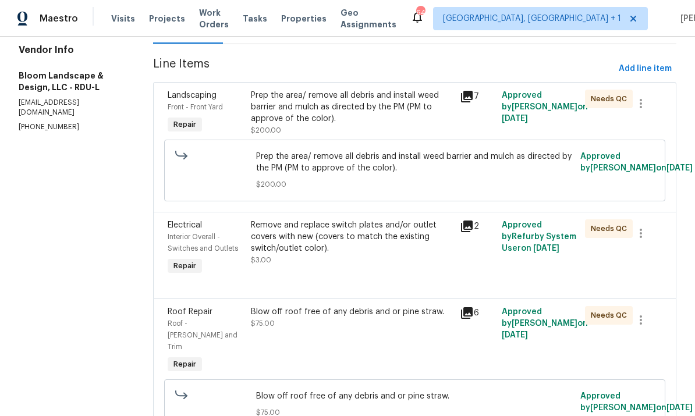
scroll to position [141, 0]
click at [361, 233] on div "Remove and replace switch plates and/or outlet covers with new (covers to match…" at bounding box center [352, 237] width 202 height 35
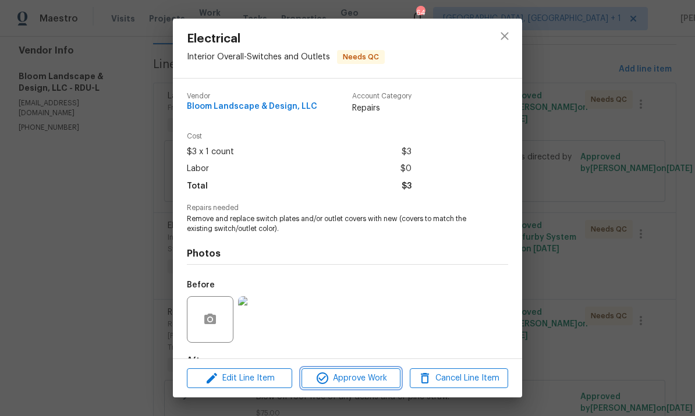
click at [370, 373] on span "Approve Work" at bounding box center [350, 378] width 91 height 15
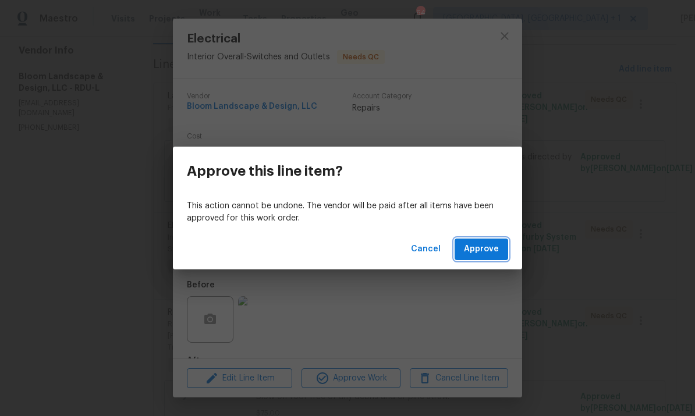
click at [483, 240] on button "Approve" at bounding box center [482, 250] width 54 height 22
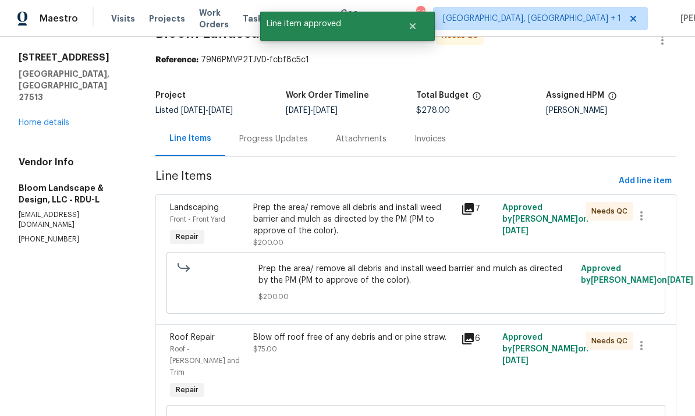
scroll to position [37, 0]
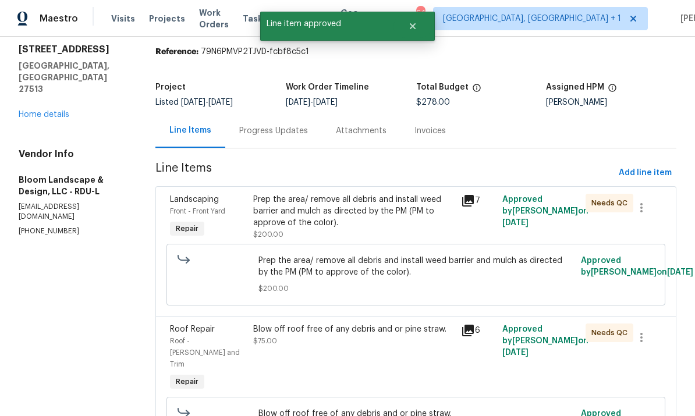
click at [359, 339] on div "Blow off roof free of any debris and or pine straw. $75.00" at bounding box center [353, 335] width 201 height 23
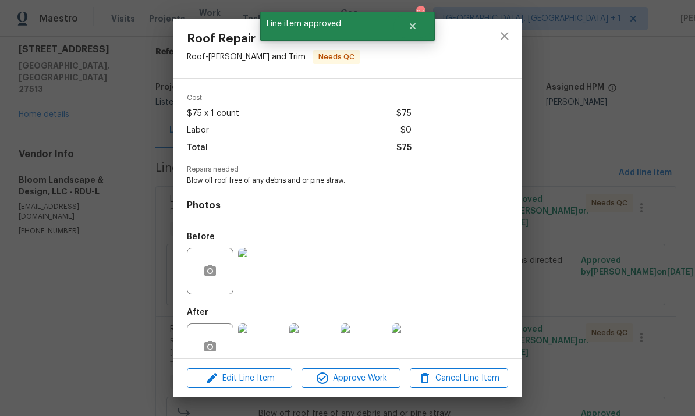
scroll to position [59, 0]
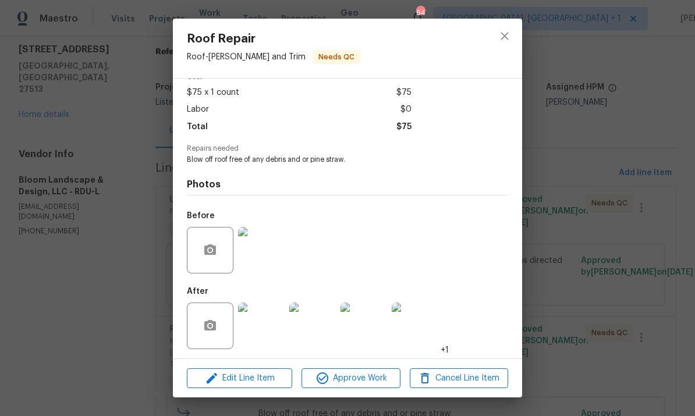
click at [273, 332] on img at bounding box center [261, 326] width 47 height 47
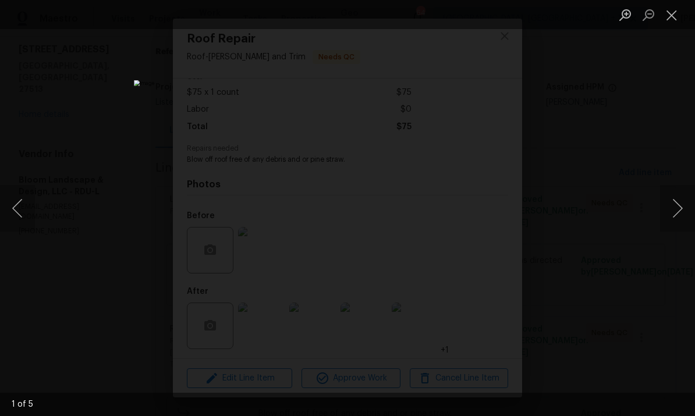
click at [692, 163] on div "Lightbox" at bounding box center [347, 208] width 695 height 416
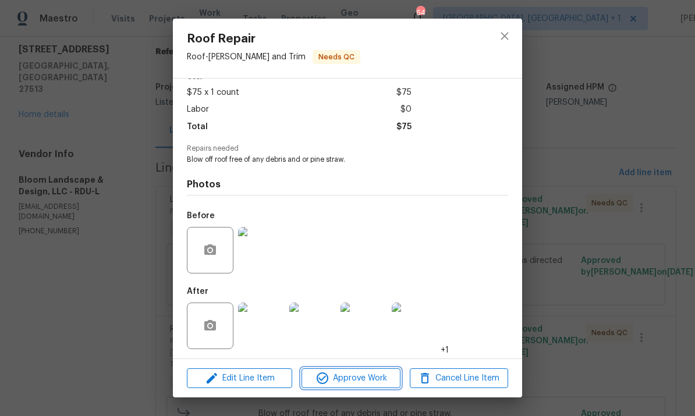
click at [364, 381] on span "Approve Work" at bounding box center [350, 378] width 91 height 15
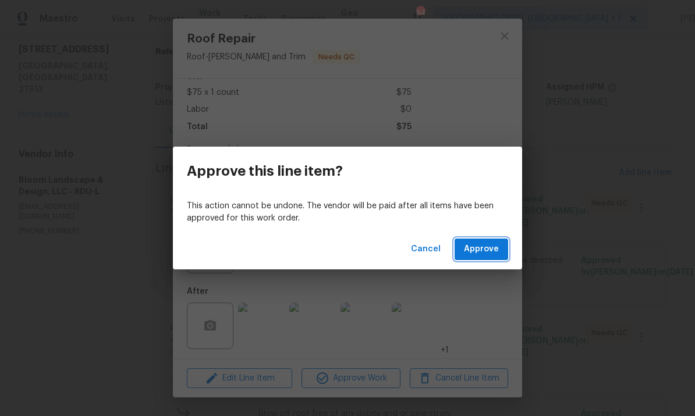
click at [498, 244] on span "Approve" at bounding box center [481, 249] width 35 height 15
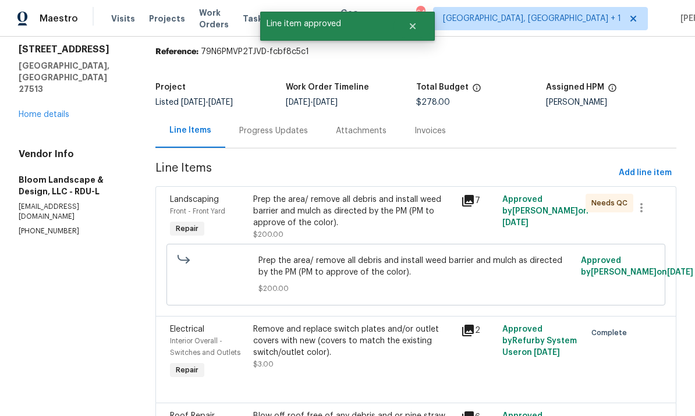
click at [350, 216] on div "Prep the area/ remove all debris and install weed barrier and mulch as directed…" at bounding box center [353, 211] width 201 height 35
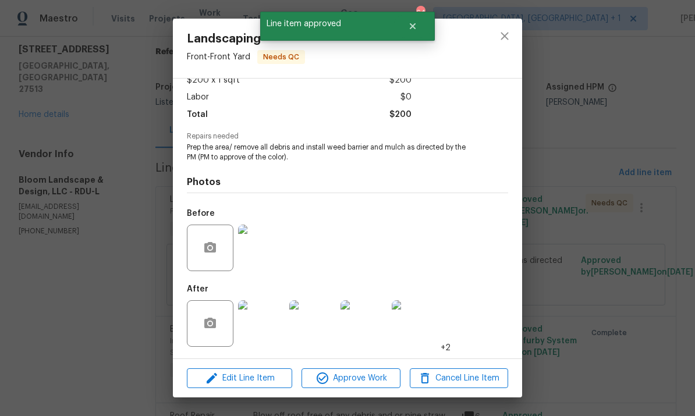
click at [364, 375] on span "Approve Work" at bounding box center [350, 378] width 91 height 15
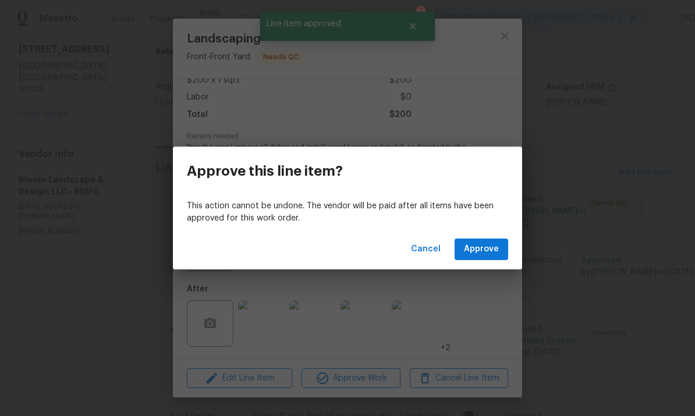
click at [483, 253] on span "Approve" at bounding box center [481, 249] width 35 height 15
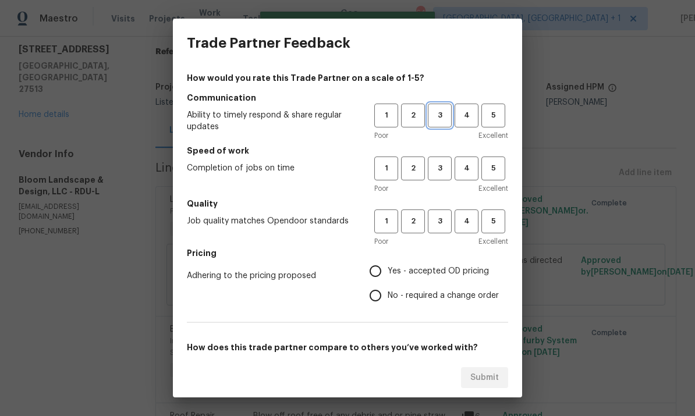
click at [438, 108] on button "3" at bounding box center [440, 116] width 24 height 24
click at [445, 169] on span "3" at bounding box center [440, 168] width 22 height 13
click at [424, 233] on button "2" at bounding box center [413, 222] width 24 height 24
click at [446, 223] on span "3" at bounding box center [440, 221] width 22 height 13
click at [383, 275] on input "Yes - accepted OD pricing" at bounding box center [375, 271] width 24 height 24
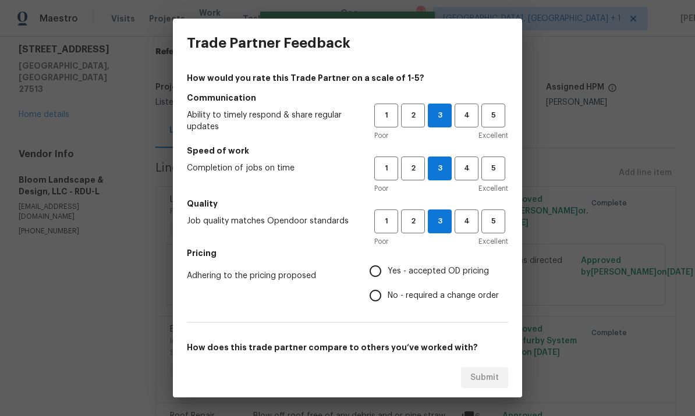
radio input "true"
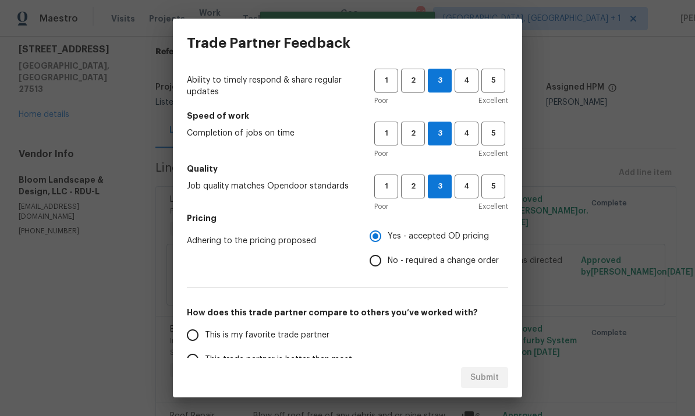
scroll to position [81, 0]
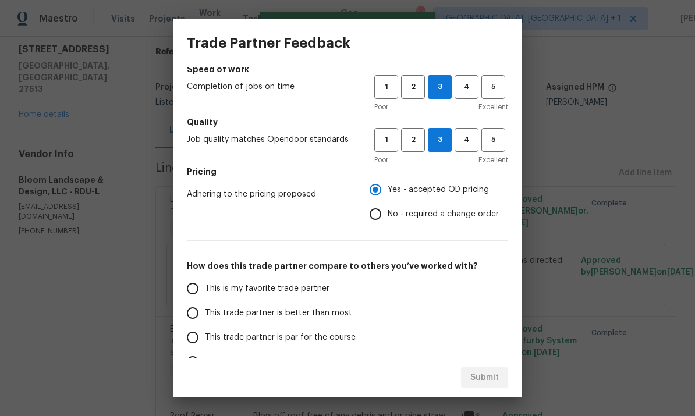
click at [197, 340] on input "This trade partner is par for the course" at bounding box center [192, 337] width 24 height 24
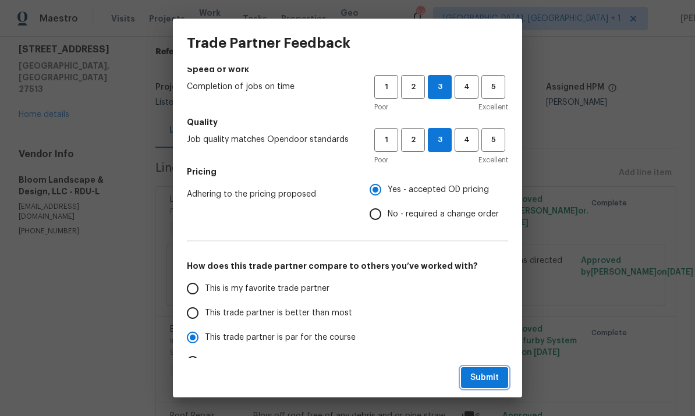
click at [484, 377] on span "Submit" at bounding box center [484, 378] width 29 height 15
radio input "true"
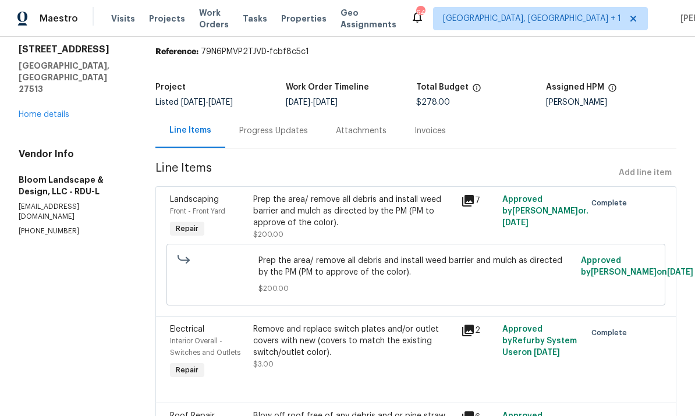
radio input "false"
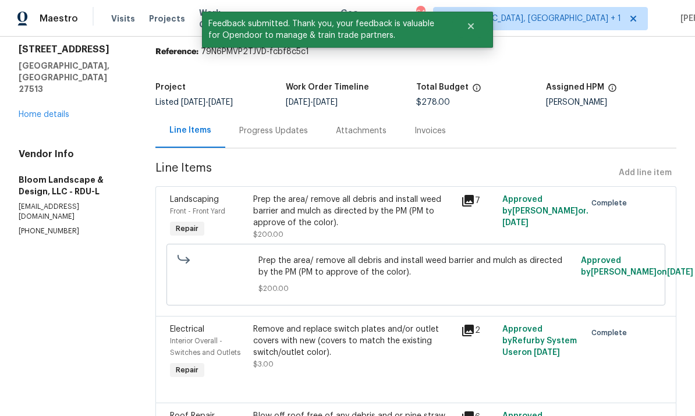
click at [58, 111] on link "Home details" at bounding box center [44, 115] width 51 height 8
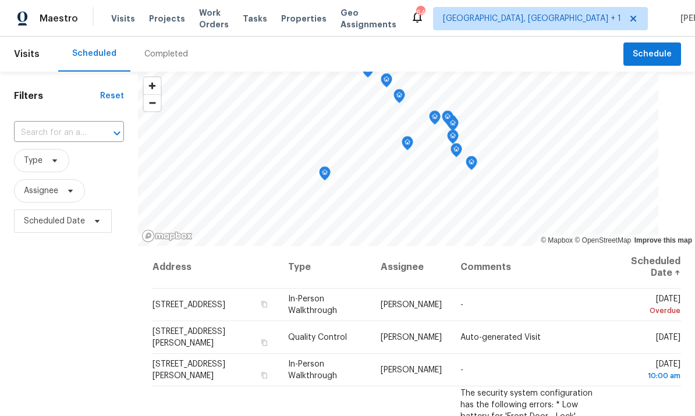
click at [166, 20] on span "Projects" at bounding box center [167, 19] width 36 height 12
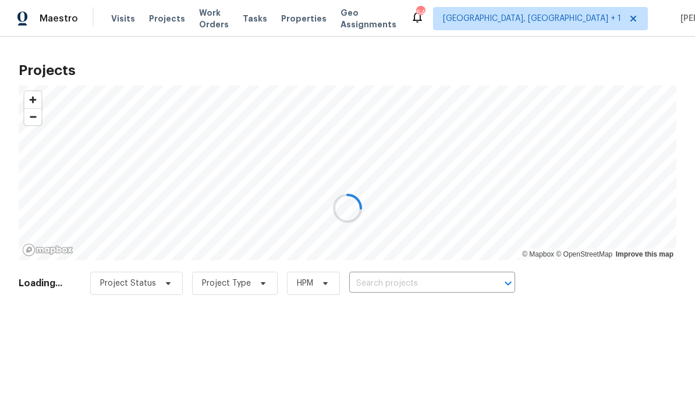
click at [410, 278] on div at bounding box center [347, 208] width 695 height 416
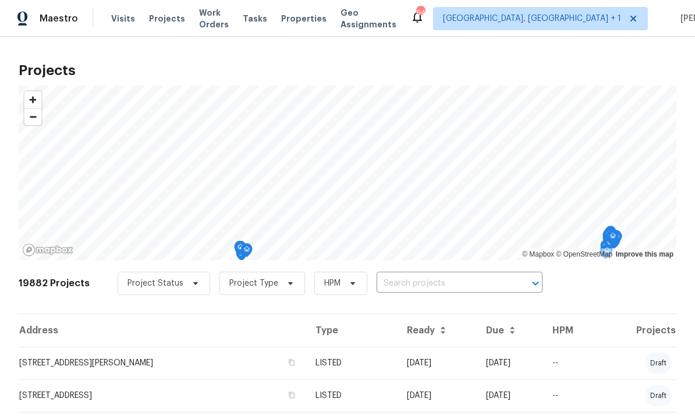
click at [427, 285] on input "text" at bounding box center [443, 284] width 133 height 18
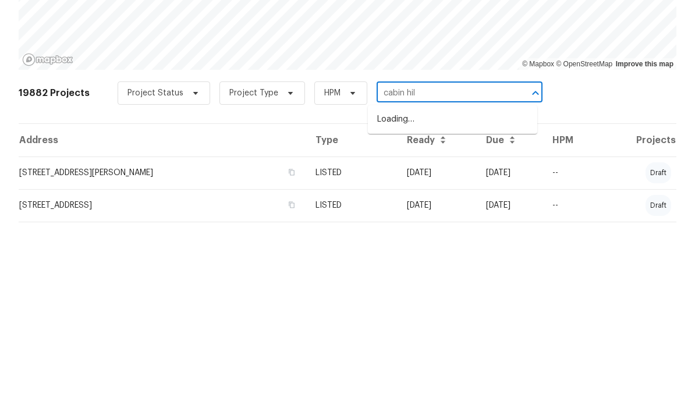
type input "cabin hill"
click at [462, 300] on li "[STREET_ADDRESS]" at bounding box center [452, 309] width 169 height 19
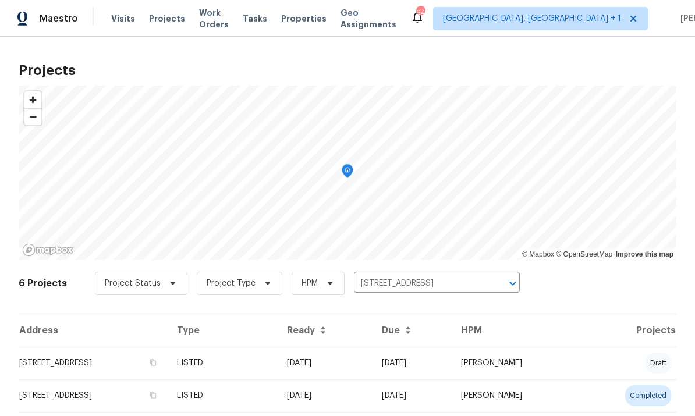
click at [168, 365] on td "[STREET_ADDRESS]" at bounding box center [93, 363] width 149 height 33
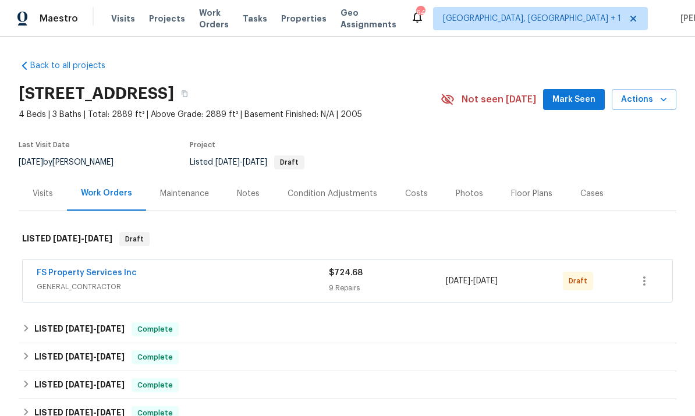
click at [100, 276] on link "FS Property Services Inc" at bounding box center [87, 273] width 100 height 8
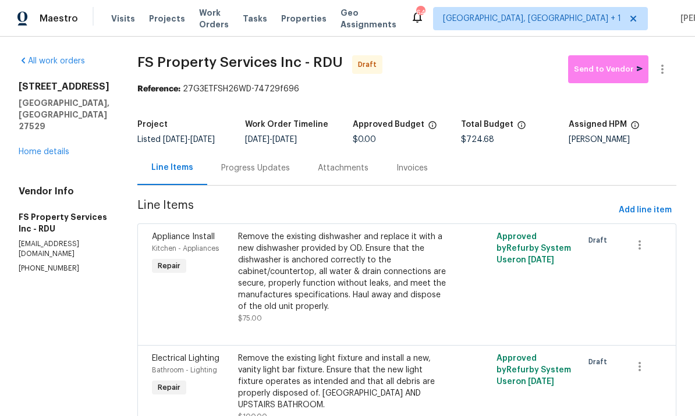
click at [364, 287] on div "Remove the existing dishwasher and replace it with a new dishwasher provided by…" at bounding box center [342, 271] width 208 height 81
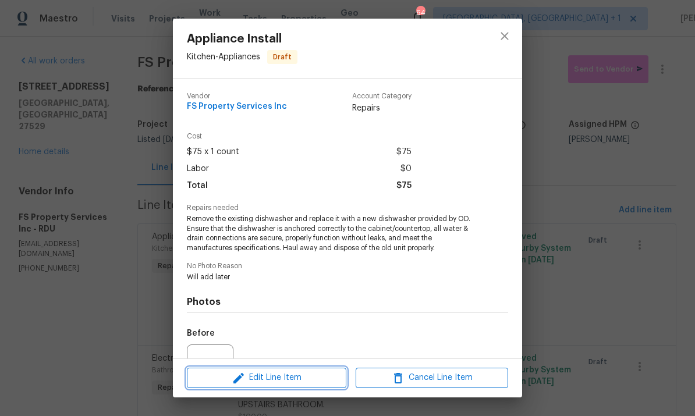
click at [289, 378] on span "Edit Line Item" at bounding box center [266, 378] width 152 height 15
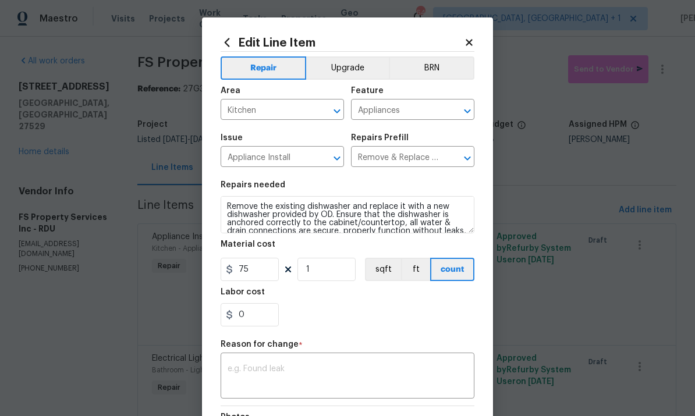
click at [471, 43] on icon at bounding box center [469, 42] width 6 height 6
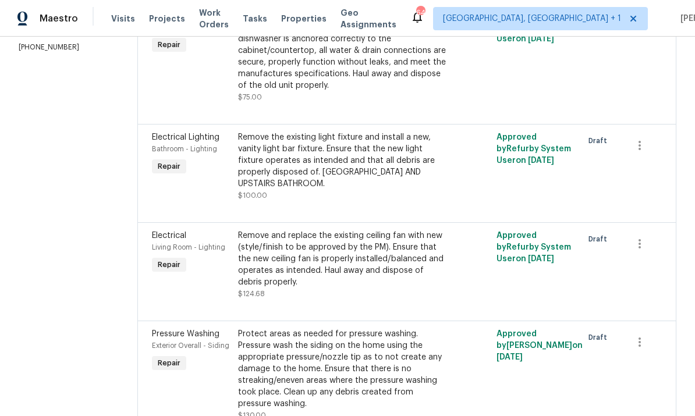
scroll to position [222, 0]
click at [375, 276] on div "Remove and replace the existing ceiling fan with new (style/finish to be approv…" at bounding box center [342, 258] width 208 height 58
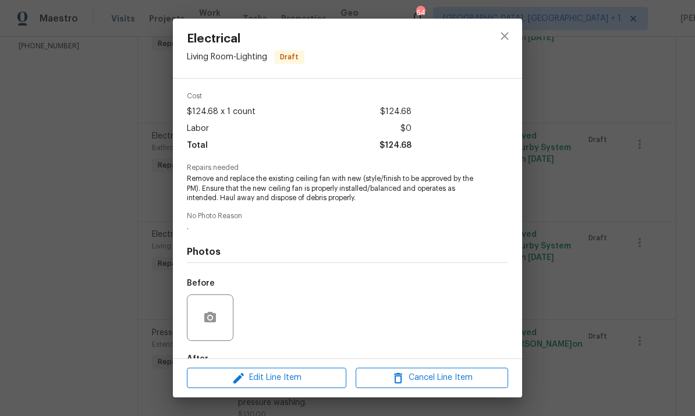
scroll to position [69, 0]
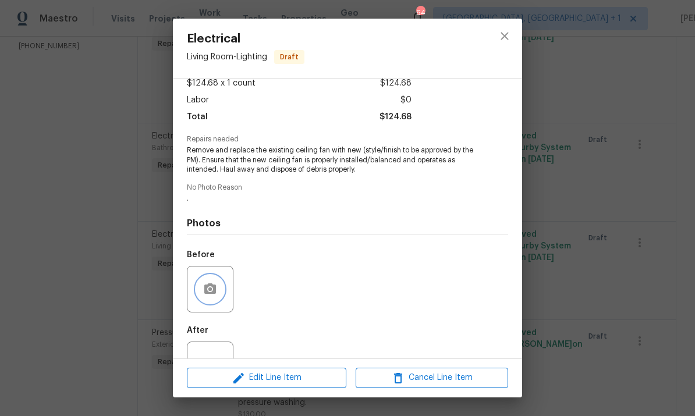
click at [215, 290] on icon "button" at bounding box center [210, 288] width 12 height 10
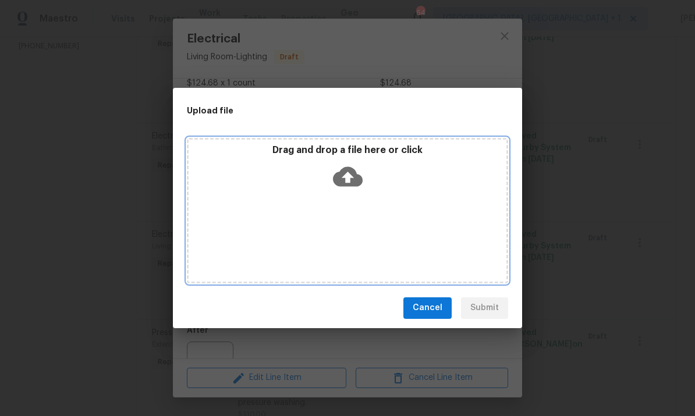
click at [354, 172] on icon at bounding box center [348, 176] width 30 height 20
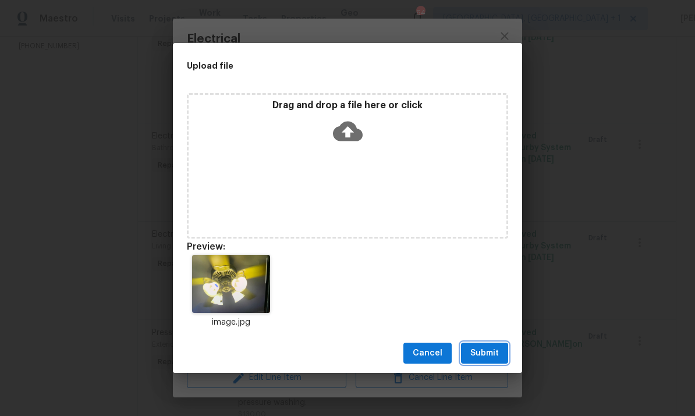
click at [487, 352] on span "Submit" at bounding box center [484, 353] width 29 height 15
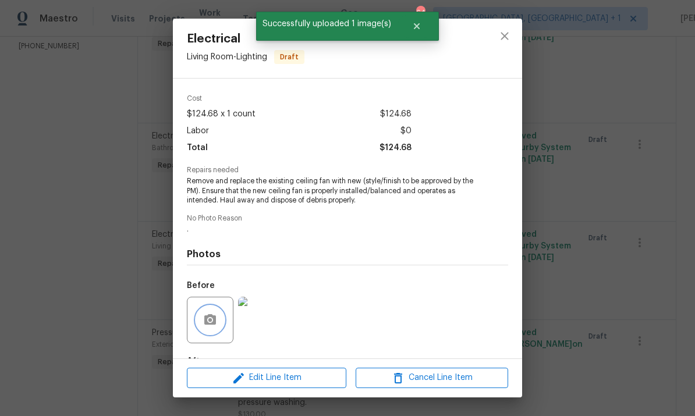
scroll to position [25, 0]
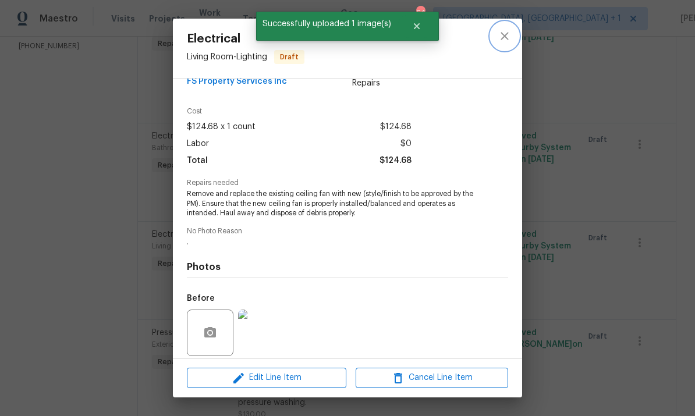
click at [510, 38] on icon "close" at bounding box center [505, 36] width 14 height 14
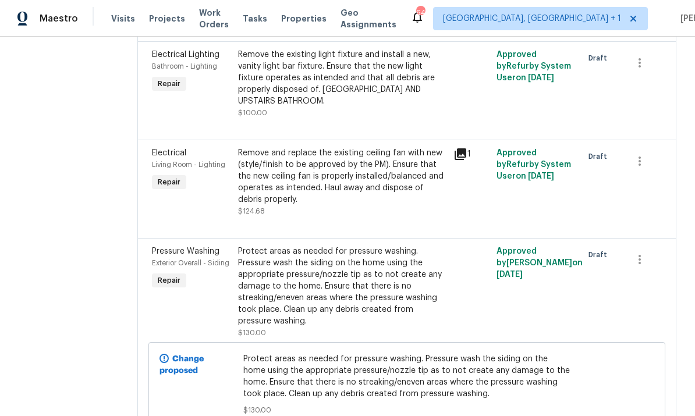
scroll to position [304, 0]
click at [439, 301] on div "Protect areas as needed for pressure washing. Pressure wash the siding on the h…" at bounding box center [342, 285] width 208 height 81
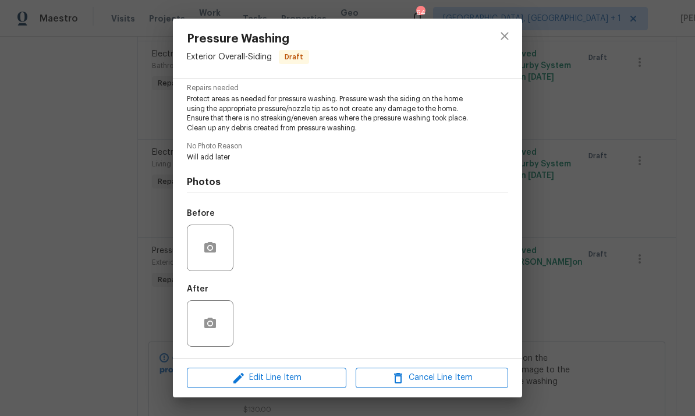
scroll to position [122, 0]
click at [218, 246] on button "button" at bounding box center [210, 248] width 28 height 28
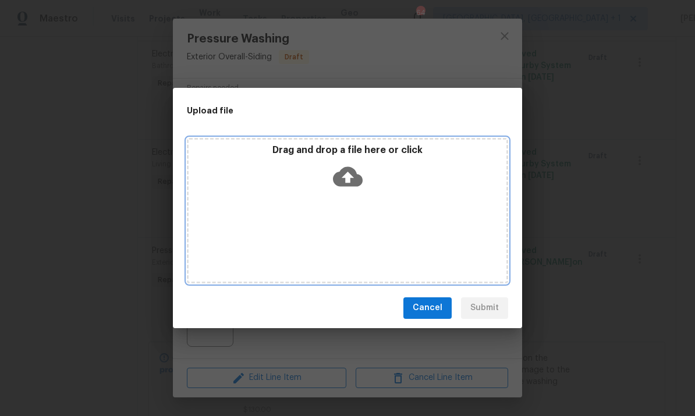
click at [354, 168] on icon at bounding box center [348, 177] width 30 height 30
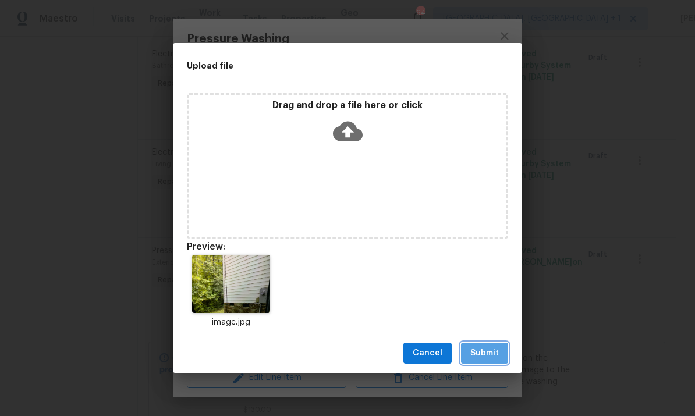
click at [494, 357] on span "Submit" at bounding box center [484, 353] width 29 height 15
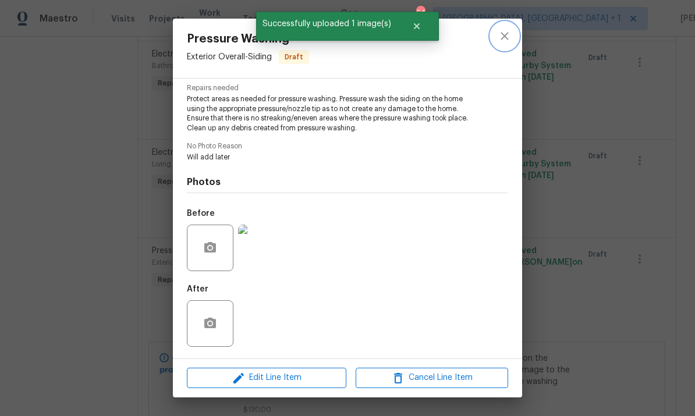
click at [508, 38] on icon "close" at bounding box center [505, 36] width 8 height 8
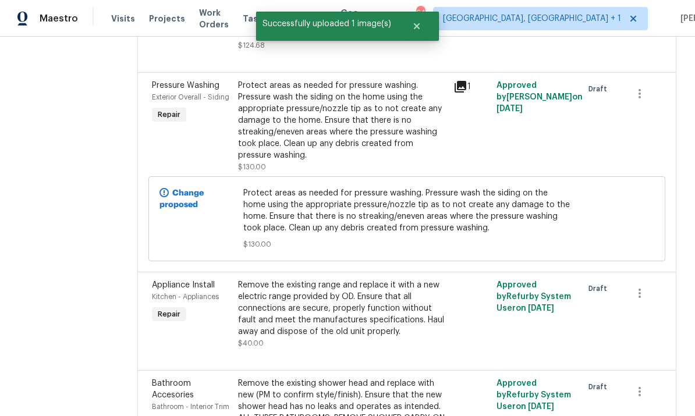
scroll to position [542, 0]
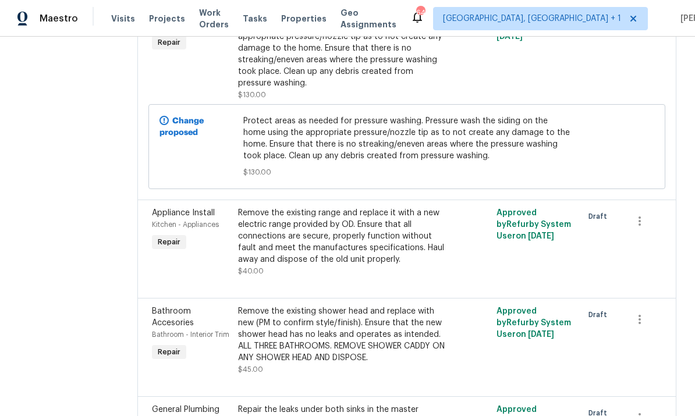
click at [395, 258] on div "Remove the existing range and replace it with a new electric range provided by …" at bounding box center [342, 236] width 208 height 58
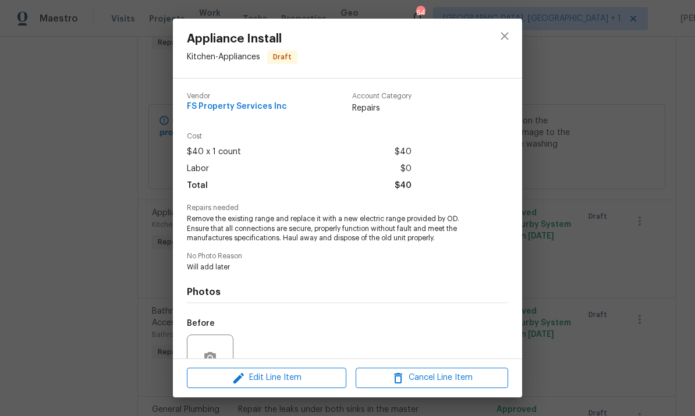
click at [583, 83] on div "Appliance Install Kitchen - Appliances Draft Vendor FS Property Services Inc Ac…" at bounding box center [347, 208] width 695 height 416
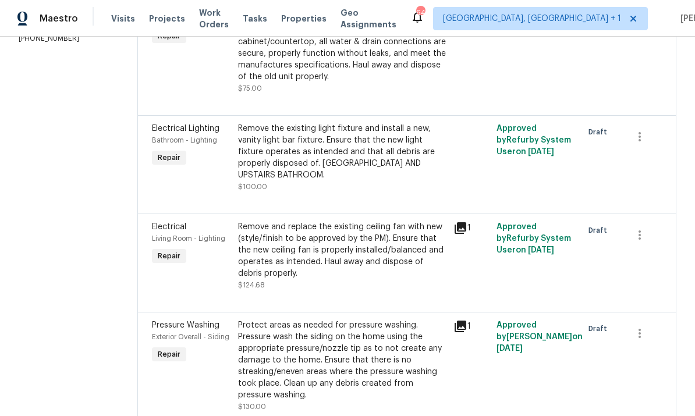
scroll to position [242, 0]
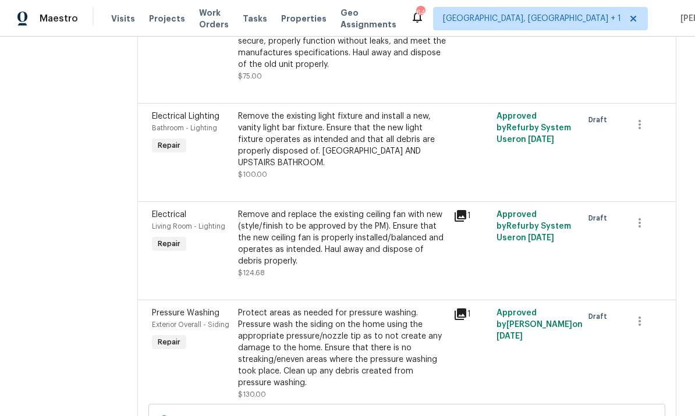
click at [372, 157] on div "Remove the existing light fixture and install a new, vanity light bar fixture. …" at bounding box center [342, 140] width 208 height 58
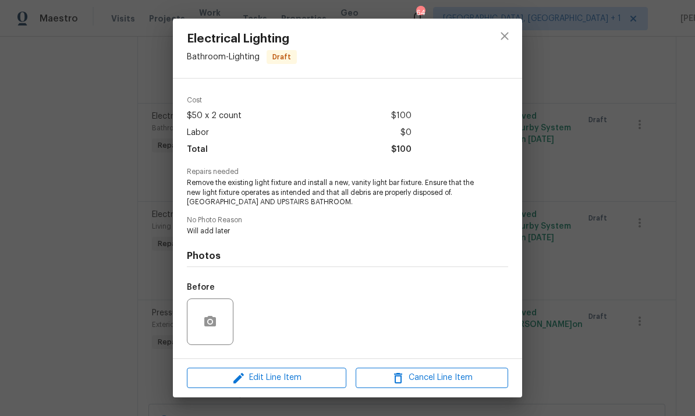
scroll to position [51, 0]
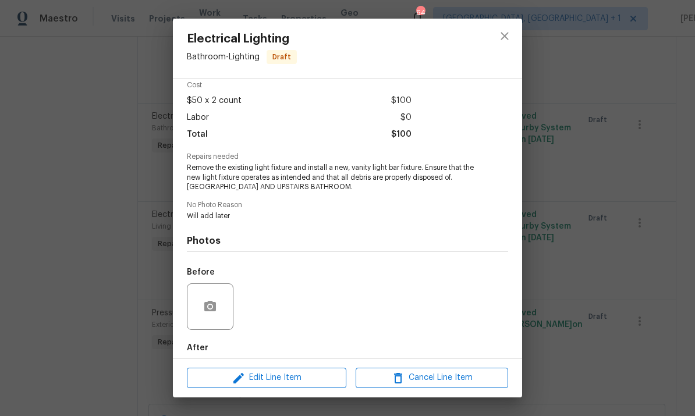
click at [221, 299] on div at bounding box center [210, 306] width 47 height 47
click at [221, 301] on button "button" at bounding box center [210, 307] width 28 height 28
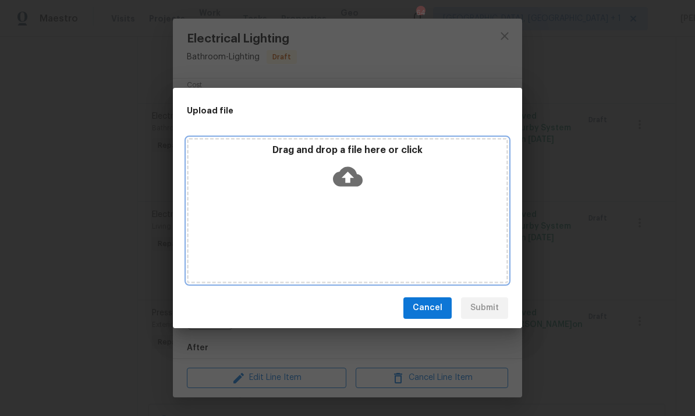
click at [342, 179] on icon at bounding box center [348, 176] width 30 height 20
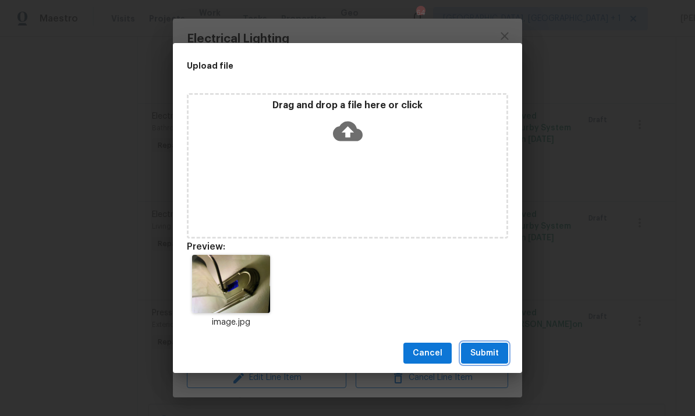
click at [485, 352] on span "Submit" at bounding box center [484, 353] width 29 height 15
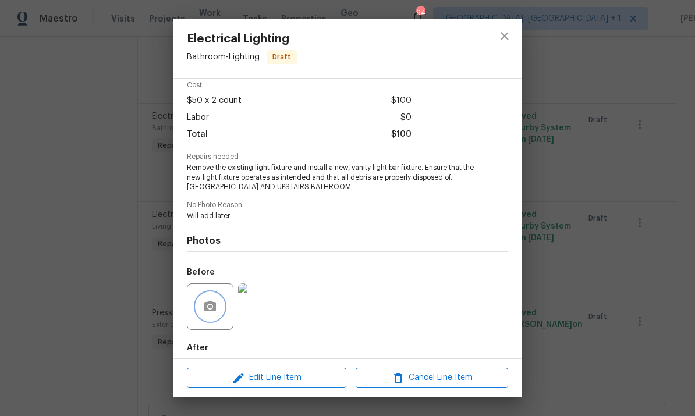
click at [200, 307] on button "button" at bounding box center [210, 307] width 28 height 28
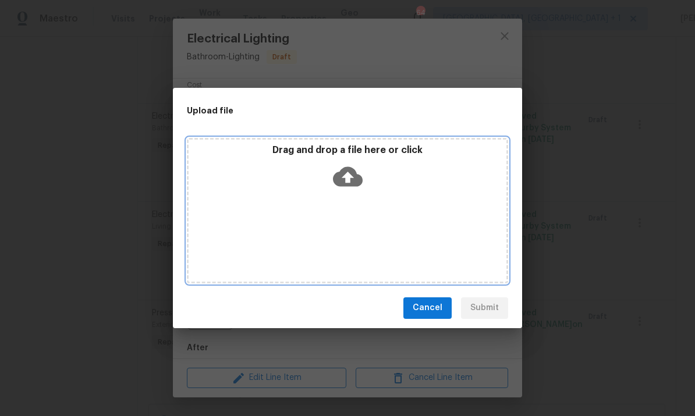
click at [351, 169] on icon at bounding box center [348, 176] width 30 height 20
click at [351, 180] on icon at bounding box center [348, 176] width 30 height 20
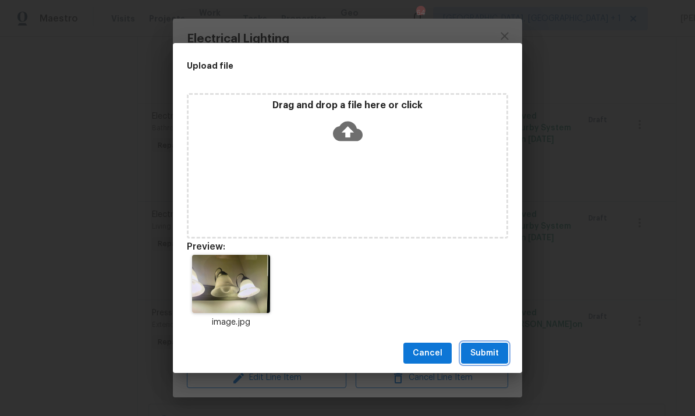
click at [496, 349] on span "Submit" at bounding box center [484, 353] width 29 height 15
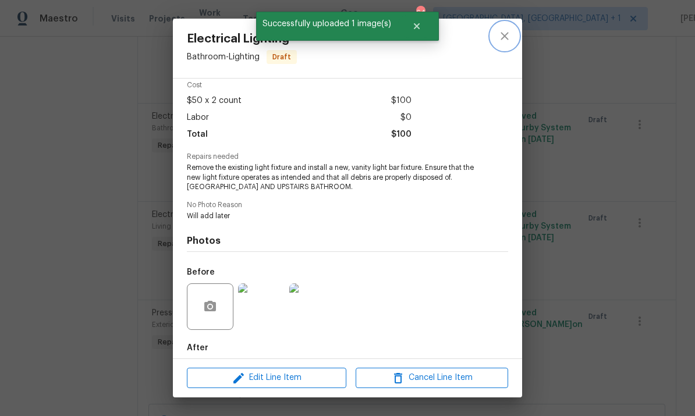
click at [507, 37] on icon "close" at bounding box center [505, 36] width 14 height 14
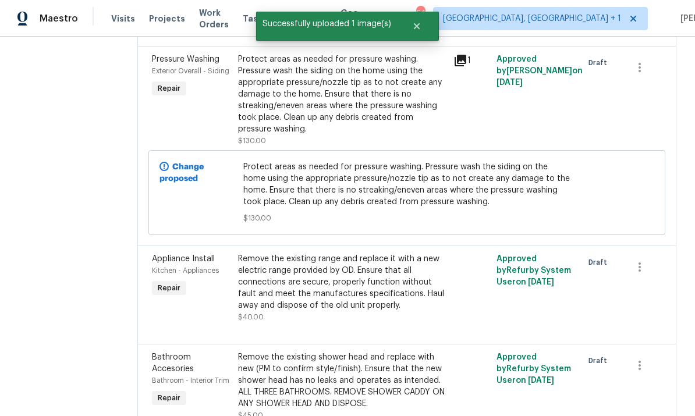
scroll to position [506, 0]
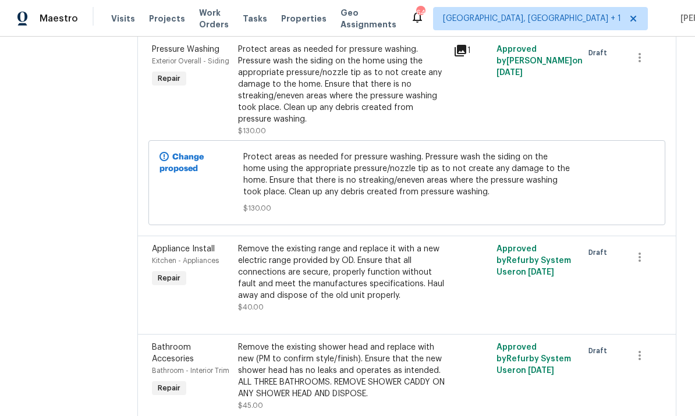
click at [371, 288] on div "Remove the existing range and replace it with a new electric range provided by …" at bounding box center [342, 272] width 208 height 58
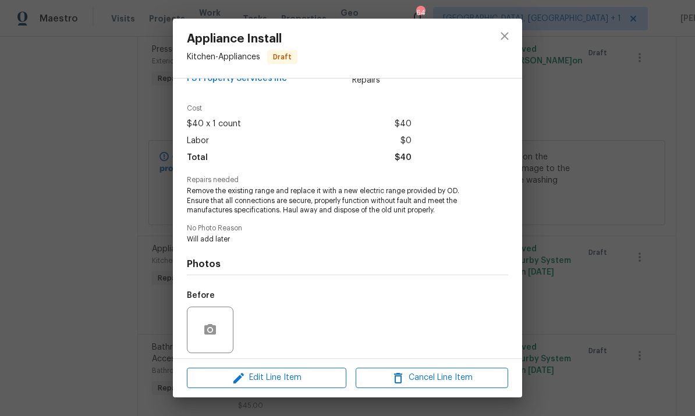
scroll to position [30, 0]
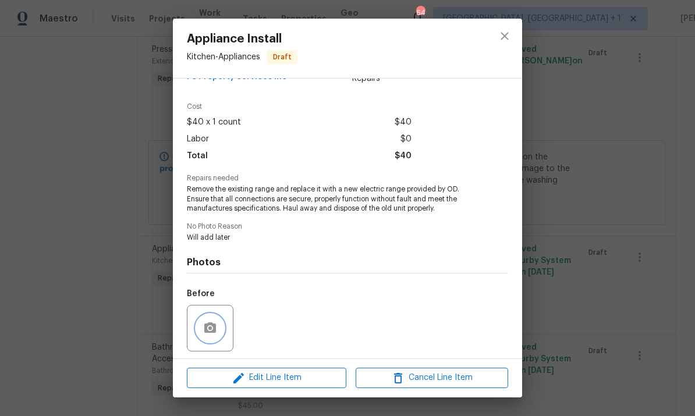
click at [210, 329] on icon "button" at bounding box center [210, 328] width 14 height 14
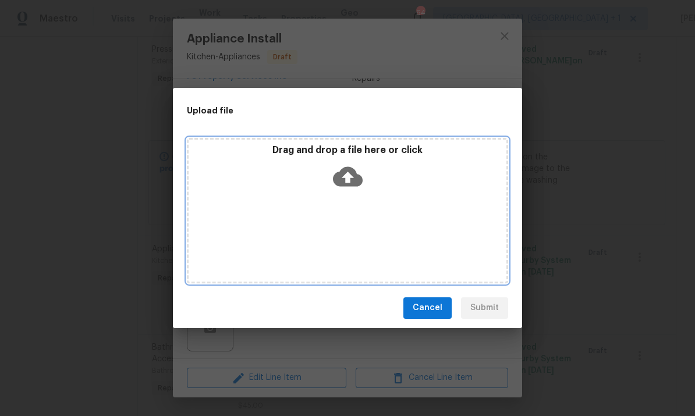
click at [347, 177] on icon at bounding box center [348, 177] width 30 height 30
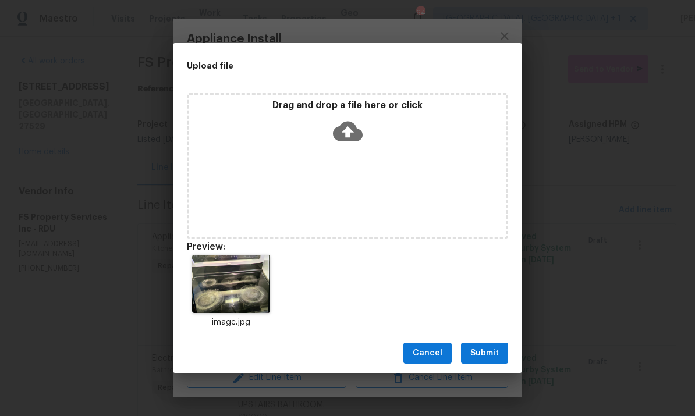
scroll to position [30, 0]
click at [482, 346] on span "Submit" at bounding box center [484, 353] width 29 height 15
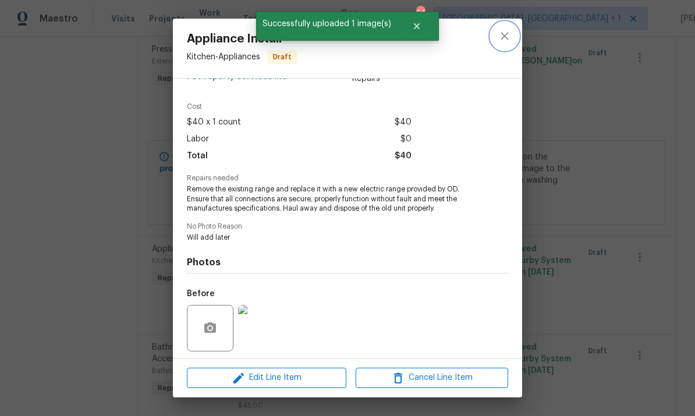
click at [509, 36] on icon "close" at bounding box center [505, 36] width 14 height 14
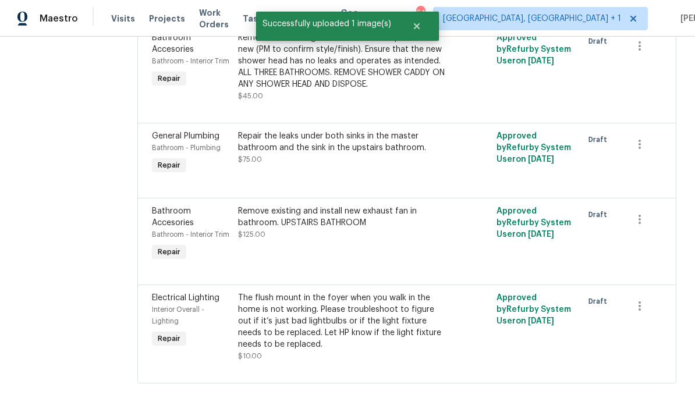
scroll to position [763, 0]
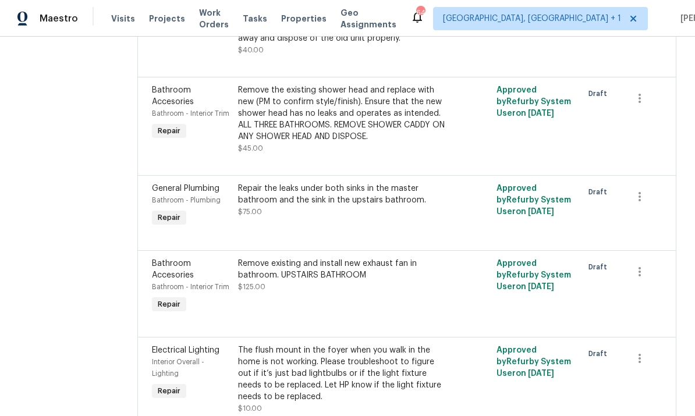
click at [377, 132] on div "Remove the existing shower head and replace with new (PM to confirm style/finis…" at bounding box center [342, 113] width 208 height 58
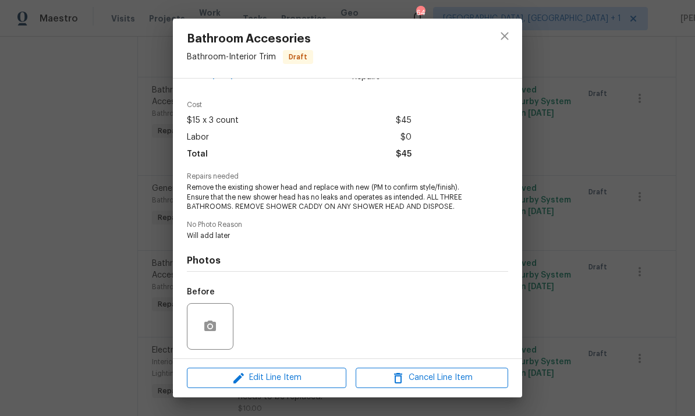
scroll to position [42, 0]
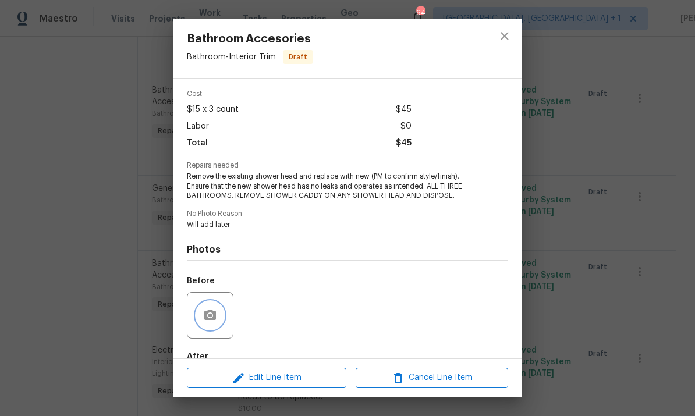
click at [216, 313] on icon "button" at bounding box center [210, 315] width 14 height 14
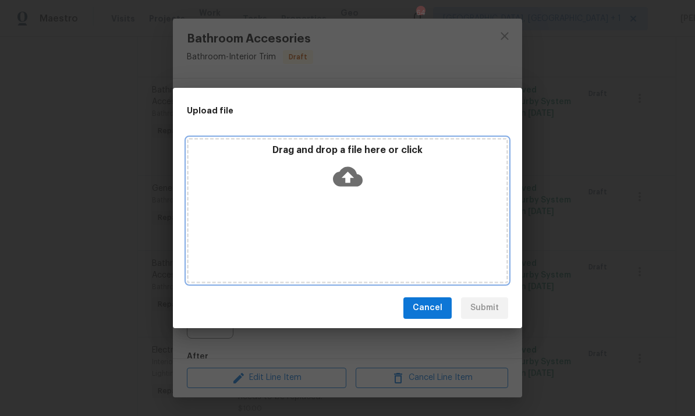
click at [352, 174] on icon at bounding box center [348, 176] width 30 height 20
click at [349, 183] on icon at bounding box center [348, 176] width 30 height 20
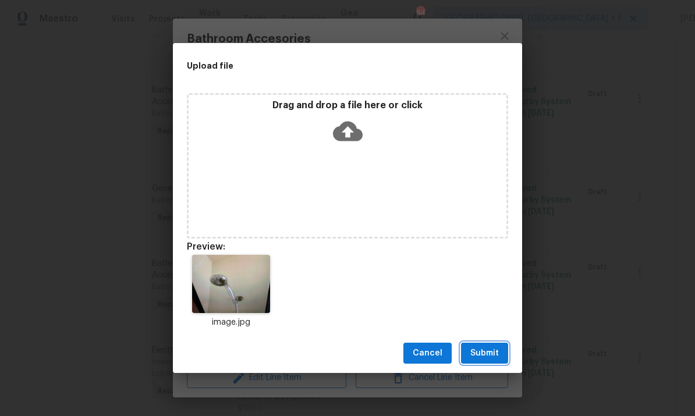
click at [487, 352] on span "Submit" at bounding box center [484, 353] width 29 height 15
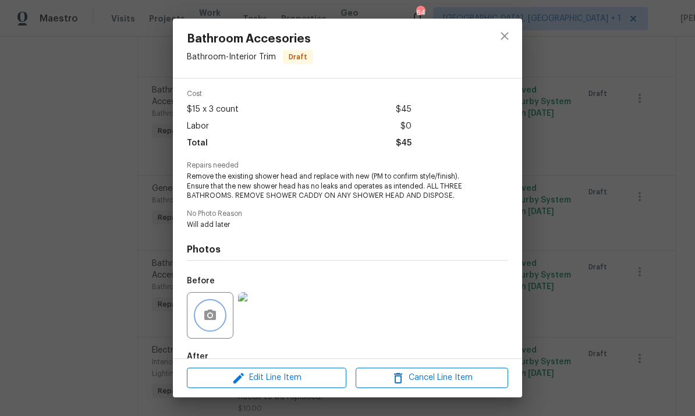
click at [214, 317] on icon "button" at bounding box center [210, 315] width 12 height 10
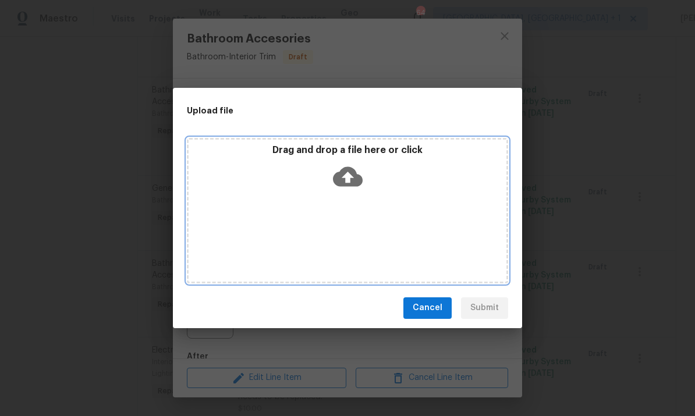
click at [347, 182] on icon at bounding box center [348, 177] width 30 height 30
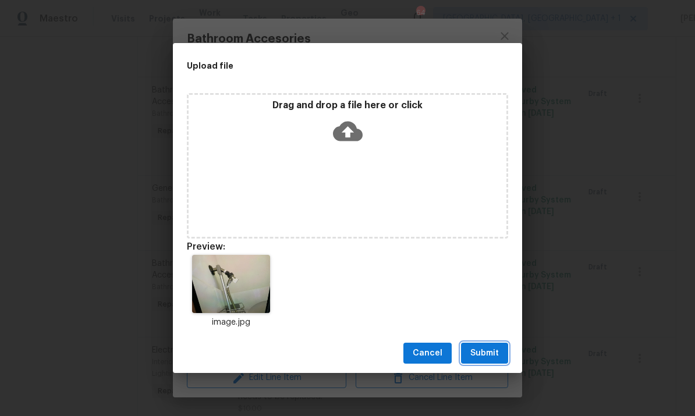
click at [479, 354] on span "Submit" at bounding box center [484, 353] width 29 height 15
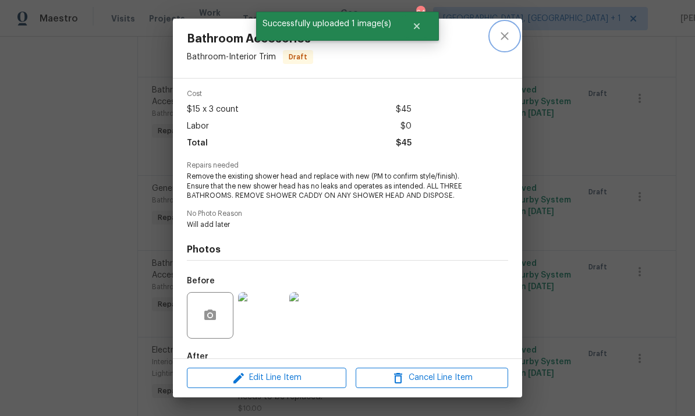
click at [508, 33] on icon "close" at bounding box center [505, 36] width 8 height 8
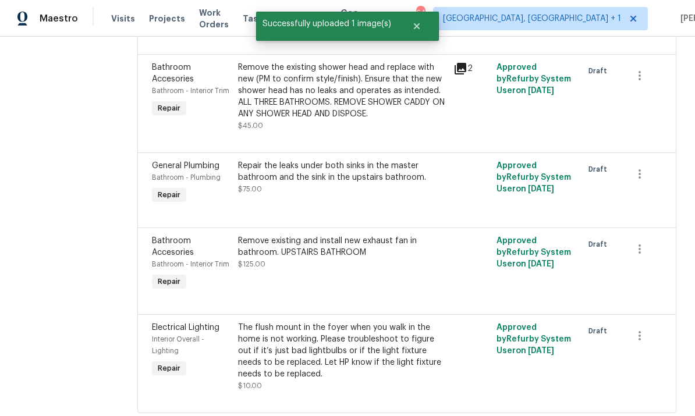
scroll to position [787, 0]
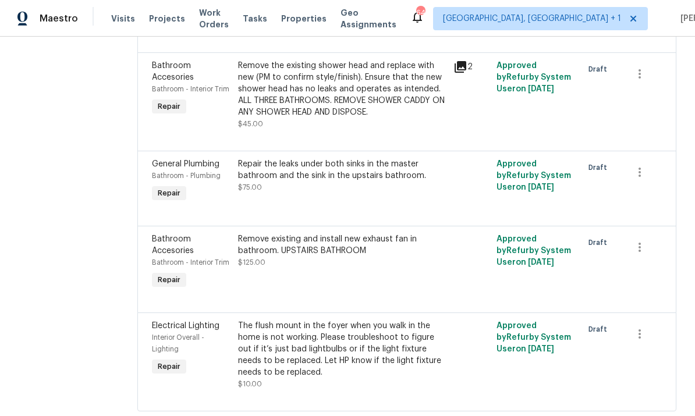
click at [373, 182] on div "Repair the leaks under both sinks in the master bathroom and the sink in the up…" at bounding box center [342, 169] width 208 height 23
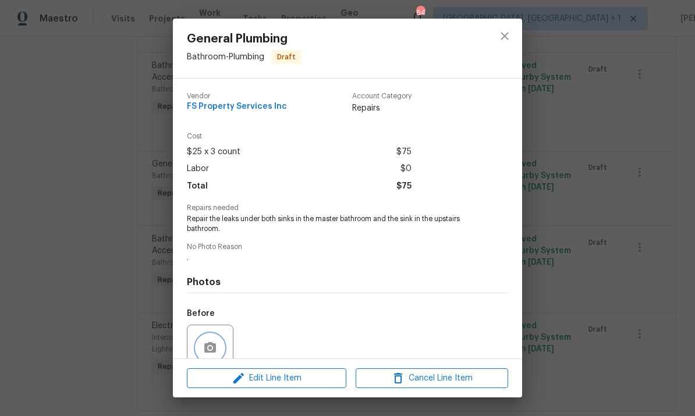
click at [216, 343] on button "button" at bounding box center [210, 348] width 28 height 28
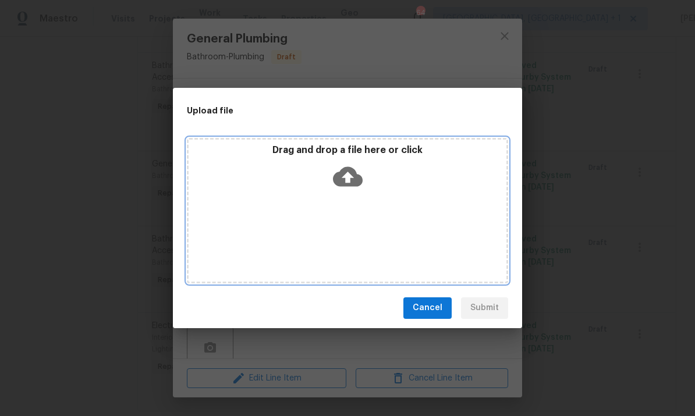
click at [352, 175] on icon at bounding box center [348, 176] width 30 height 20
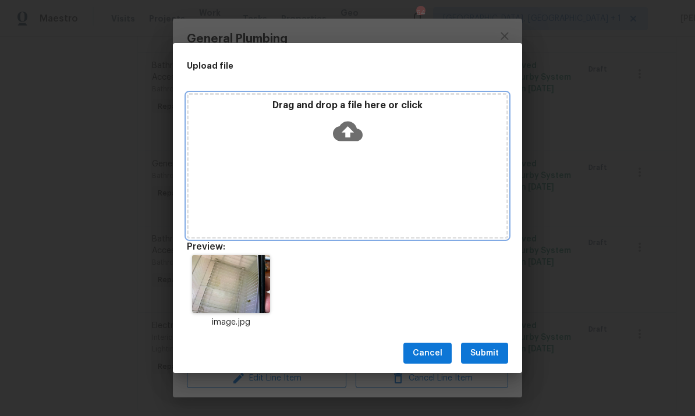
click at [353, 129] on icon at bounding box center [348, 132] width 30 height 20
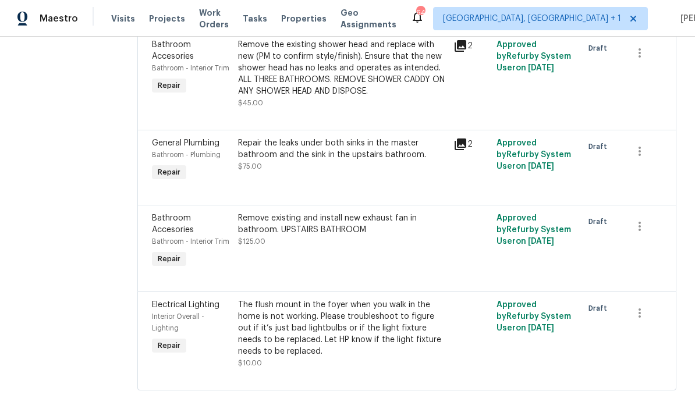
scroll to position [809, 0]
click at [366, 235] on div "Remove existing and install new exhaust fan in bathroom. UPSTAIRS BATHROOM" at bounding box center [342, 223] width 208 height 23
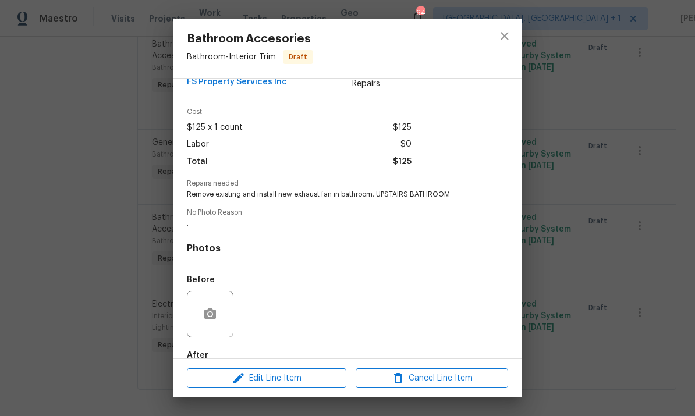
scroll to position [37, 0]
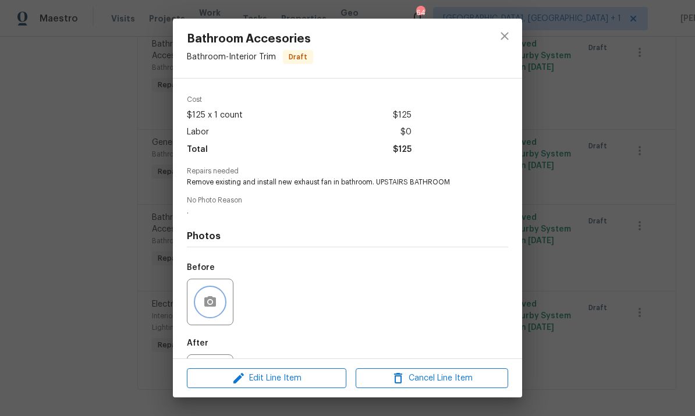
click at [214, 304] on icon "button" at bounding box center [210, 301] width 12 height 10
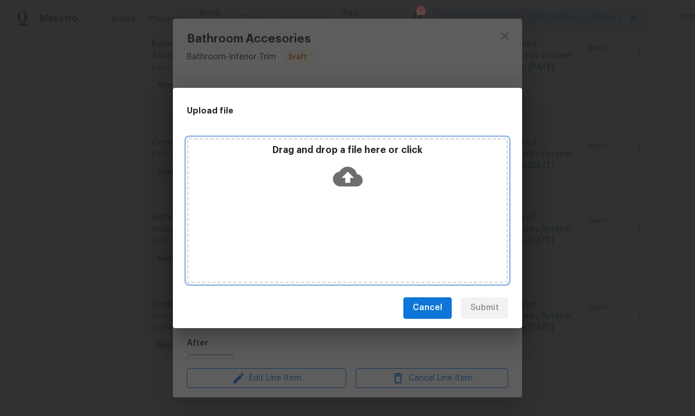
click at [354, 173] on icon at bounding box center [348, 176] width 30 height 20
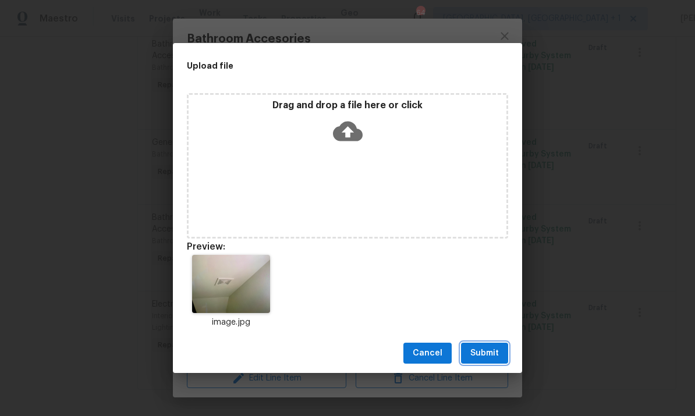
click at [482, 357] on span "Submit" at bounding box center [484, 353] width 29 height 15
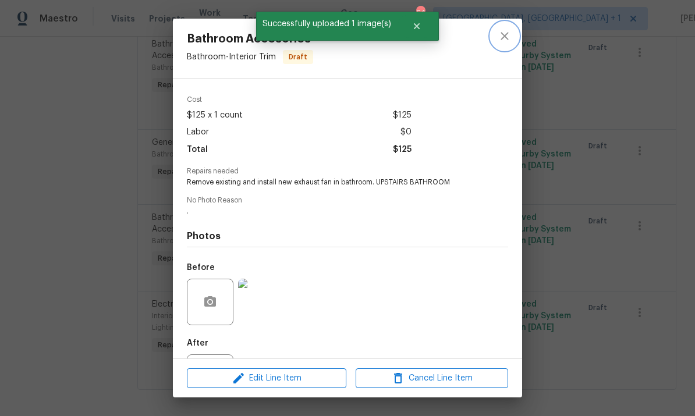
click at [510, 37] on icon "close" at bounding box center [505, 36] width 14 height 14
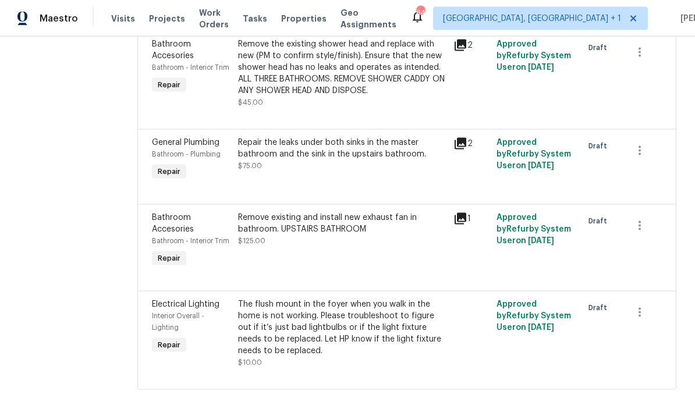
scroll to position [44, 0]
click at [322, 323] on div "The flush mount in the foyer when you walk in the home is not working. Please t…" at bounding box center [342, 328] width 208 height 58
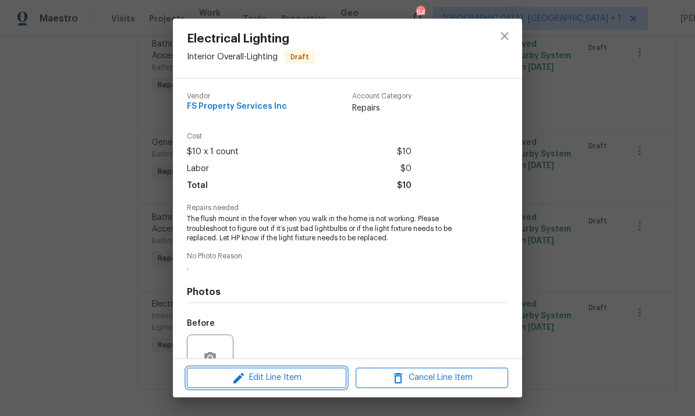
click at [292, 384] on span "Edit Line Item" at bounding box center [266, 378] width 152 height 15
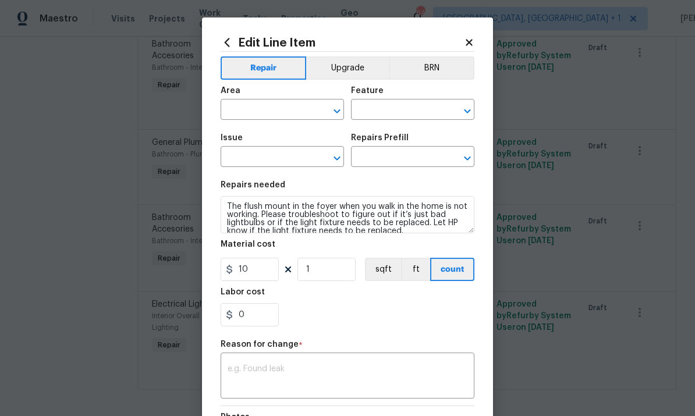
type input "Interior Overall"
type input "Lighting"
type input "Electrical Lighting"
type input "Add a Task $1.00"
click at [572, 155] on body "Maestro Visits Projects Work Orders Tasks Properties Geo Assignments 64 Albuque…" at bounding box center [347, 208] width 695 height 416
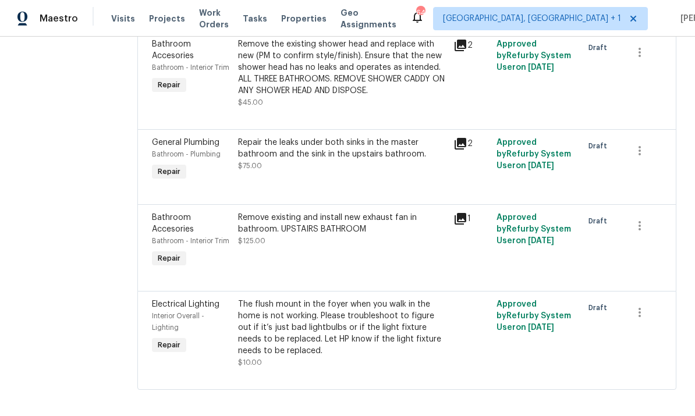
click at [328, 325] on div "The flush mount in the foyer when you walk in the home is not working. Please t…" at bounding box center [342, 328] width 208 height 58
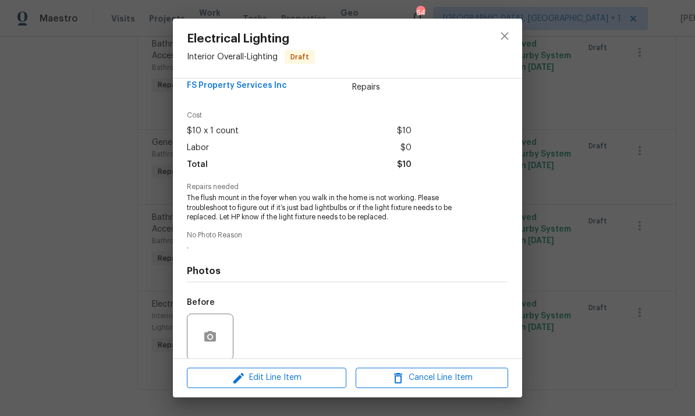
scroll to position [28, 0]
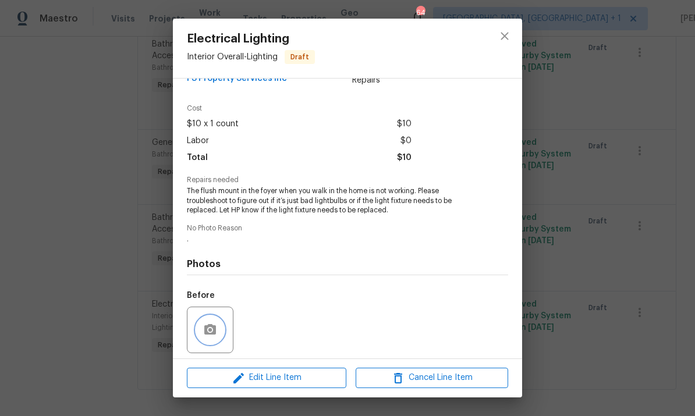
click at [220, 327] on button "button" at bounding box center [210, 330] width 28 height 28
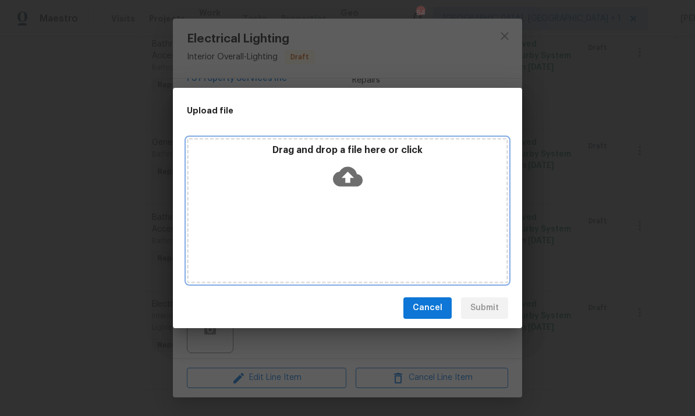
click at [353, 171] on icon at bounding box center [348, 176] width 30 height 20
click at [351, 178] on icon at bounding box center [348, 177] width 30 height 30
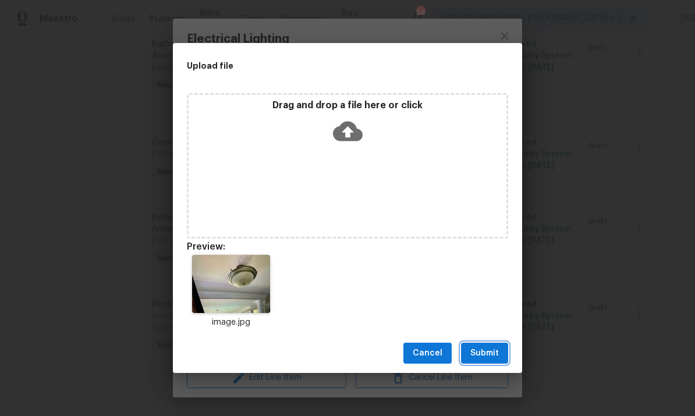
click at [491, 344] on button "Submit" at bounding box center [484, 354] width 47 height 22
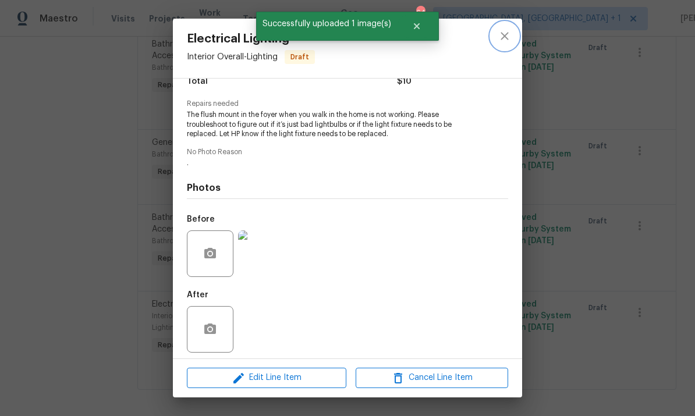
click at [500, 40] on icon "close" at bounding box center [505, 36] width 14 height 14
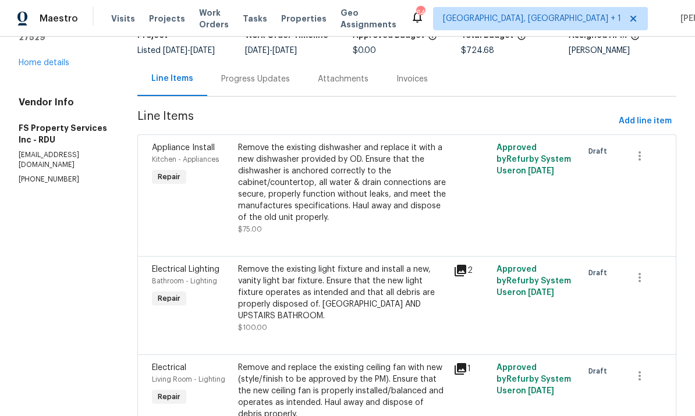
scroll to position [87, 0]
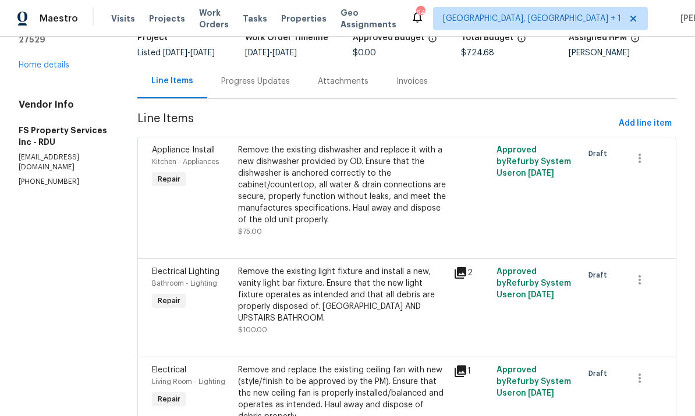
click at [344, 162] on div "Remove the existing dishwasher and replace it with a new dishwasher provided by…" at bounding box center [342, 184] width 208 height 81
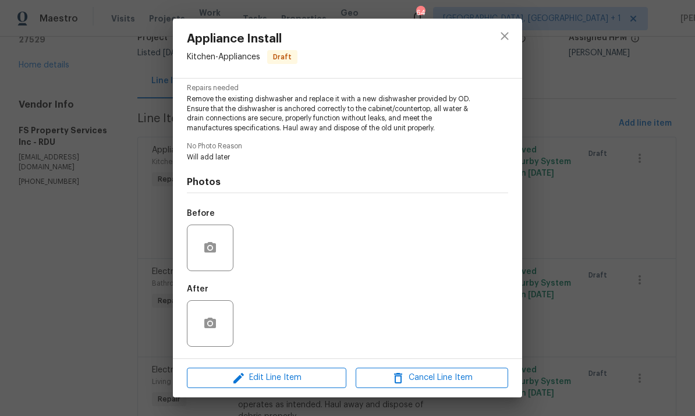
scroll to position [122, 0]
click at [206, 239] on button "button" at bounding box center [210, 248] width 28 height 28
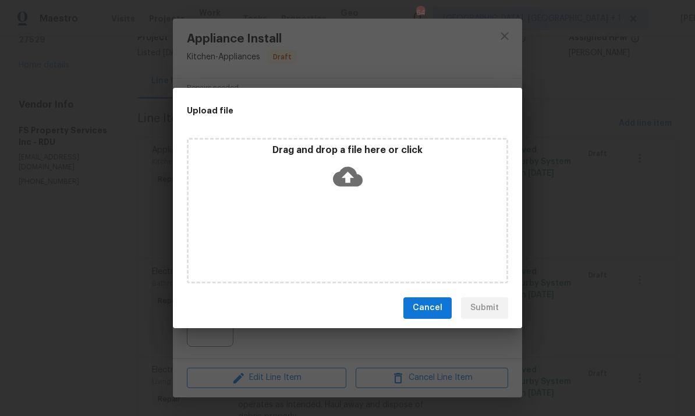
click at [553, 81] on div "Upload file Drag and drop a file here or click Cancel Submit" at bounding box center [347, 208] width 695 height 416
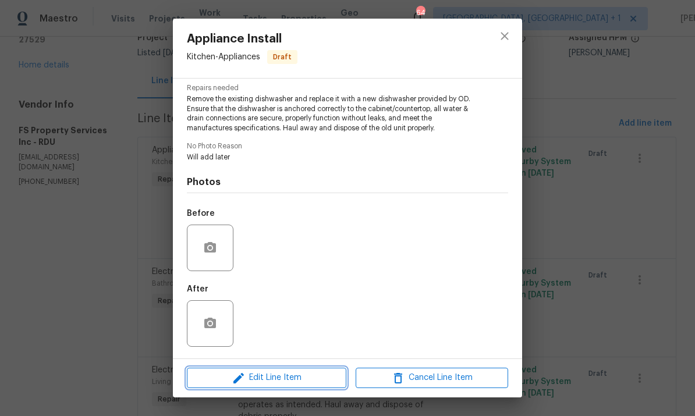
click at [293, 375] on span "Edit Line Item" at bounding box center [266, 378] width 152 height 15
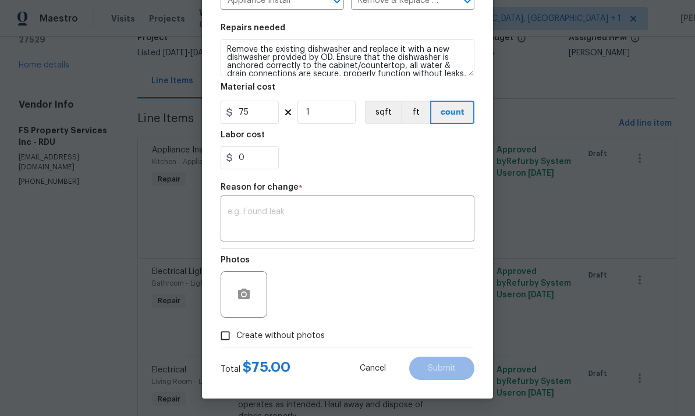
scroll to position [159, 0]
click at [231, 336] on input "Create without photos" at bounding box center [225, 336] width 22 height 22
checkbox input "true"
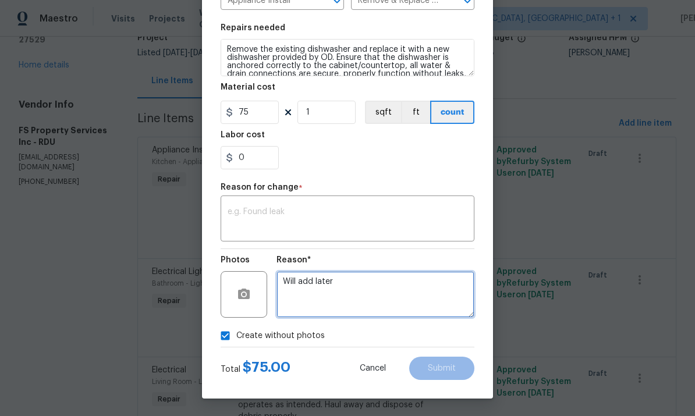
click at [315, 281] on textarea "Will add later" at bounding box center [375, 294] width 198 height 47
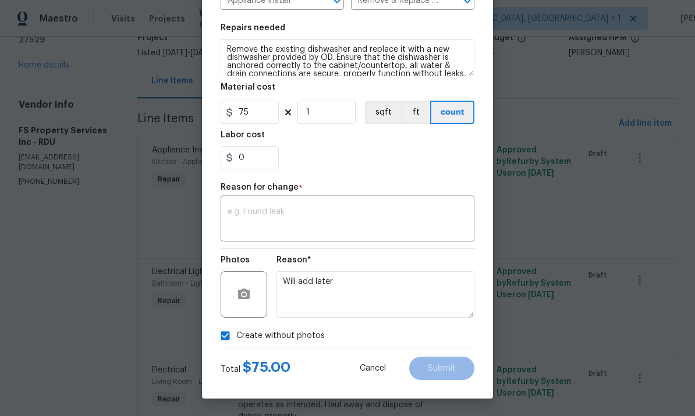
click at [284, 211] on textarea at bounding box center [348, 220] width 240 height 24
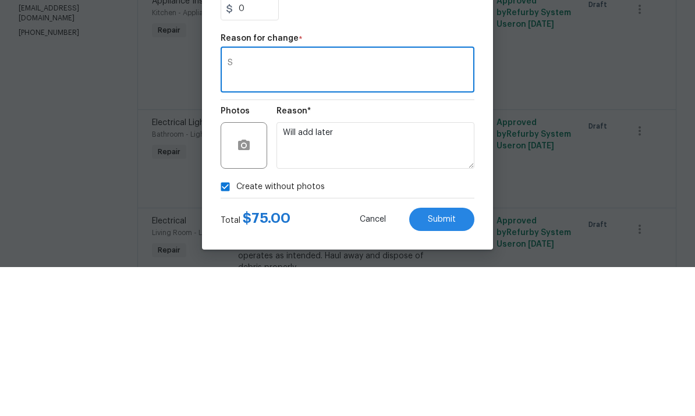
type textarea "S"
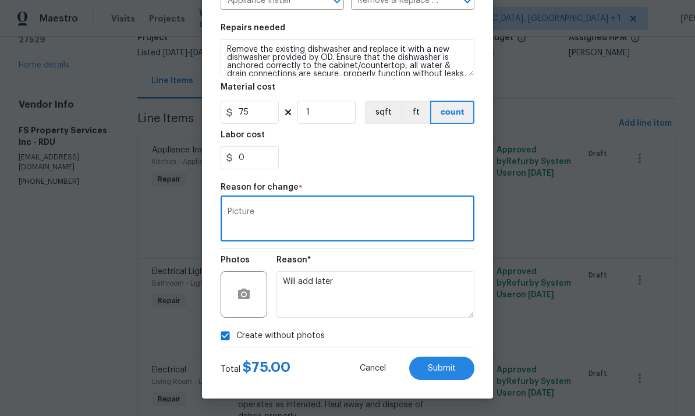
type textarea "Picture"
click at [447, 362] on button "Submit" at bounding box center [441, 368] width 65 height 23
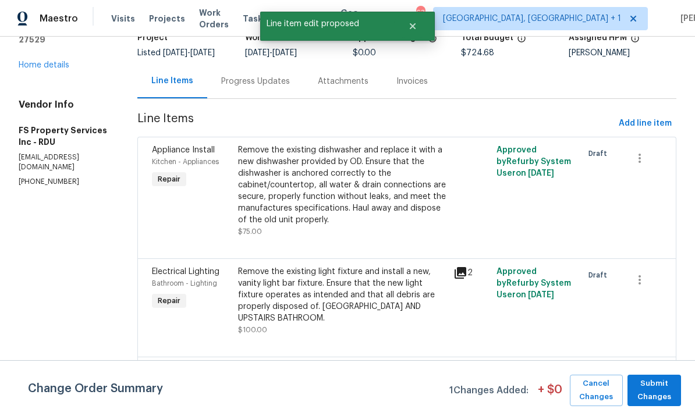
scroll to position [0, 0]
click at [661, 394] on span "Submit Changes" at bounding box center [654, 390] width 42 height 27
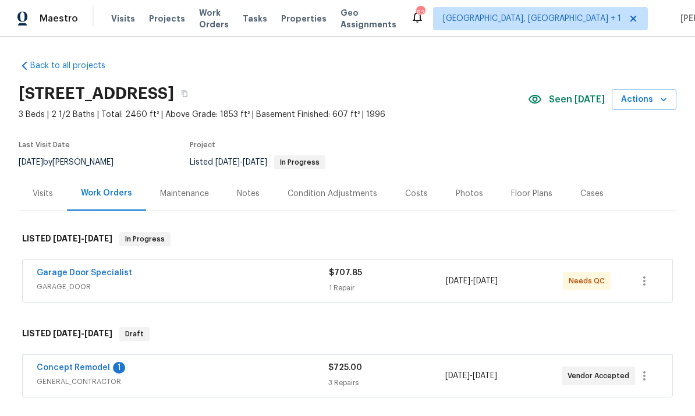
click at [86, 371] on link "Concept Remodel" at bounding box center [73, 368] width 73 height 8
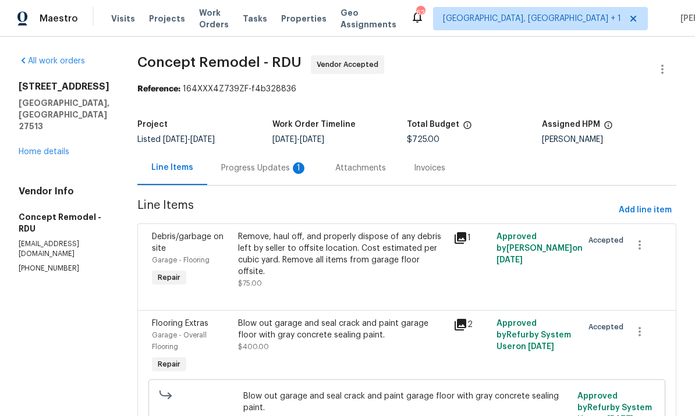
click at [229, 166] on div "Progress Updates 1" at bounding box center [264, 168] width 86 height 12
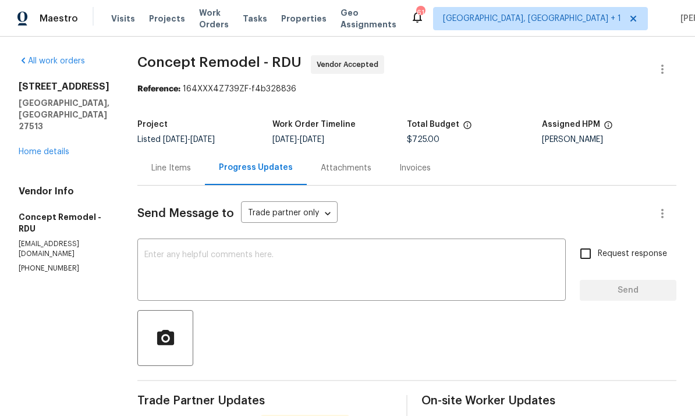
click at [167, 165] on div "Line Items" at bounding box center [171, 168] width 40 height 12
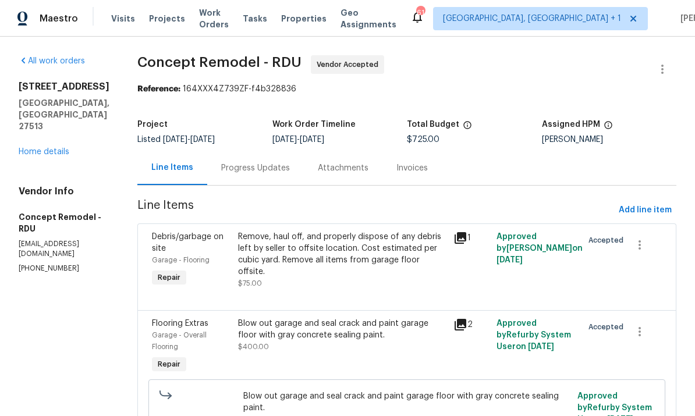
click at [51, 156] on link "Home details" at bounding box center [44, 152] width 51 height 8
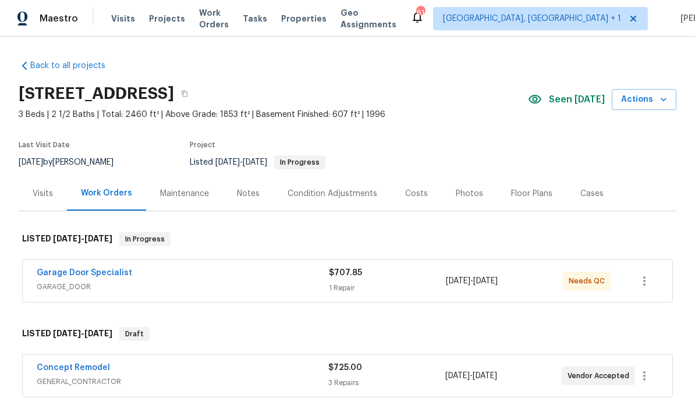
click at [99, 276] on link "Garage Door Specialist" at bounding box center [84, 273] width 95 height 8
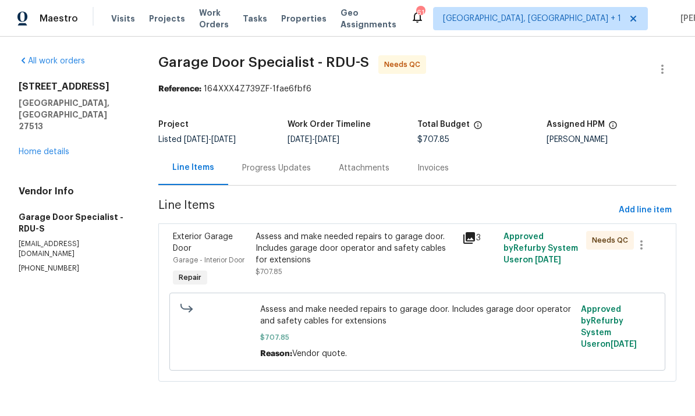
click at [277, 166] on div "Progress Updates" at bounding box center [276, 168] width 69 height 12
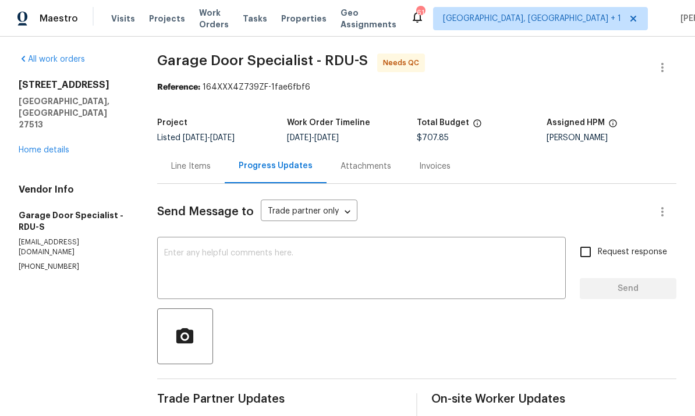
scroll to position [2, 0]
click at [197, 257] on textarea at bounding box center [361, 269] width 395 height 41
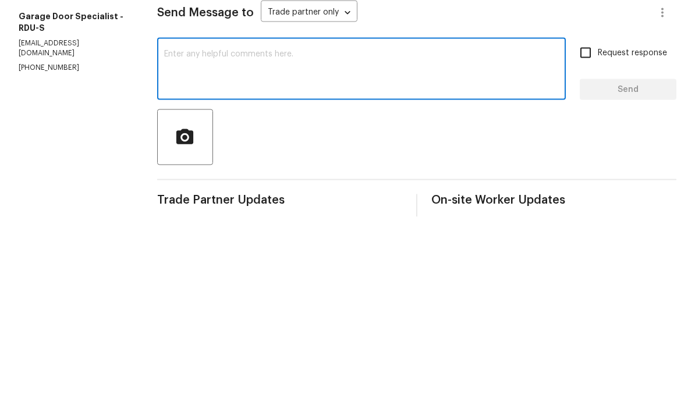
scroll to position [44, 0]
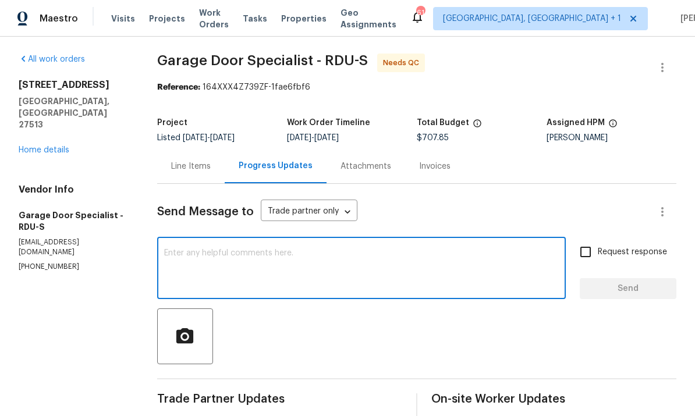
click at [56, 146] on link "Home details" at bounding box center [44, 150] width 51 height 8
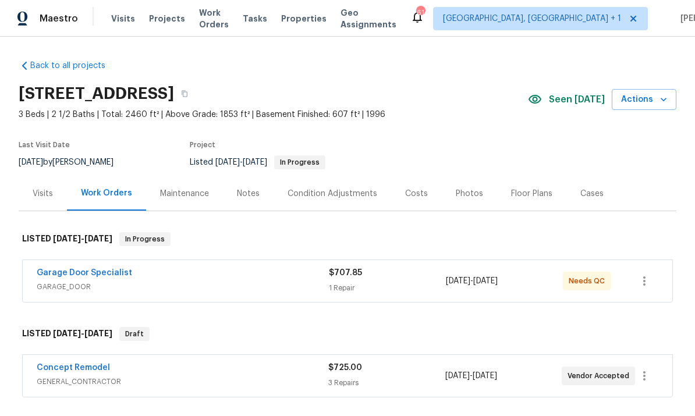
click at [104, 269] on link "Garage Door Specialist" at bounding box center [84, 273] width 95 height 8
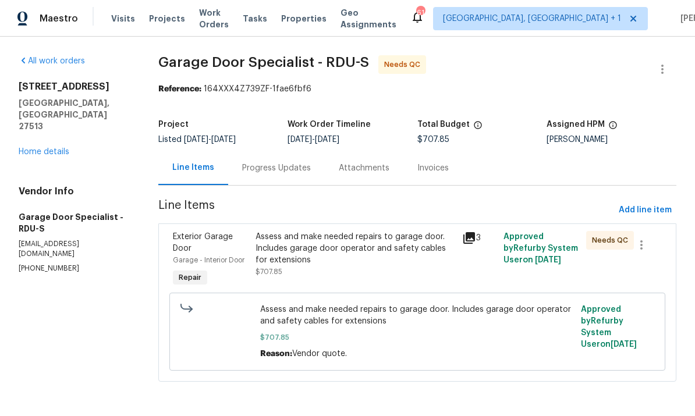
click at [341, 256] on div "Assess and make needed repairs to garage door. Includes garage door operator an…" at bounding box center [356, 248] width 200 height 35
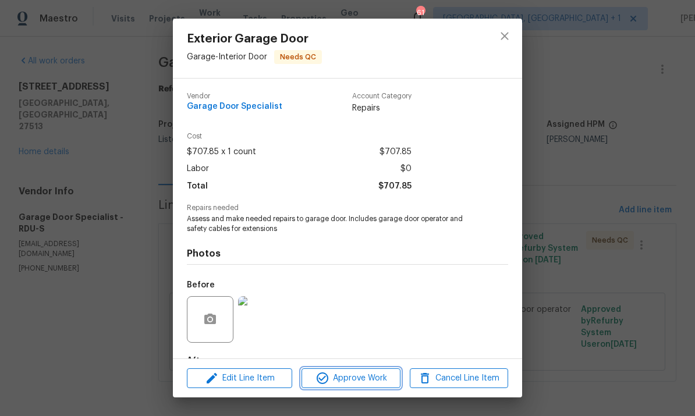
click at [378, 375] on span "Approve Work" at bounding box center [350, 378] width 91 height 15
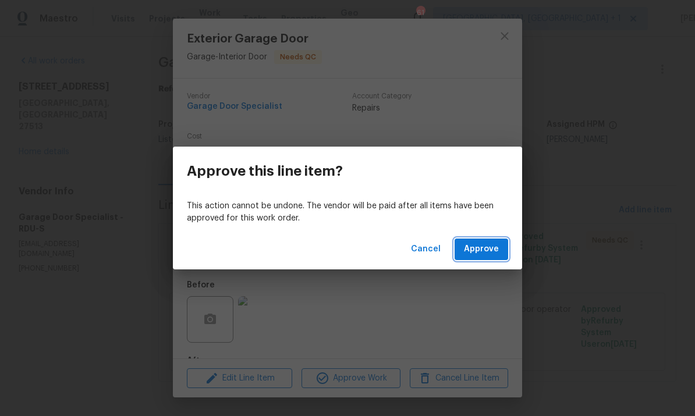
click at [489, 250] on span "Approve" at bounding box center [481, 249] width 35 height 15
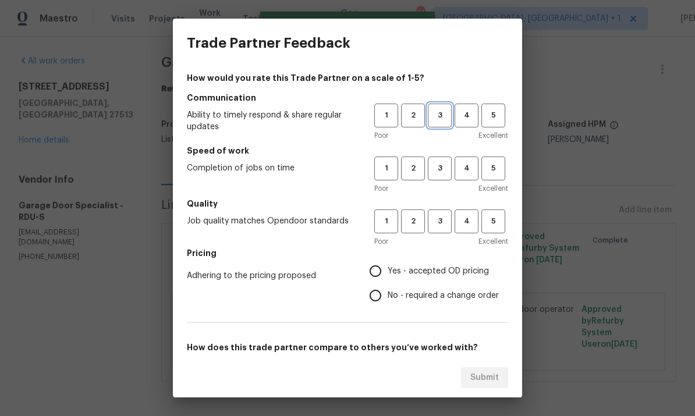
click at [450, 118] on span "3" at bounding box center [440, 115] width 22 height 13
click at [445, 226] on span "3" at bounding box center [440, 221] width 22 height 13
click at [378, 272] on input "Yes - accepted OD pricing" at bounding box center [375, 271] width 24 height 24
radio input "true"
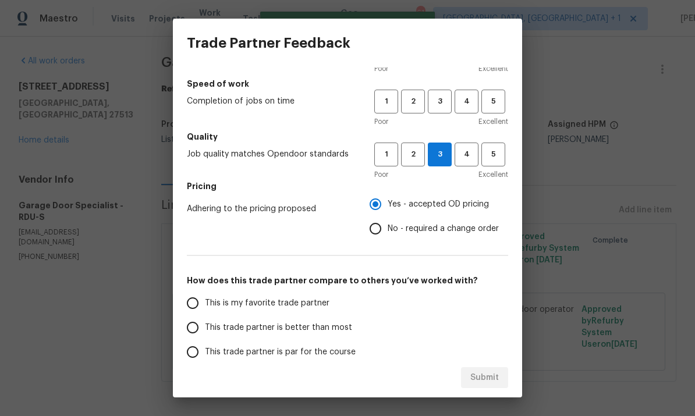
scroll to position [83, 0]
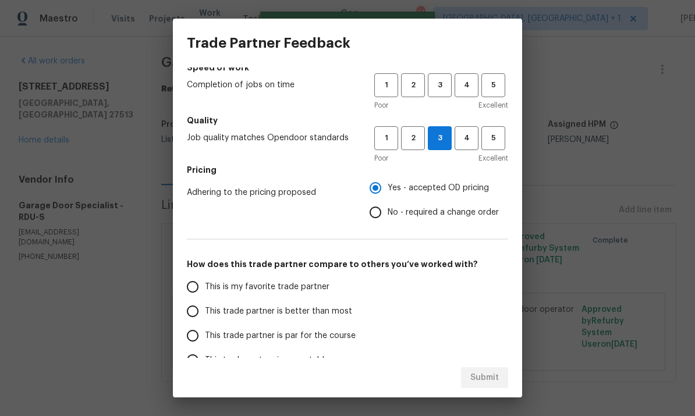
click at [200, 320] on input "This trade partner is better than most" at bounding box center [192, 311] width 24 height 24
radio input "false"
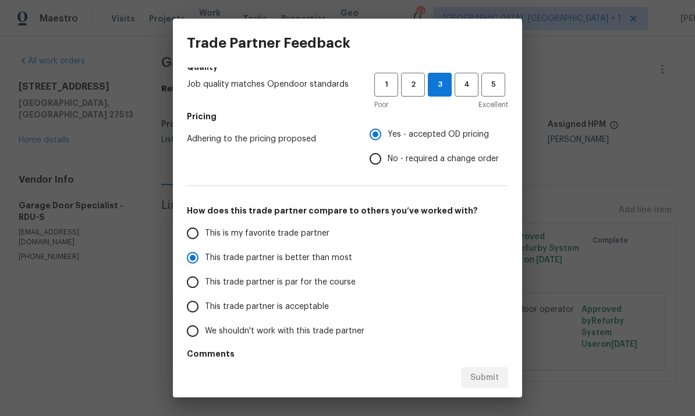
scroll to position [128, 0]
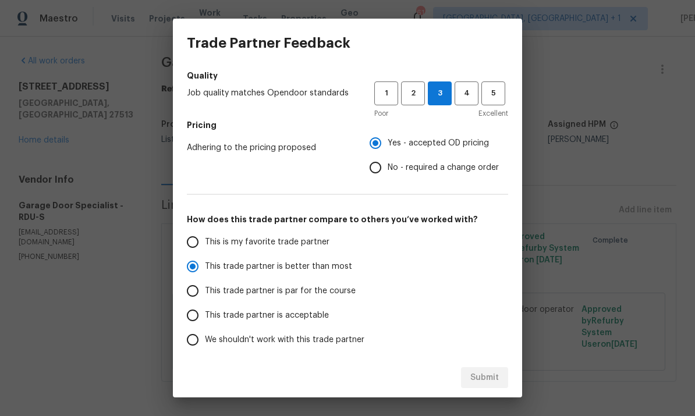
click at [194, 290] on input "This trade partner is par for the course" at bounding box center [192, 291] width 24 height 24
radio input "false"
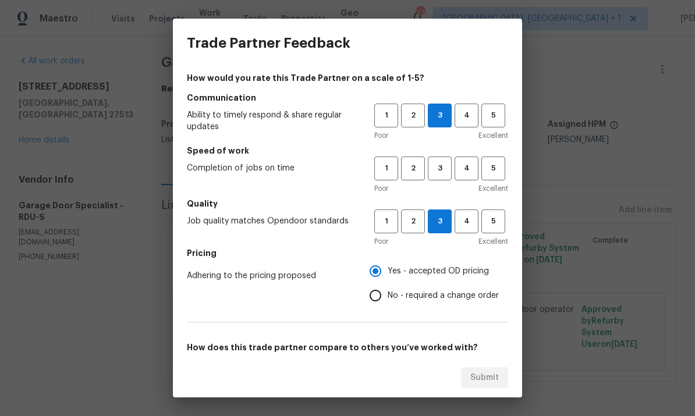
scroll to position [0, 0]
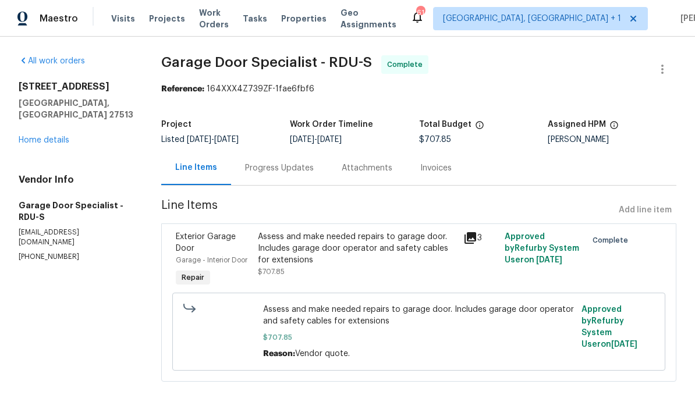
click at [68, 136] on link "Home details" at bounding box center [44, 140] width 51 height 8
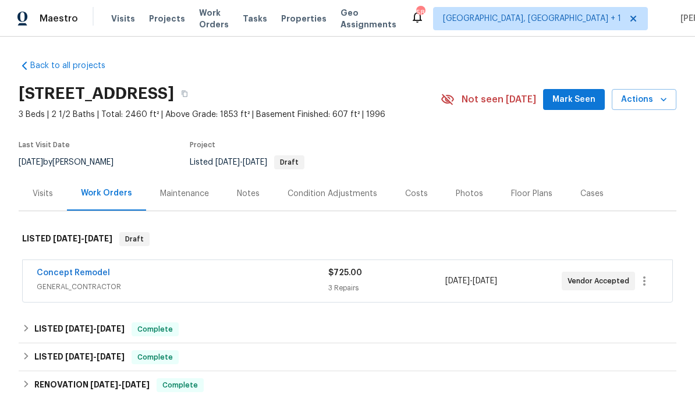
click at [87, 269] on link "Concept Remodel" at bounding box center [73, 273] width 73 height 8
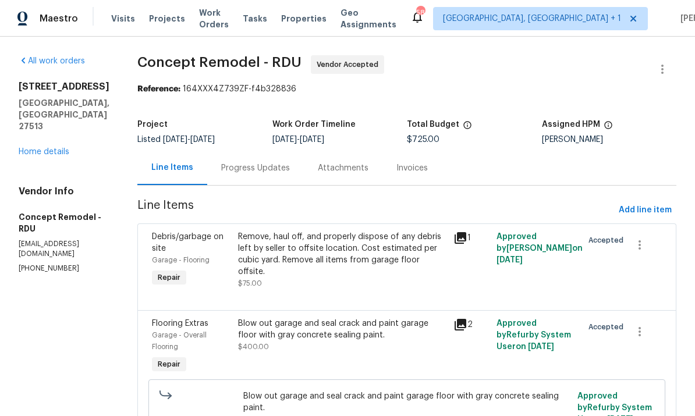
click at [222, 166] on div "Progress Updates" at bounding box center [255, 168] width 69 height 12
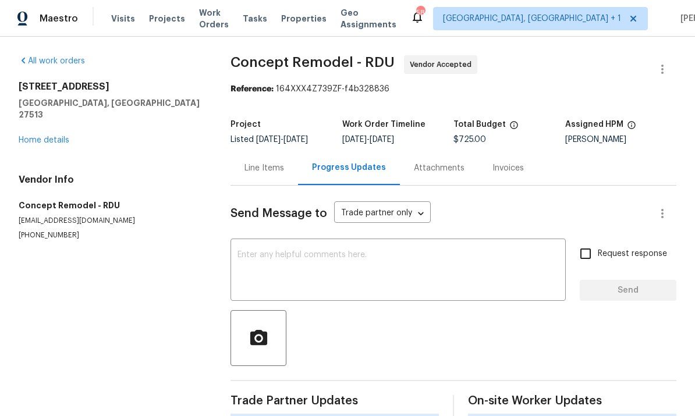
scroll to position [44, 0]
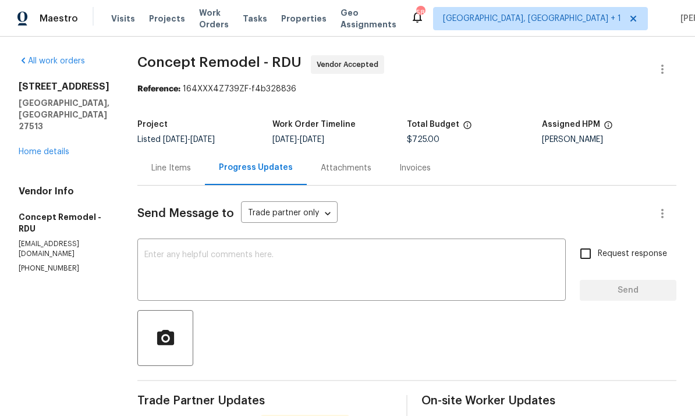
click at [154, 151] on div "Line Items" at bounding box center [171, 168] width 68 height 34
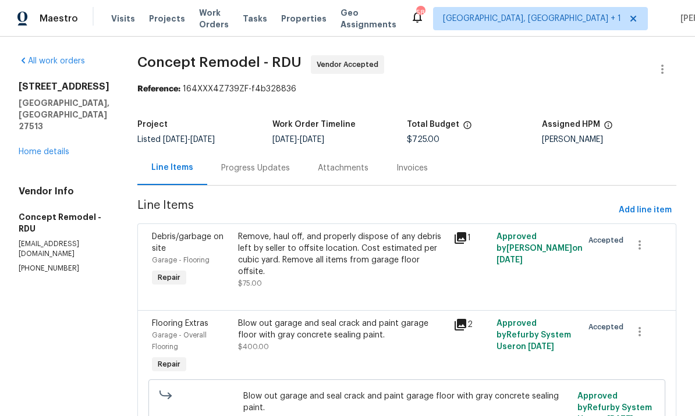
click at [230, 162] on div "Progress Updates" at bounding box center [255, 168] width 69 height 12
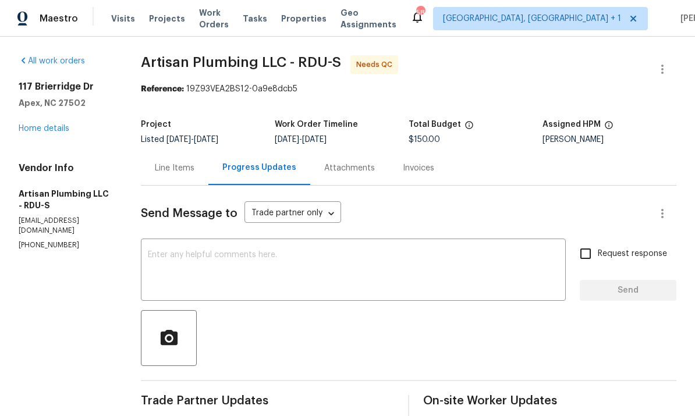
click at [67, 125] on link "Home details" at bounding box center [44, 129] width 51 height 8
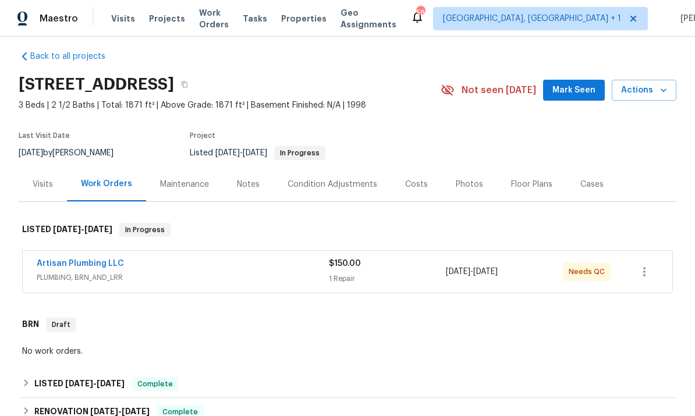
scroll to position [10, 0]
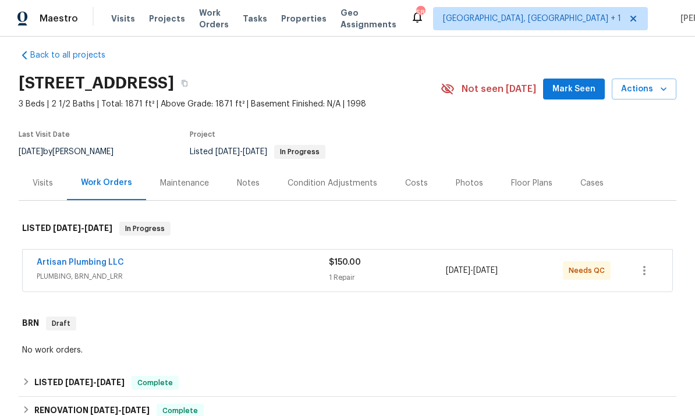
click at [103, 258] on link "Artisan Plumbing LLC" at bounding box center [80, 262] width 87 height 8
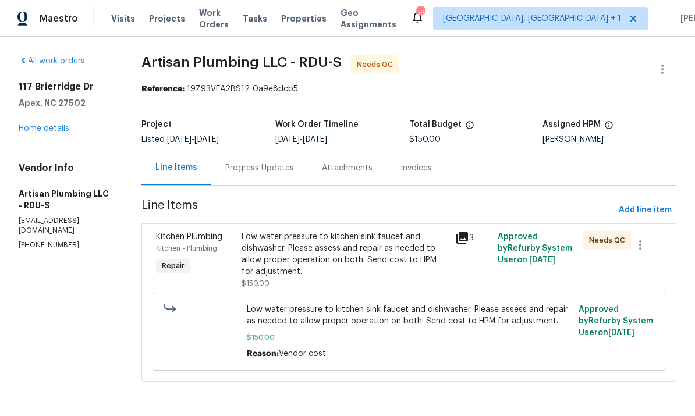
click at [283, 162] on div "Progress Updates" at bounding box center [259, 168] width 97 height 34
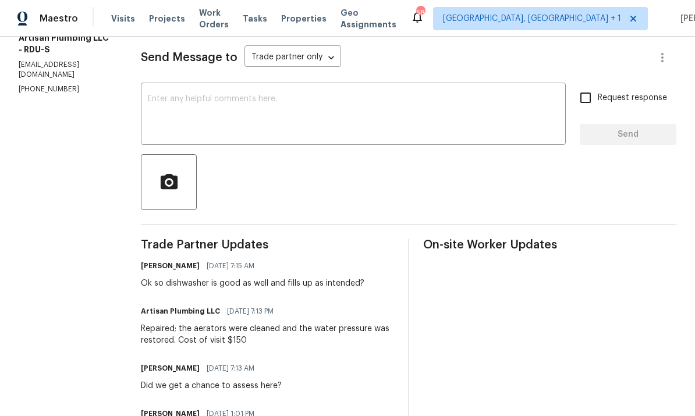
scroll to position [16, 0]
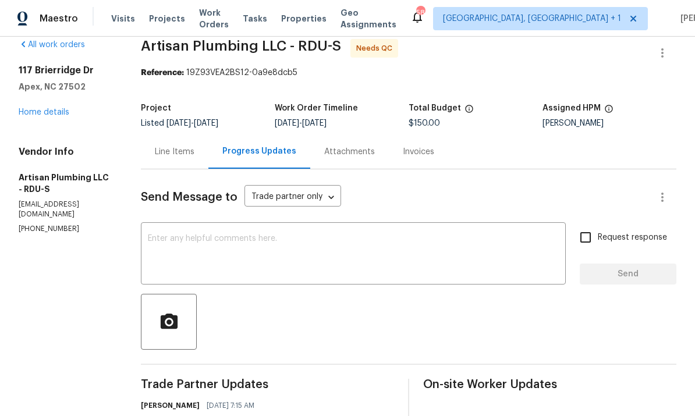
click at [60, 116] on link "Home details" at bounding box center [44, 112] width 51 height 8
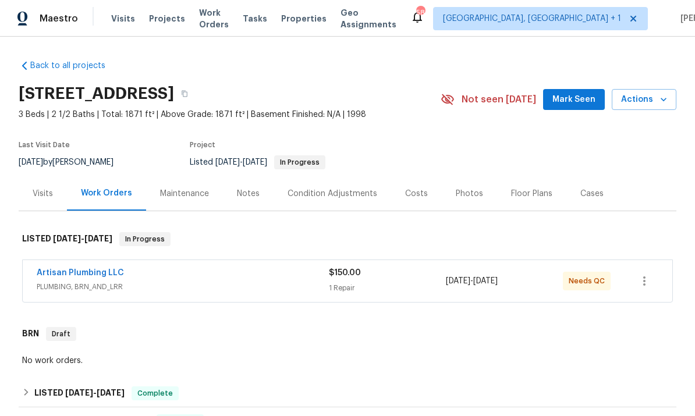
click at [104, 274] on link "Artisan Plumbing LLC" at bounding box center [80, 273] width 87 height 8
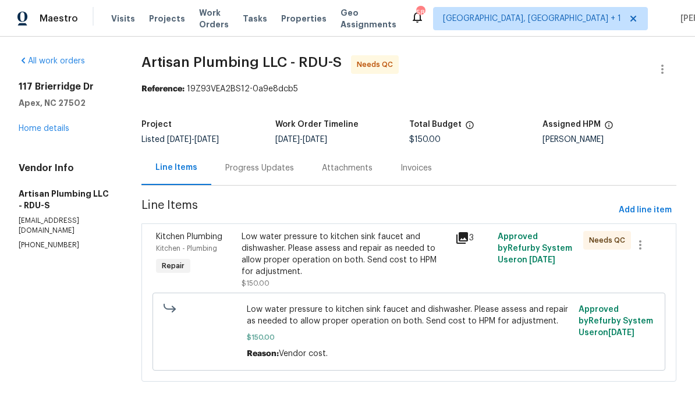
click at [339, 260] on div "Low water pressure to kitchen sink faucet and dishwasher. Please assess and rep…" at bounding box center [345, 254] width 207 height 47
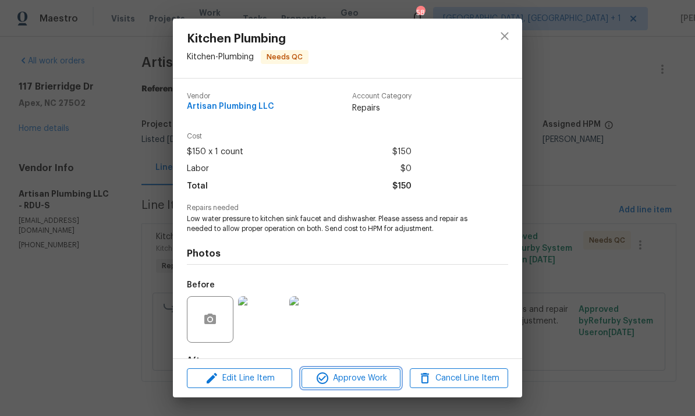
click at [377, 374] on span "Approve Work" at bounding box center [350, 378] width 91 height 15
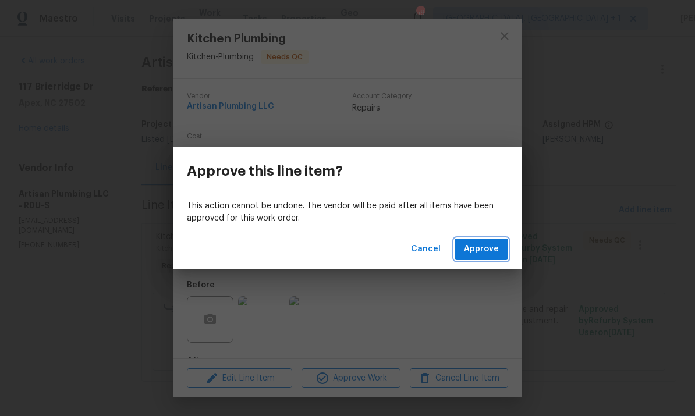
click at [490, 255] on span "Approve" at bounding box center [481, 249] width 35 height 15
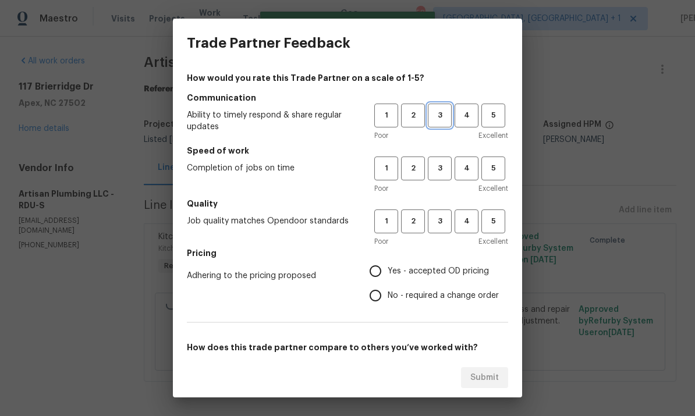
click at [439, 112] on span "3" at bounding box center [440, 115] width 22 height 13
click at [441, 158] on button "3" at bounding box center [440, 169] width 24 height 24
click at [442, 218] on span "3" at bounding box center [440, 221] width 22 height 13
click at [387, 269] on input "Yes - accepted OD pricing" at bounding box center [375, 271] width 24 height 24
radio input "true"
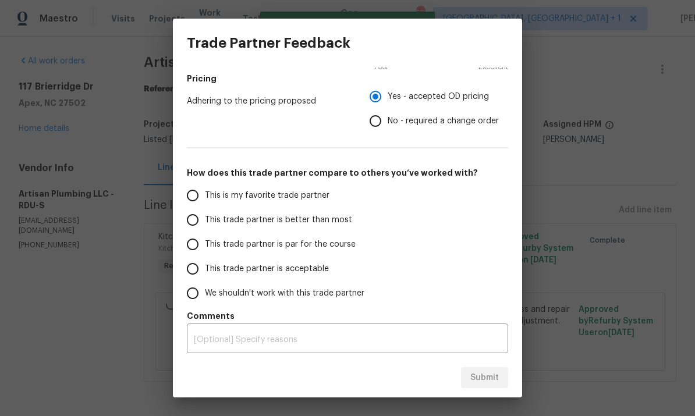
scroll to position [175, 0]
click at [198, 247] on input "This trade partner is par for the course" at bounding box center [192, 244] width 24 height 24
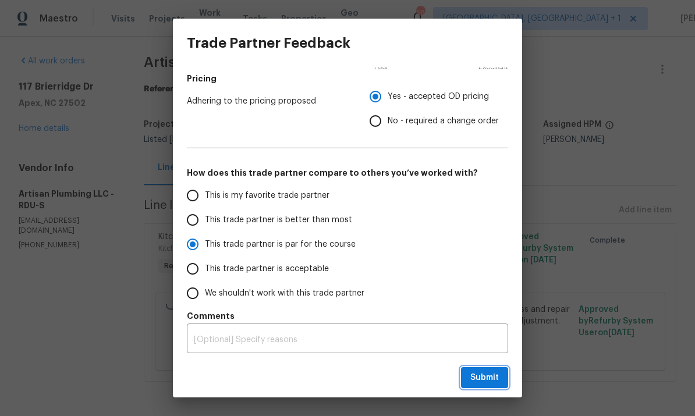
click at [488, 372] on span "Submit" at bounding box center [484, 378] width 29 height 15
radio input "true"
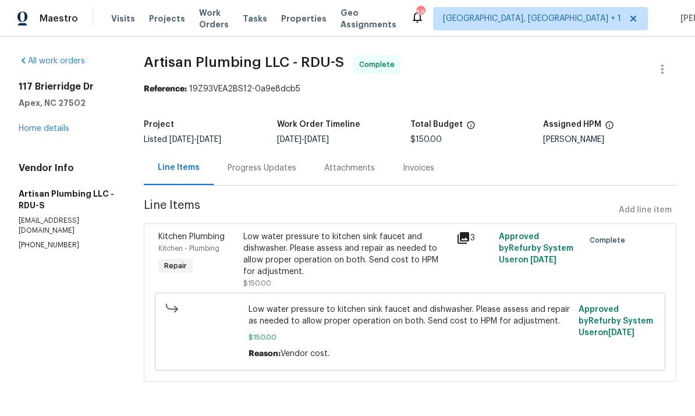
click at [67, 129] on link "Home details" at bounding box center [44, 129] width 51 height 8
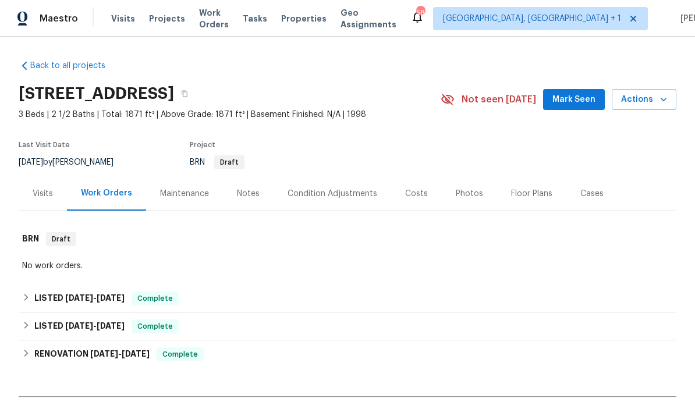
click at [251, 192] on div "Notes" at bounding box center [248, 194] width 23 height 12
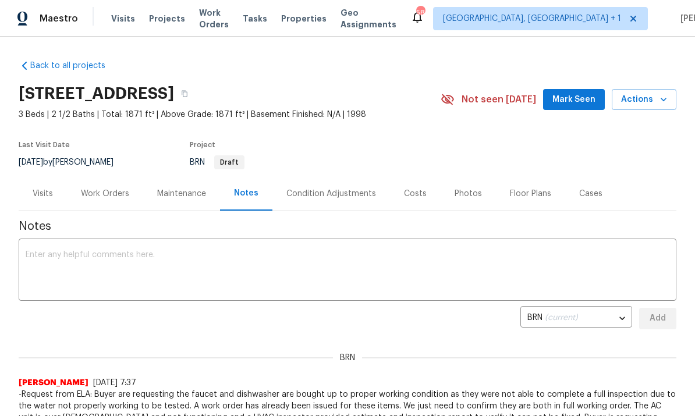
scroll to position [-1, 0]
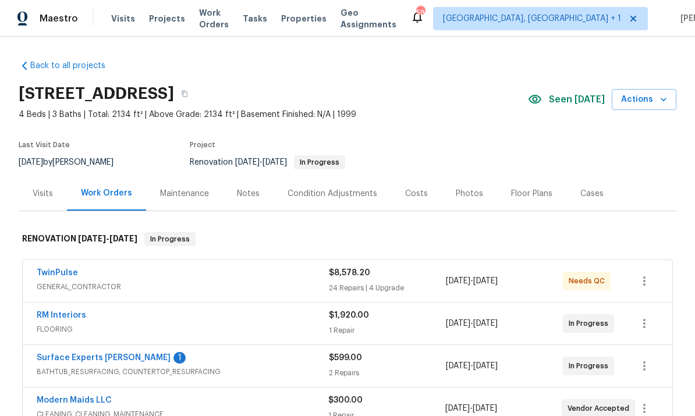
click at [111, 355] on link "Surface Experts [PERSON_NAME]" at bounding box center [104, 358] width 134 height 8
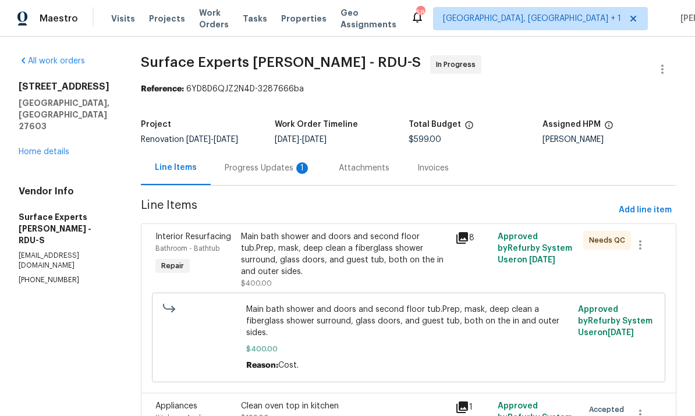
click at [265, 168] on div "Progress Updates 1" at bounding box center [268, 168] width 86 height 12
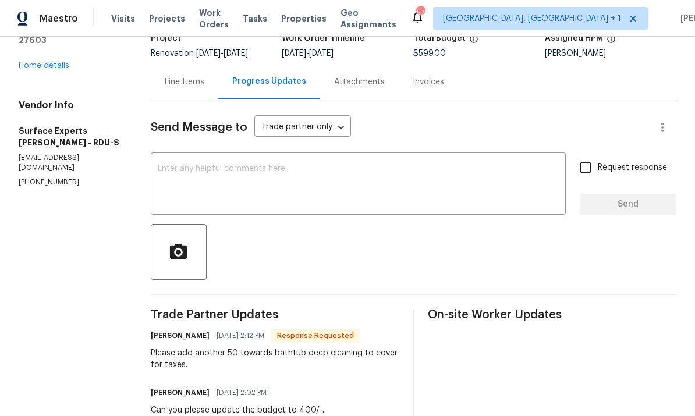
scroll to position [70, 0]
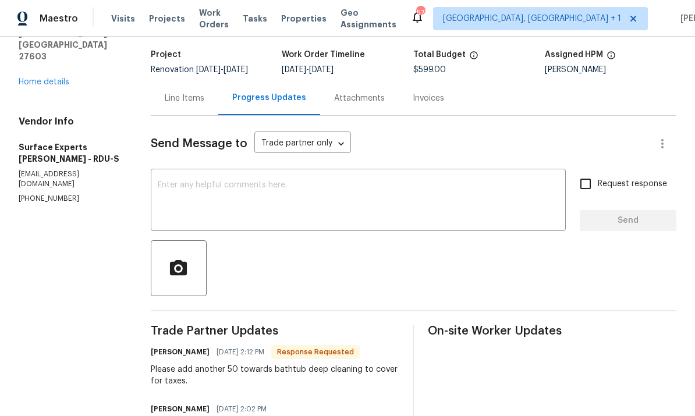
click at [196, 98] on div "Line Items" at bounding box center [185, 99] width 40 height 12
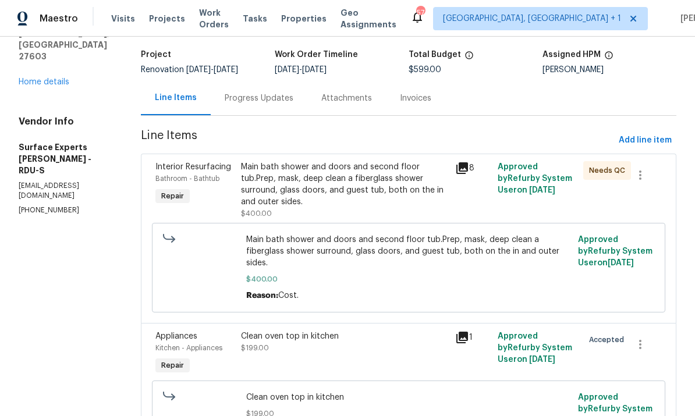
click at [324, 194] on div "Main bath shower and doors and second floor tub.Prep, mask, deep clean a fiberg…" at bounding box center [344, 184] width 207 height 47
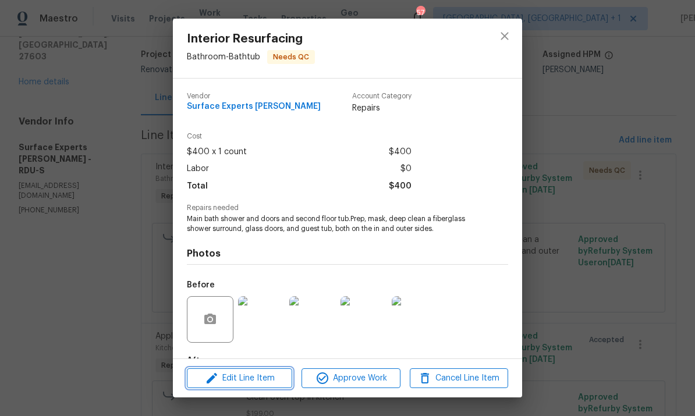
click at [258, 377] on span "Edit Line Item" at bounding box center [239, 378] width 98 height 15
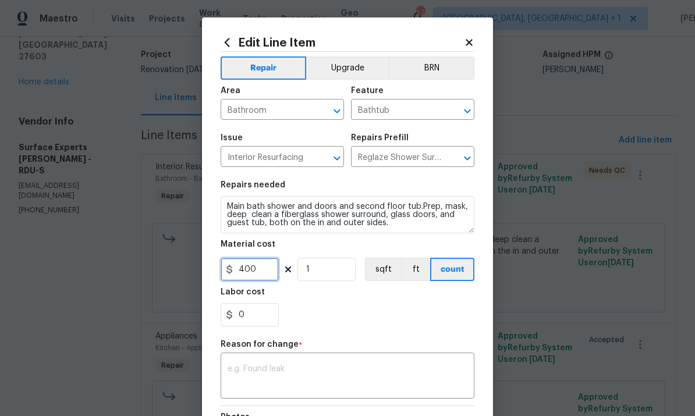
click at [269, 269] on input "400" at bounding box center [250, 269] width 58 height 23
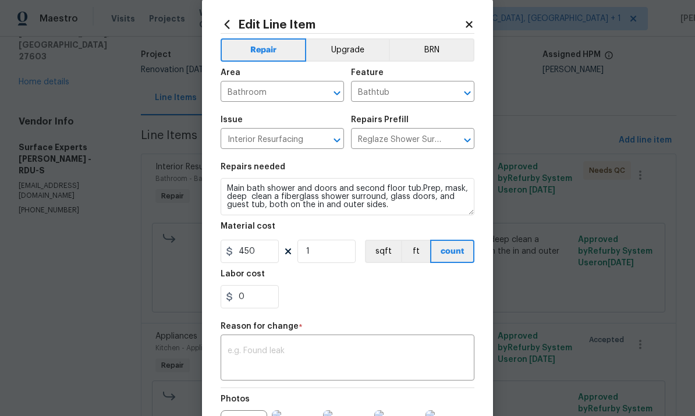
scroll to position [20, 0]
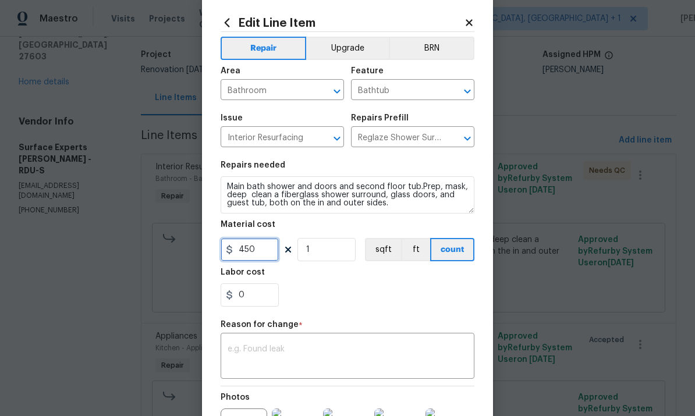
type input "450"
click at [282, 340] on div "x ​" at bounding box center [348, 357] width 254 height 43
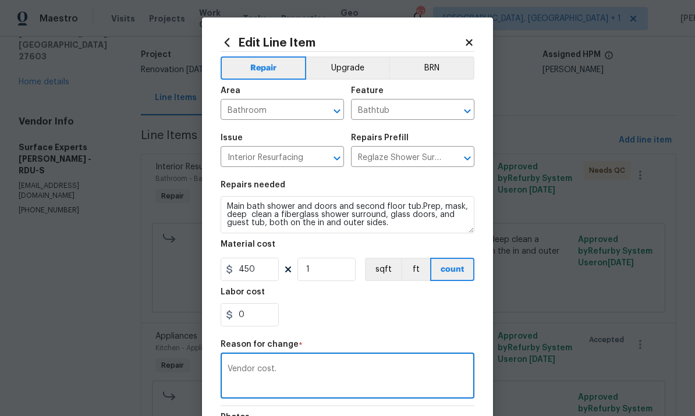
scroll to position [0, 0]
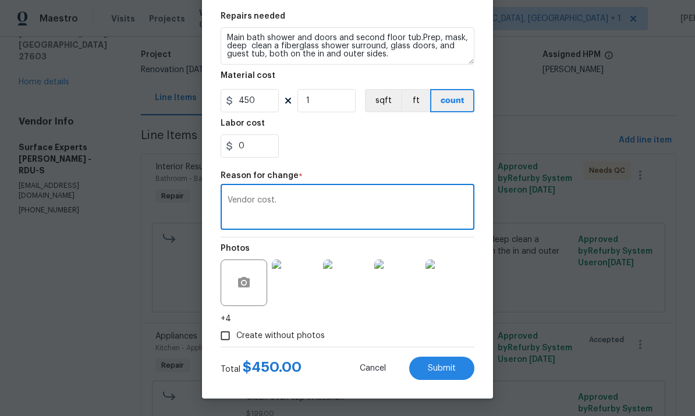
type textarea "Vendor cost."
click at [449, 366] on span "Submit" at bounding box center [442, 368] width 28 height 9
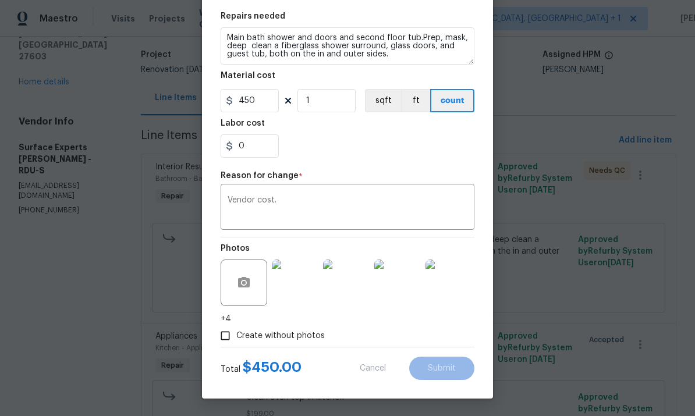
scroll to position [171, 0]
type input "400"
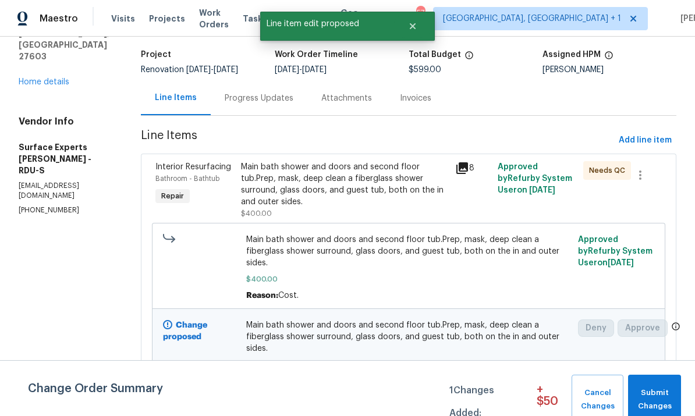
scroll to position [0, 0]
click at [264, 93] on div "Progress Updates" at bounding box center [259, 99] width 69 height 12
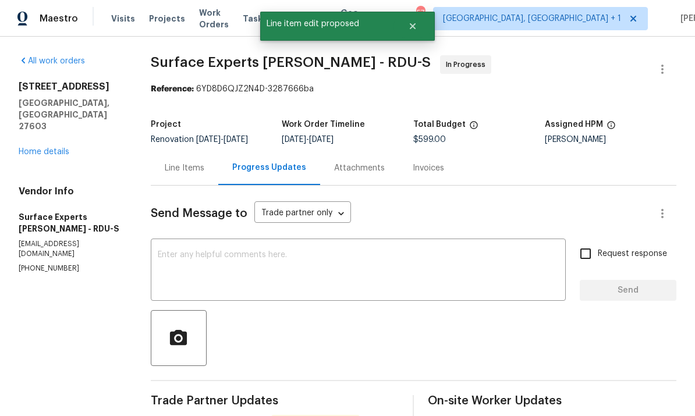
click at [261, 251] on textarea at bounding box center [358, 271] width 401 height 41
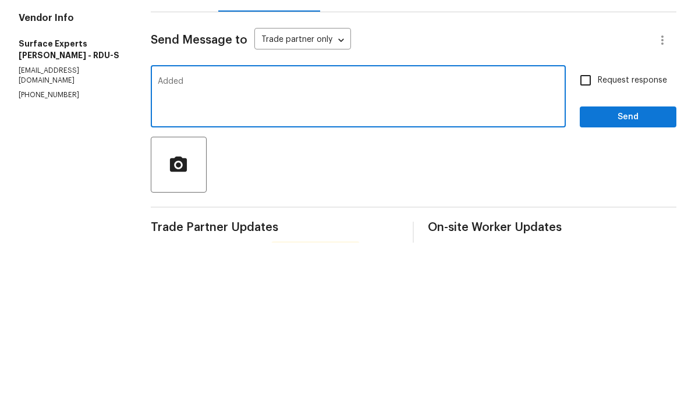
type textarea "Added"
click at [586, 242] on input "Request response" at bounding box center [585, 254] width 24 height 24
checkbox input "true"
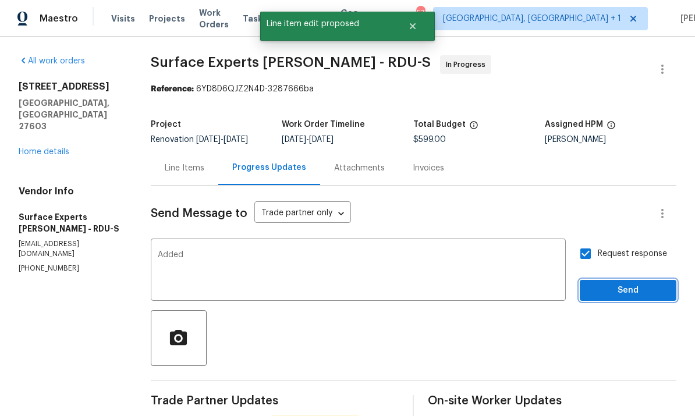
click at [626, 283] on span "Send" at bounding box center [628, 290] width 78 height 15
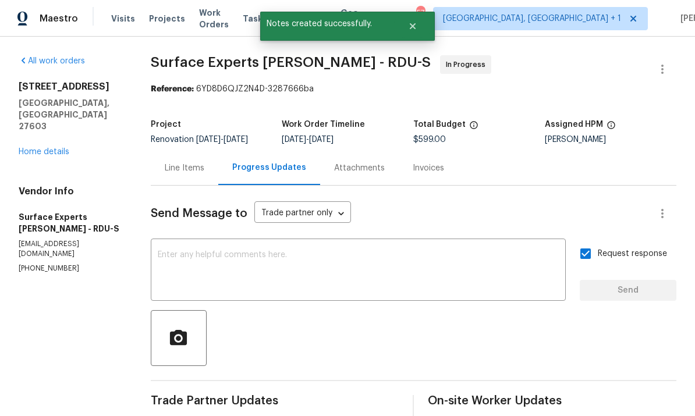
click at [190, 162] on div "Line Items" at bounding box center [185, 168] width 40 height 12
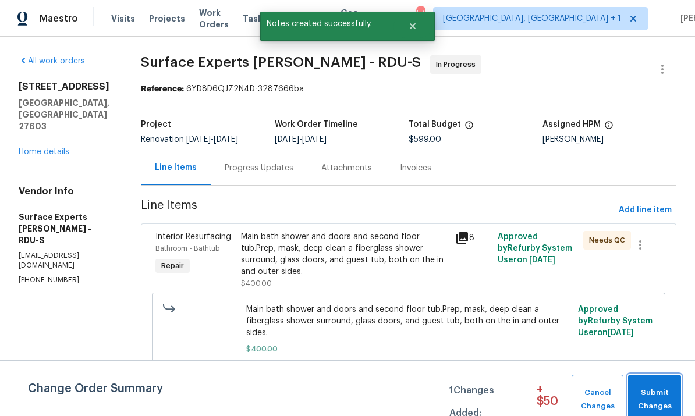
click at [661, 396] on span "Submit Changes" at bounding box center [654, 399] width 41 height 27
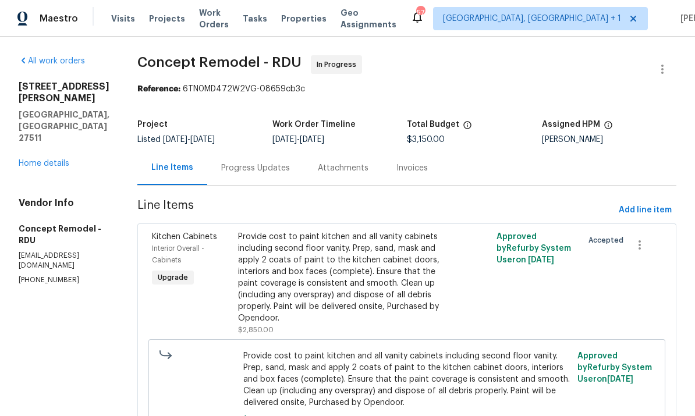
click at [65, 159] on link "Home details" at bounding box center [44, 163] width 51 height 8
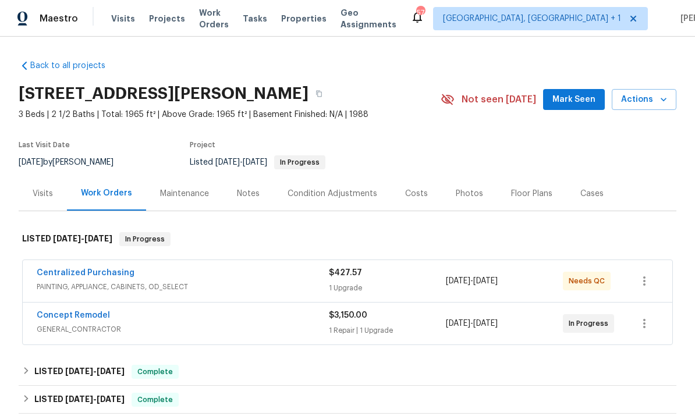
click at [244, 192] on div "Notes" at bounding box center [248, 194] width 23 height 12
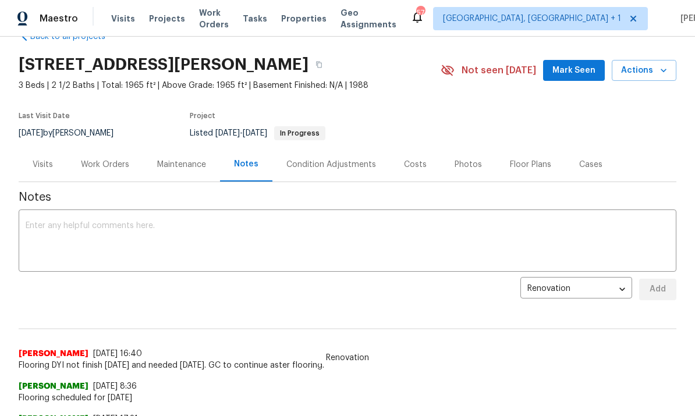
scroll to position [30, 0]
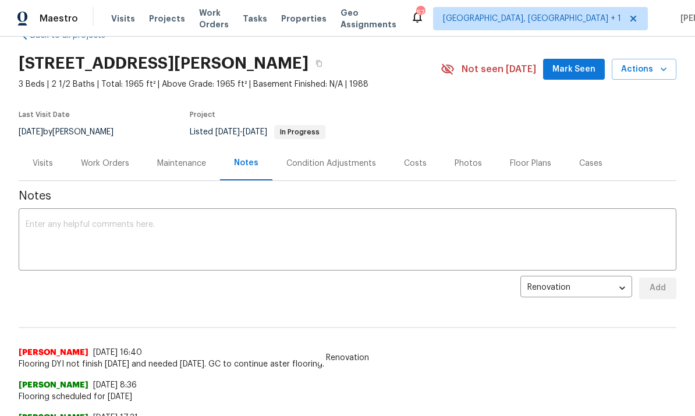
click at [120, 221] on textarea at bounding box center [348, 241] width 644 height 41
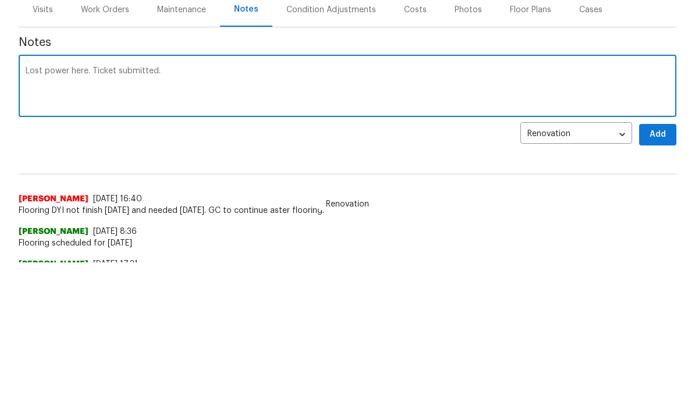
type textarea "Lost power here. Ticket submitted."
click at [657, 281] on span "Add" at bounding box center [657, 288] width 19 height 15
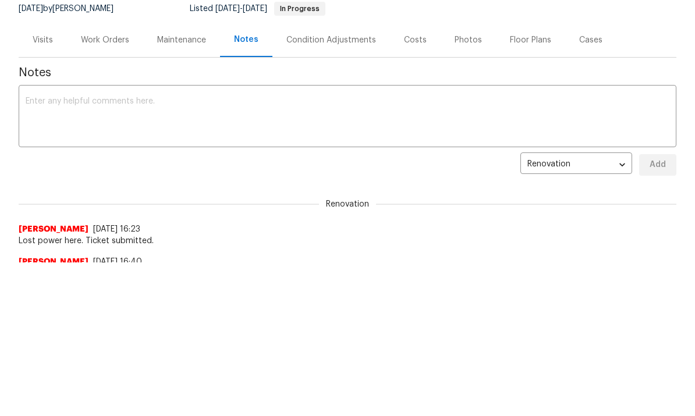
scroll to position [0, 0]
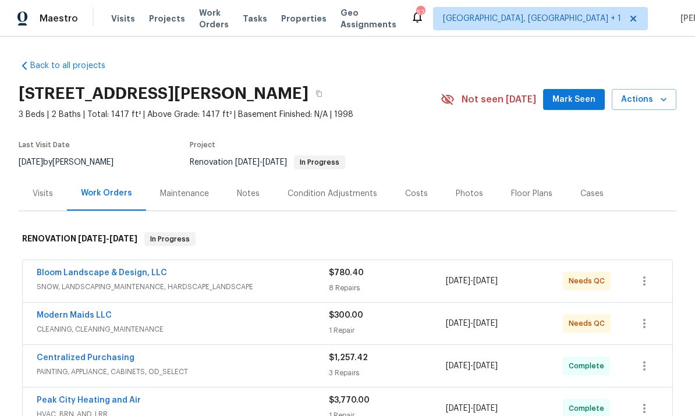
click at [242, 196] on div "Notes" at bounding box center [248, 194] width 23 height 12
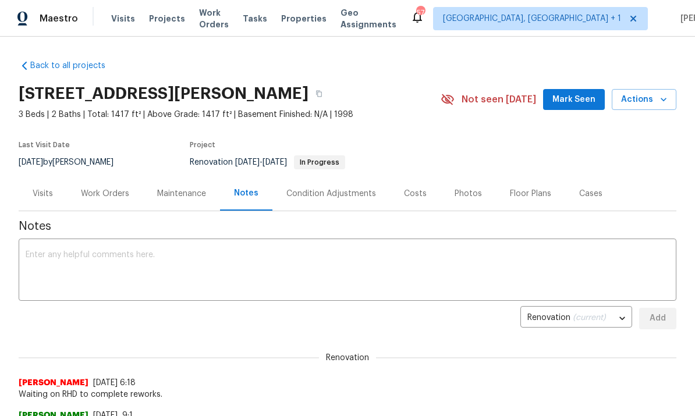
click at [111, 197] on div "Work Orders" at bounding box center [105, 194] width 48 height 12
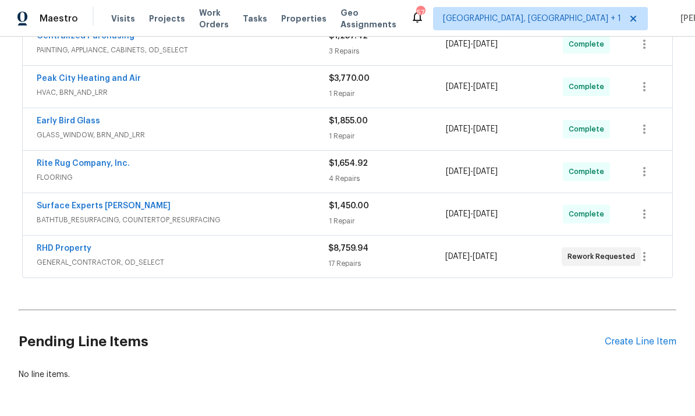
scroll to position [321, 0]
click at [77, 250] on link "RHD Property" at bounding box center [64, 249] width 55 height 8
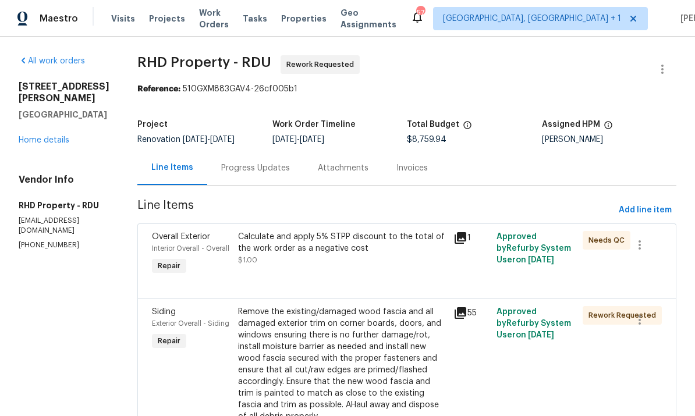
click at [280, 168] on div "Progress Updates" at bounding box center [255, 168] width 69 height 12
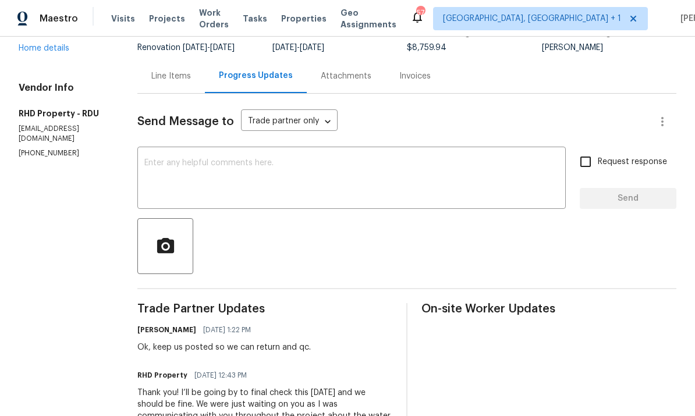
scroll to position [94, 0]
